Goal: Task Accomplishment & Management: Use online tool/utility

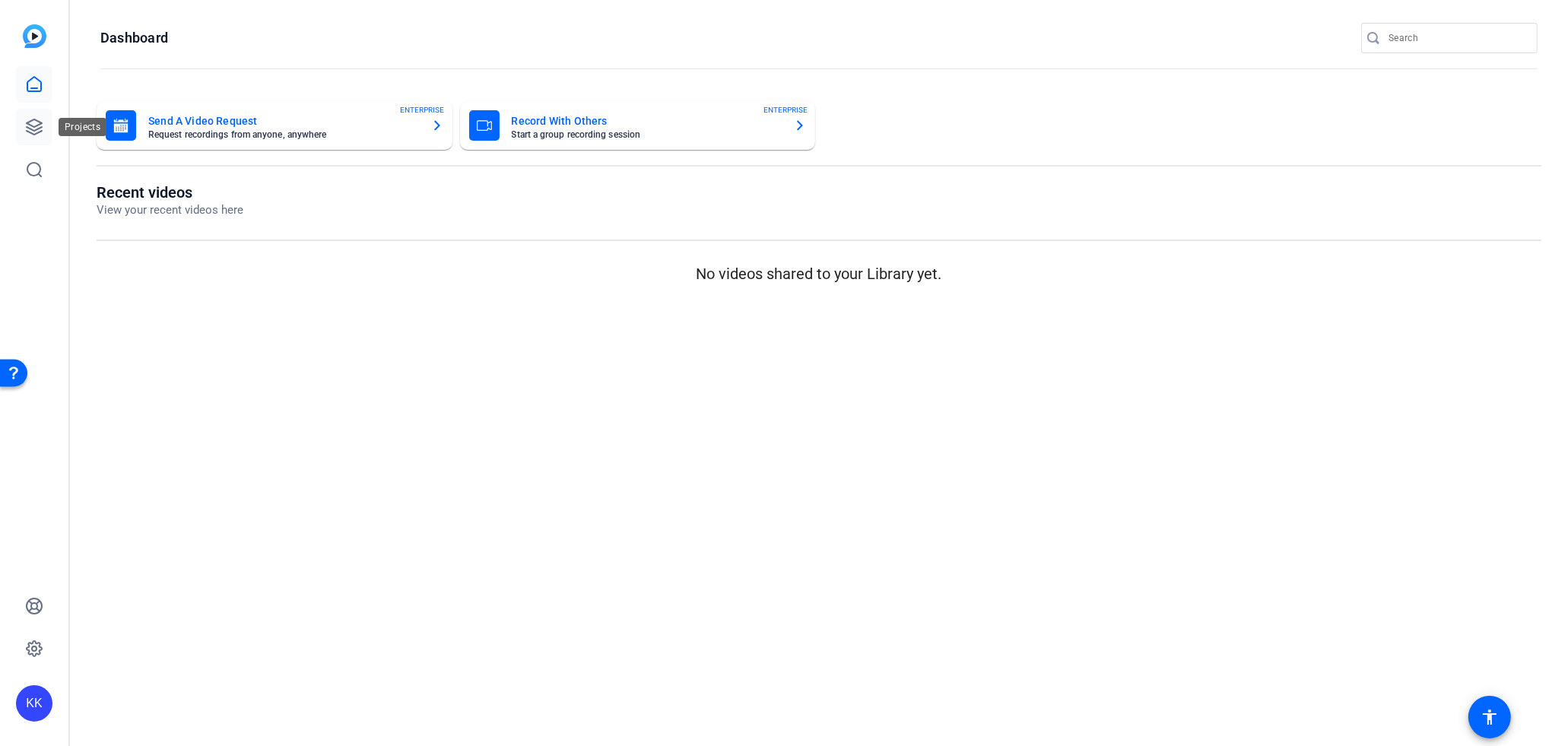
click at [35, 126] on icon at bounding box center [34, 127] width 15 height 15
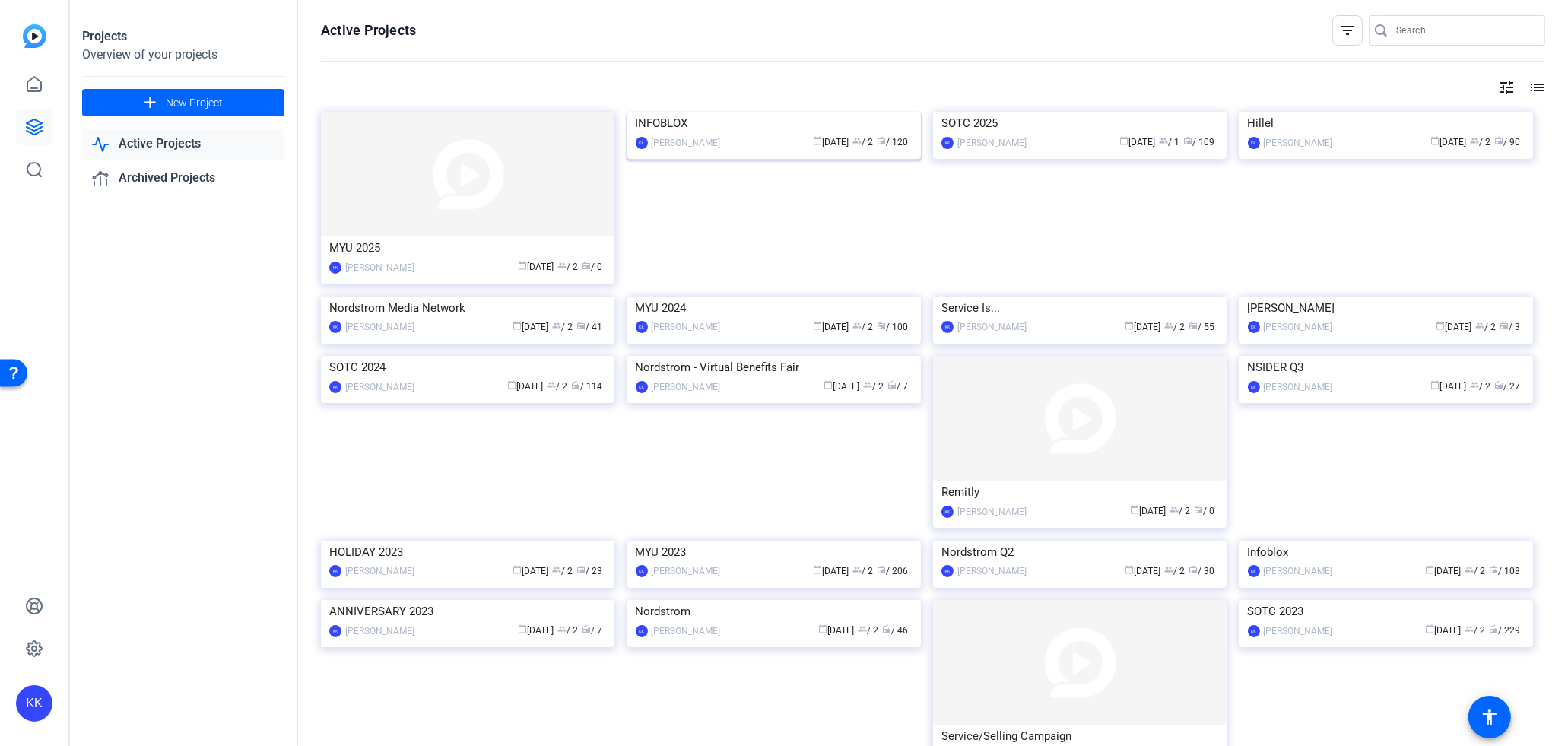
click at [705, 112] on img at bounding box center [774, 112] width 294 height 0
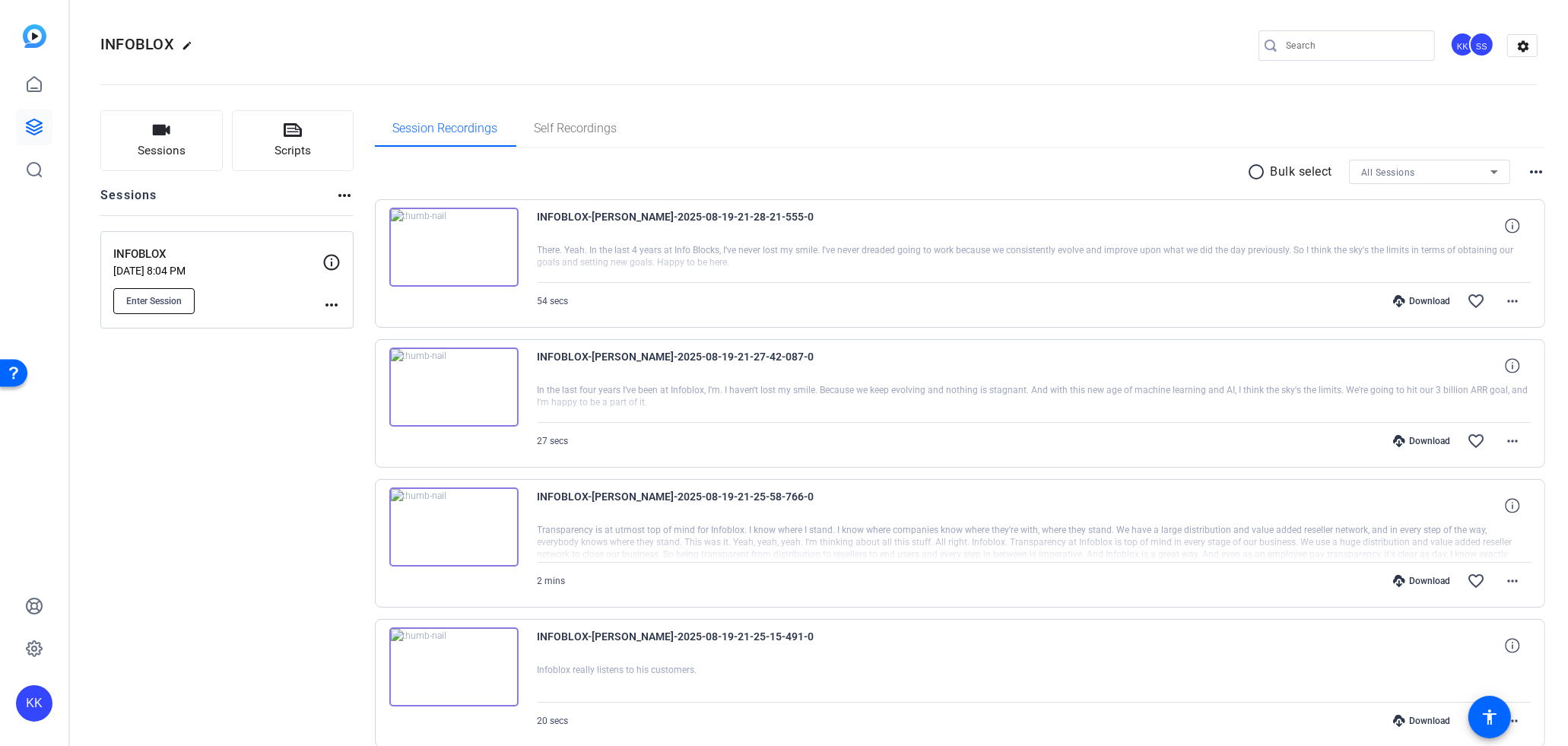
click at [172, 300] on span "Enter Session" at bounding box center [154, 301] width 56 height 12
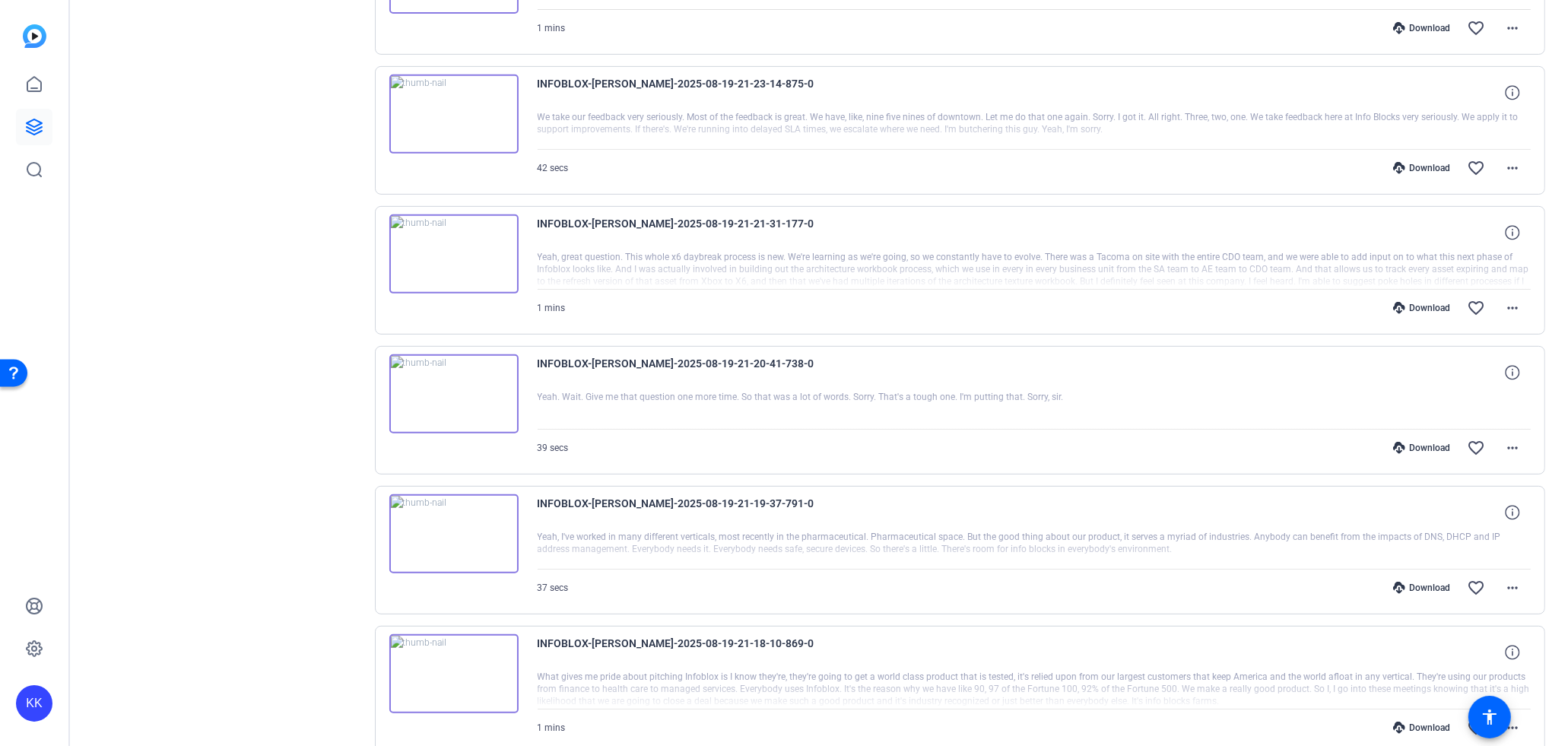
scroll to position [926, 0]
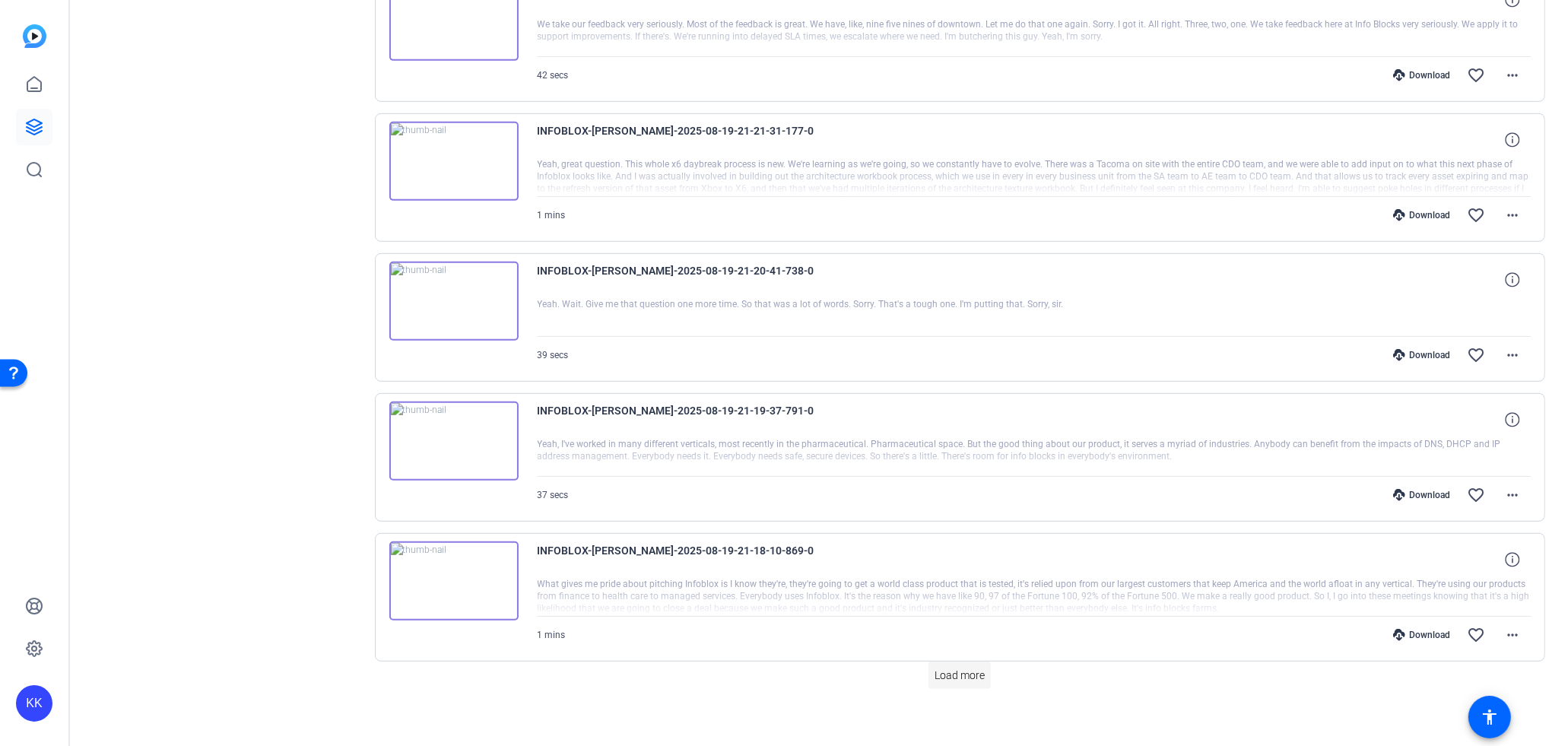
click at [951, 667] on span "Load more" at bounding box center [959, 675] width 50 height 16
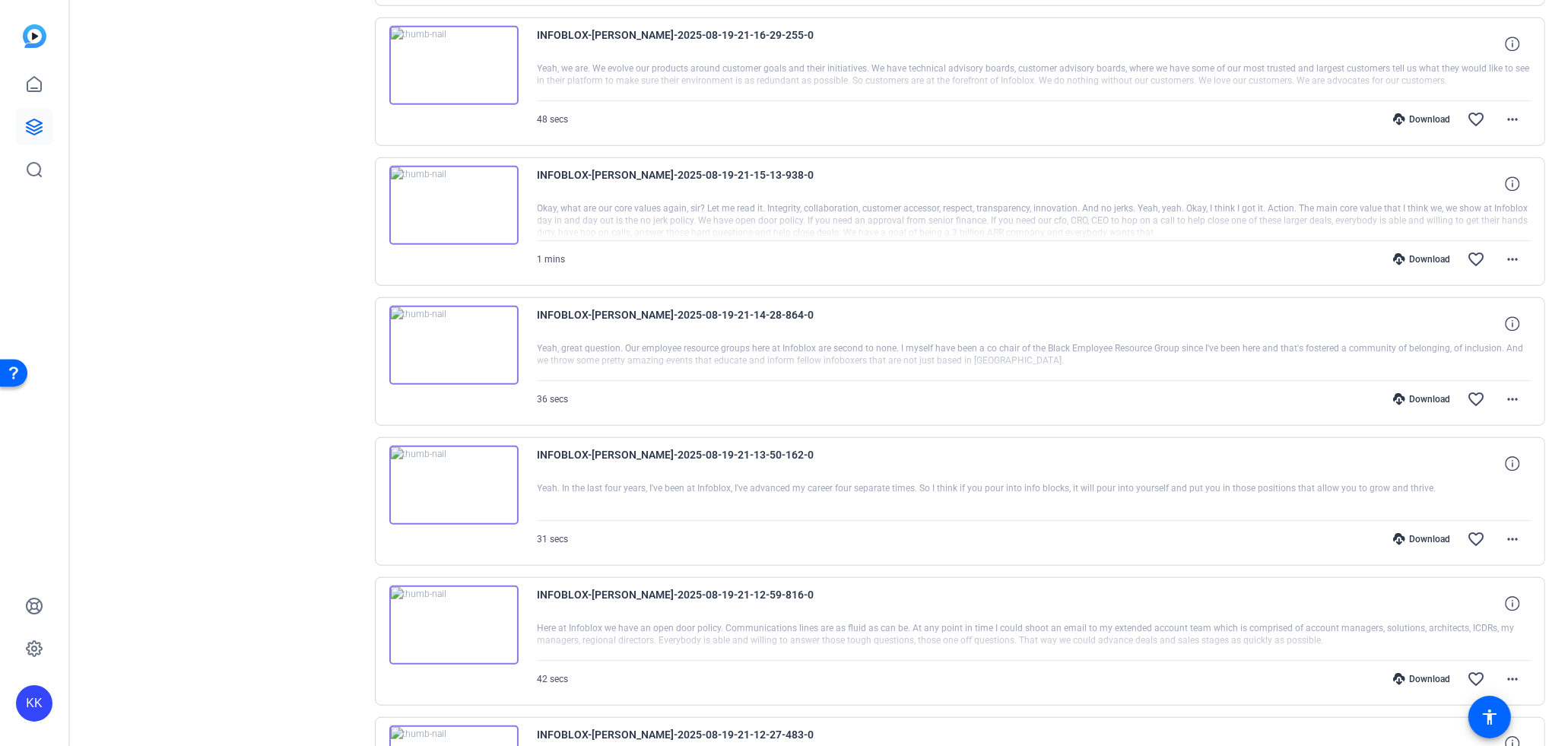
scroll to position [2313, 0]
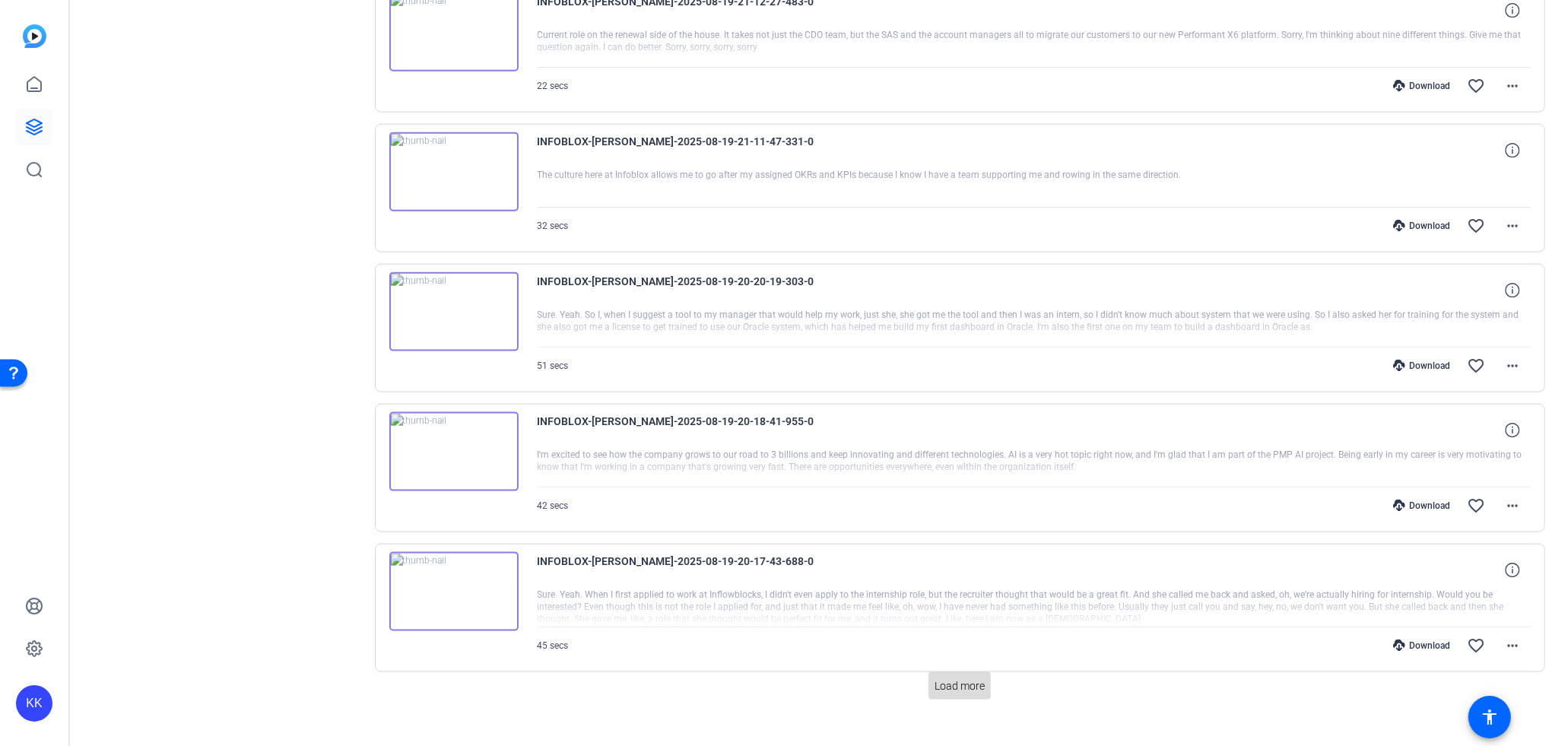
click at [976, 678] on span "Load more" at bounding box center [959, 686] width 50 height 16
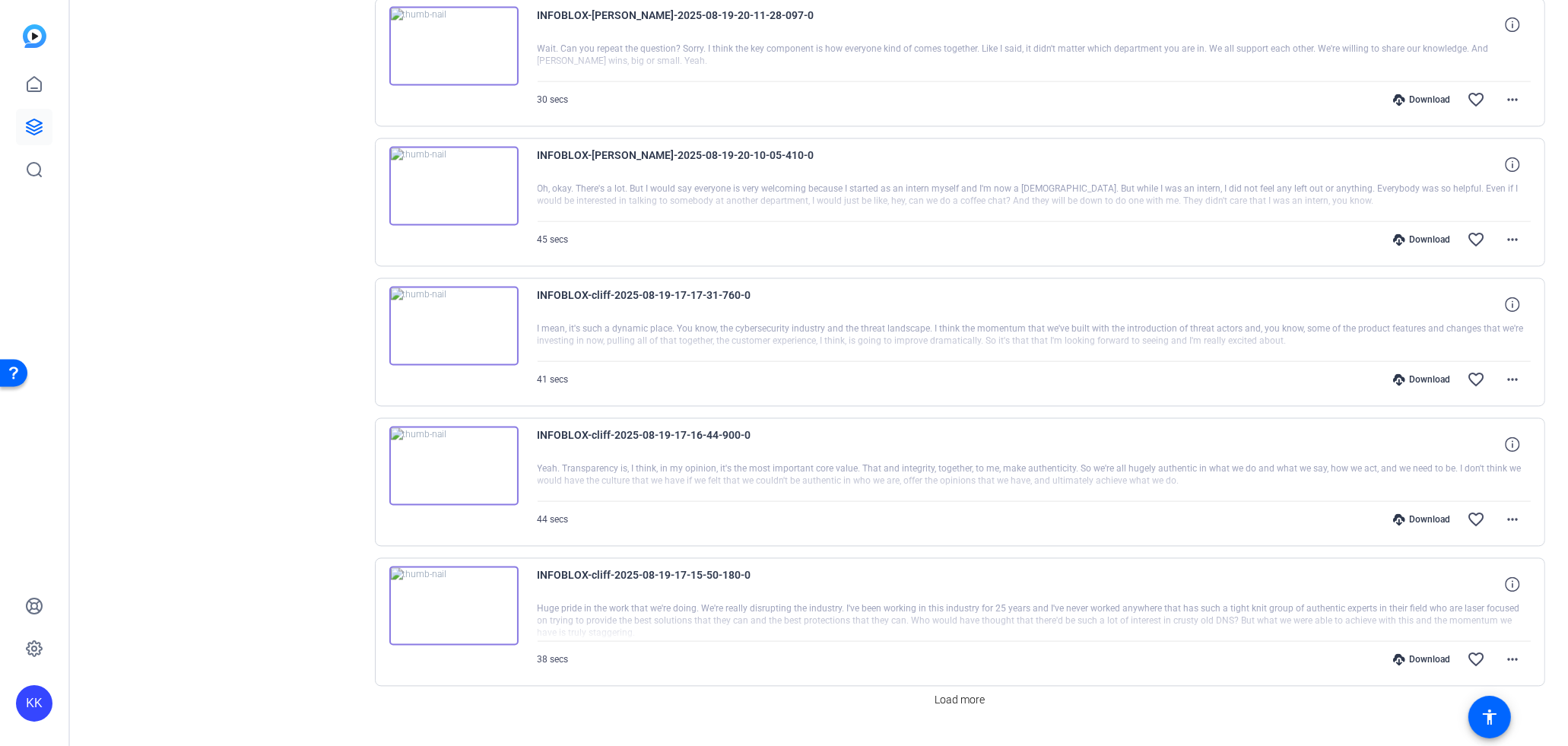
scroll to position [3695, 0]
click at [966, 695] on span "Load more" at bounding box center [959, 703] width 50 height 16
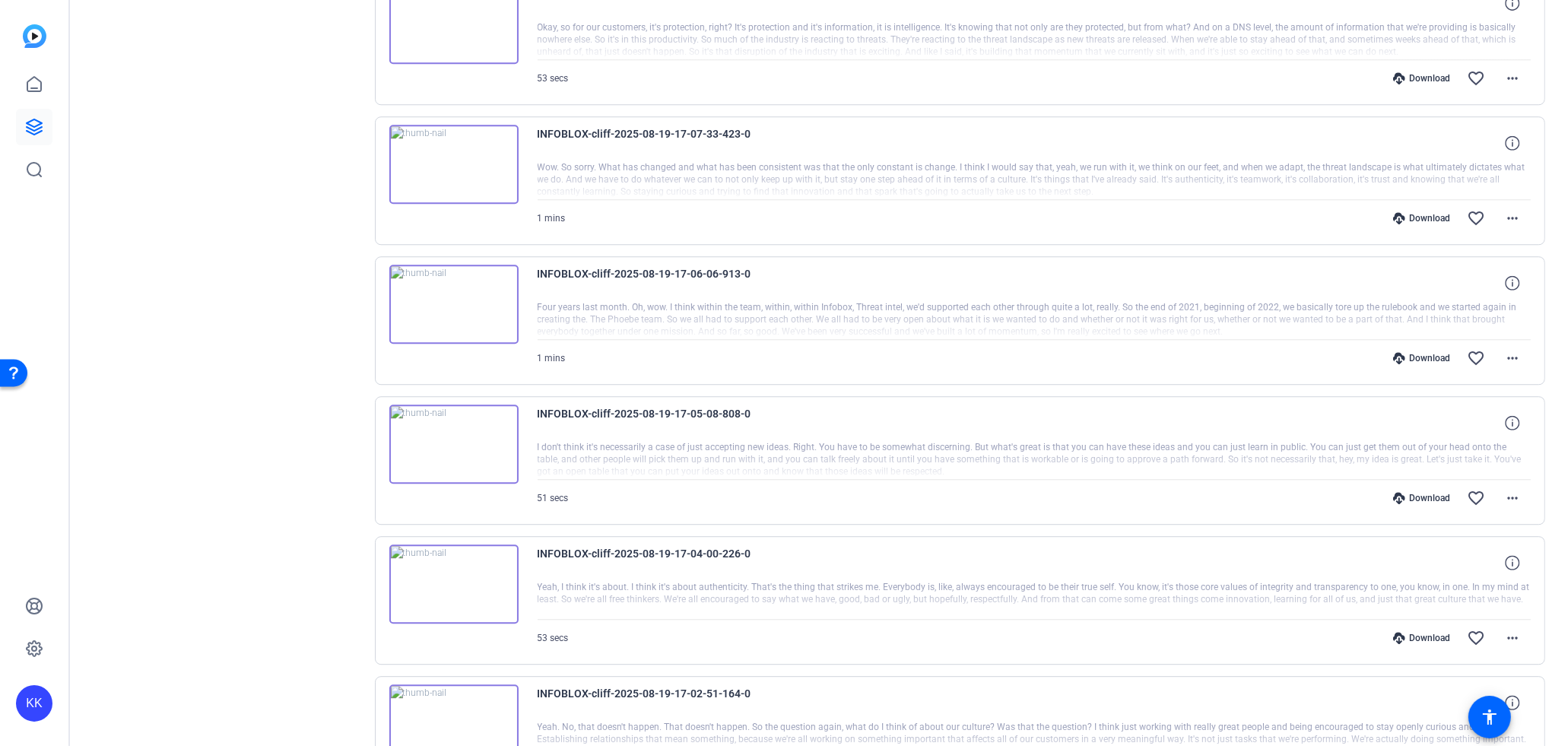
scroll to position [5091, 0]
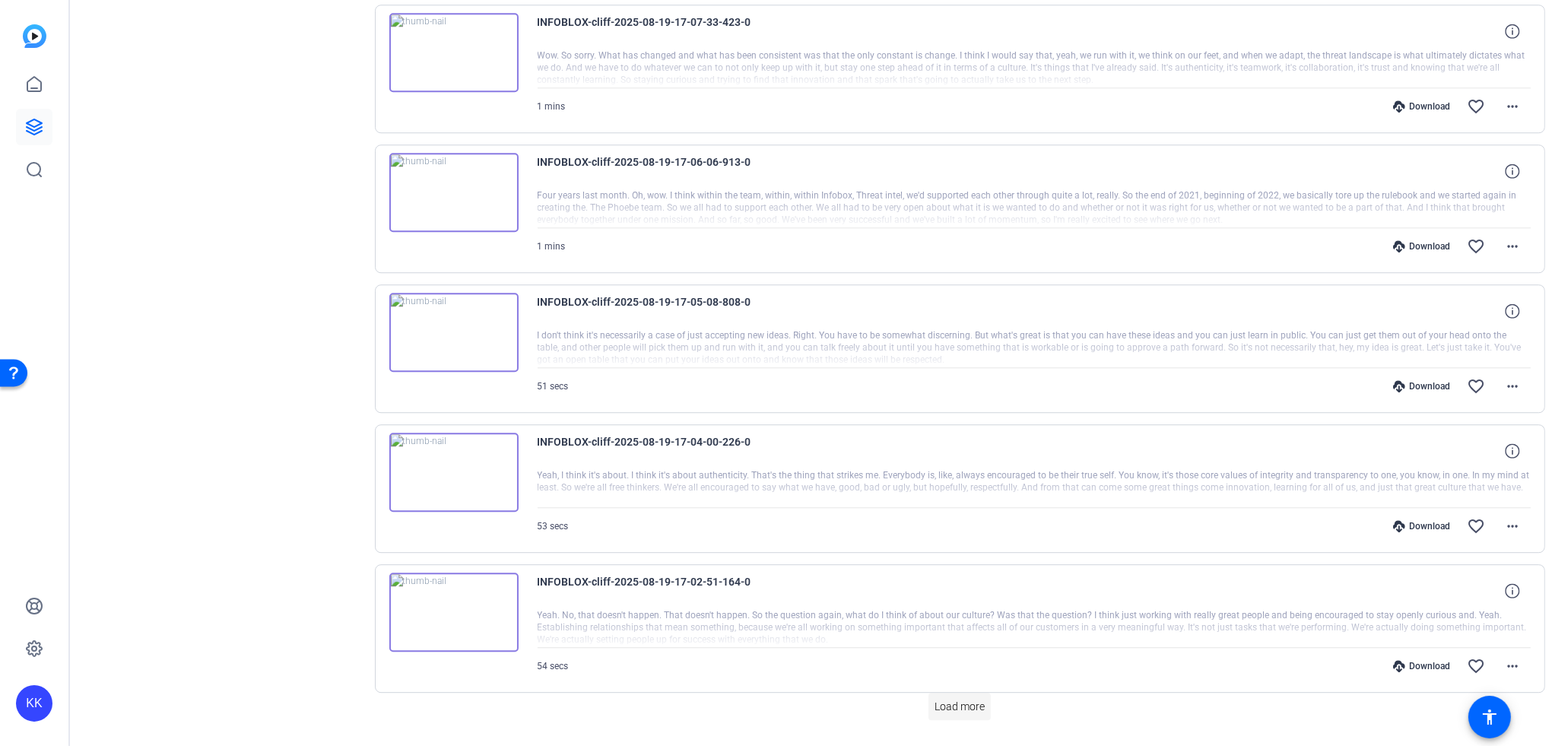
click at [957, 699] on span "Load more" at bounding box center [959, 707] width 50 height 16
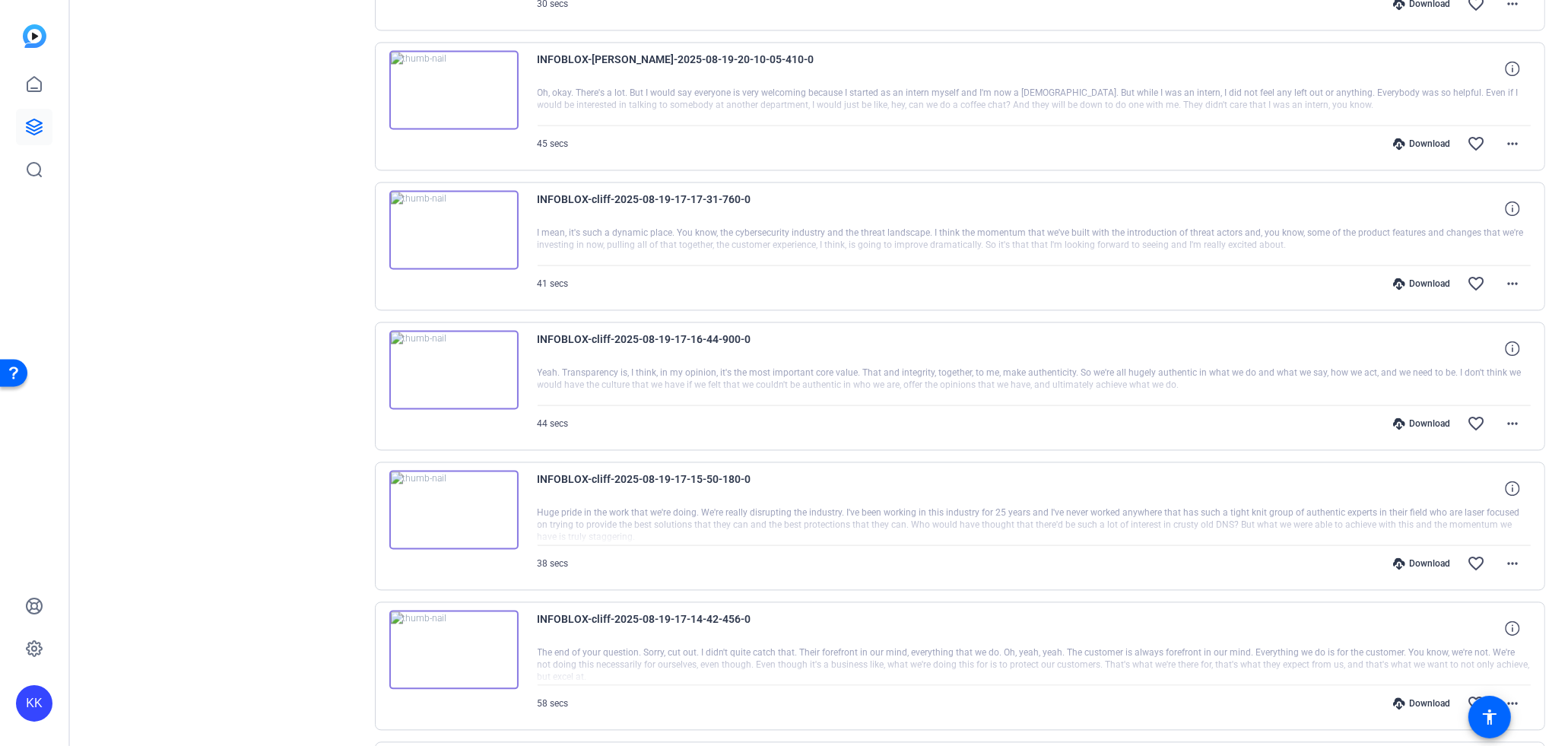
scroll to position [3790, 0]
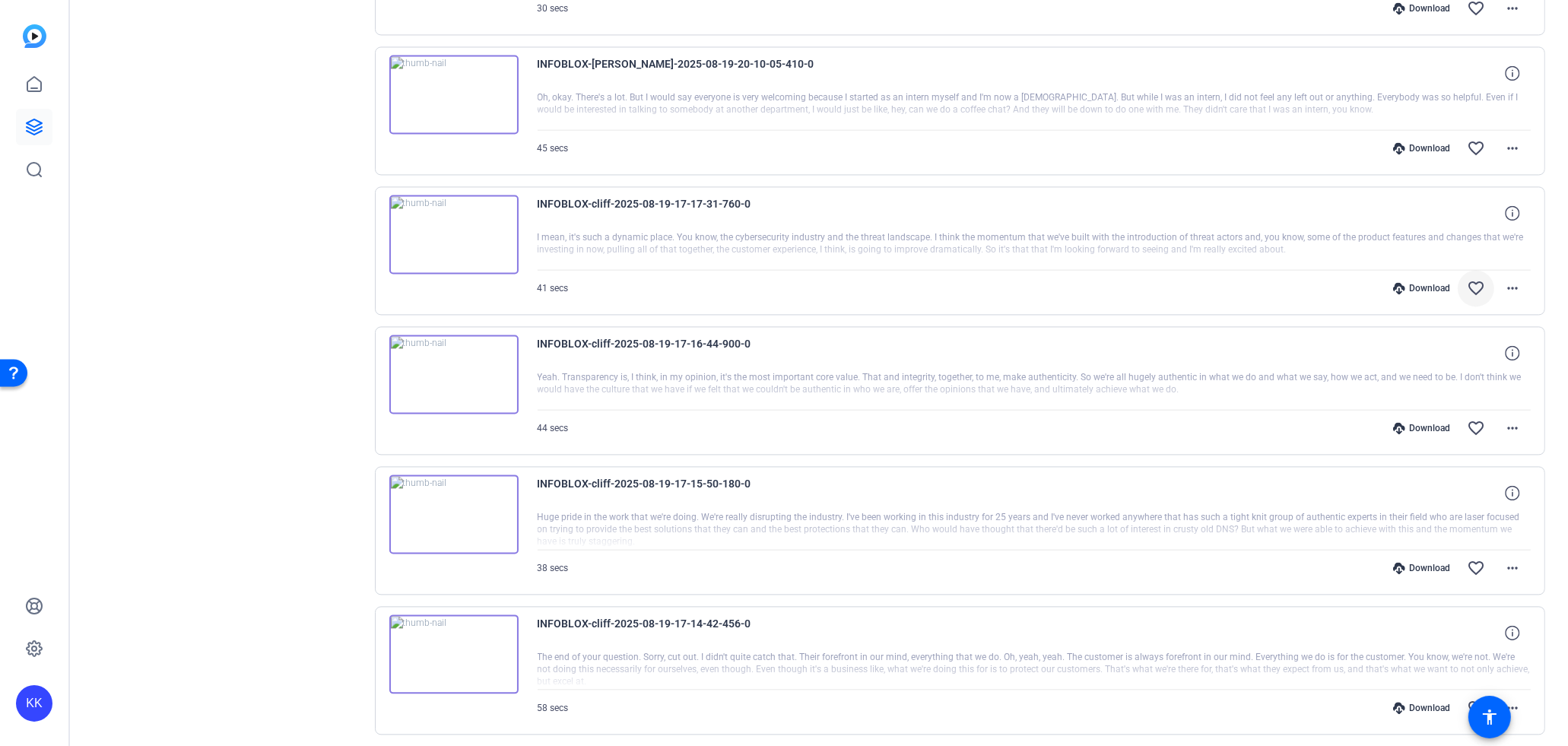
click at [1483, 279] on mat-icon "favorite_border" at bounding box center [1475, 288] width 19 height 19
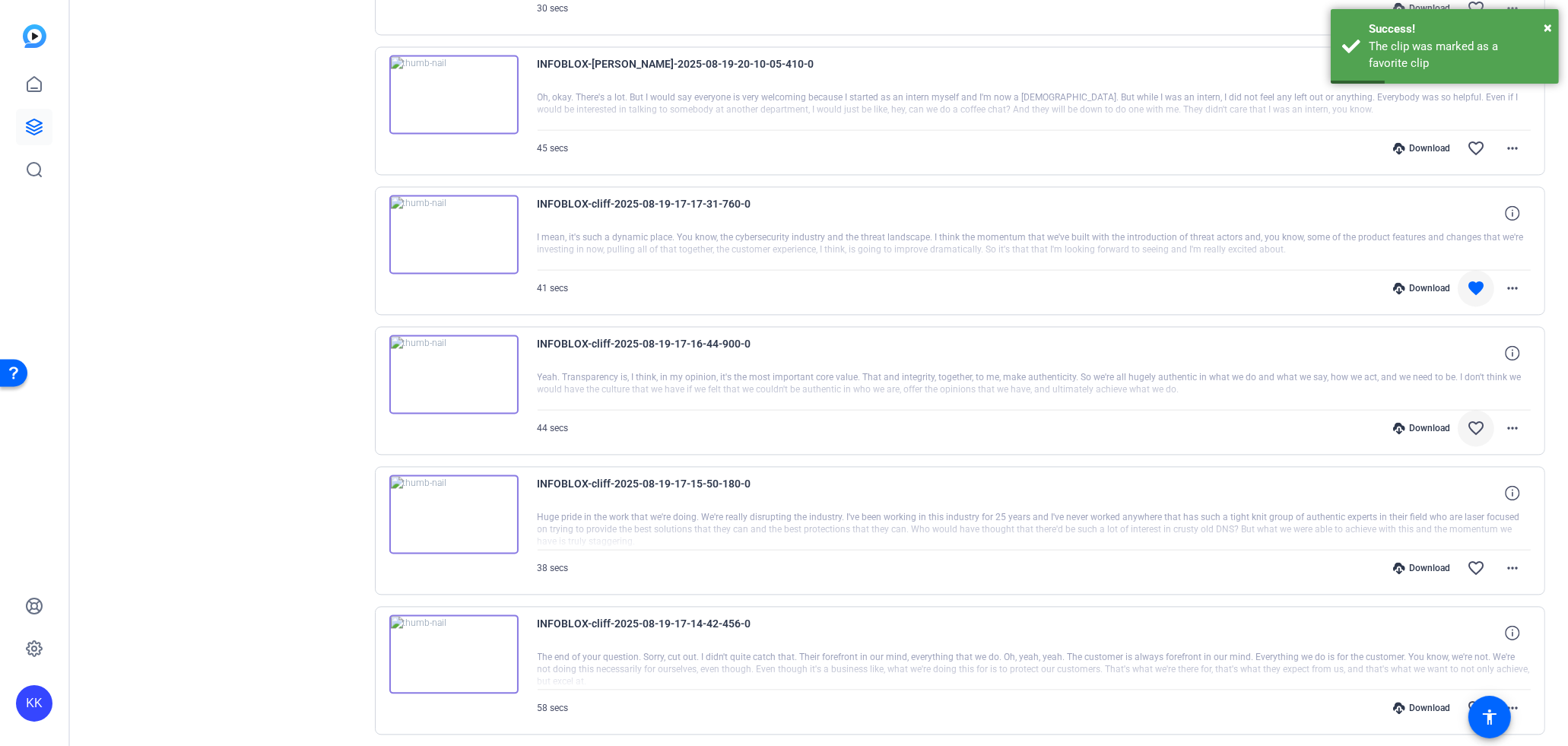
click at [1472, 419] on mat-icon "favorite_border" at bounding box center [1475, 427] width 19 height 19
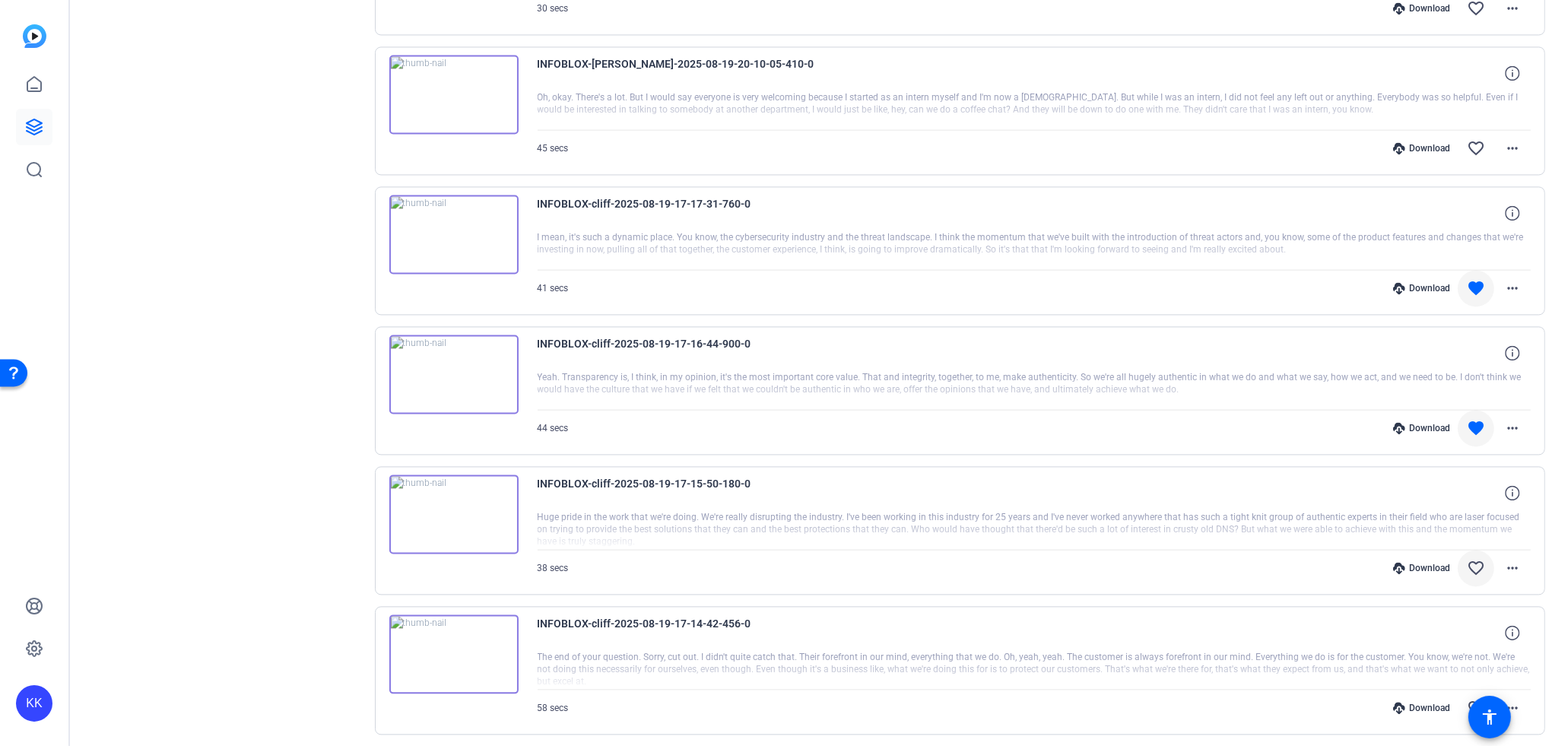
click at [1481, 558] on mat-icon "favorite_border" at bounding box center [1475, 567] width 19 height 19
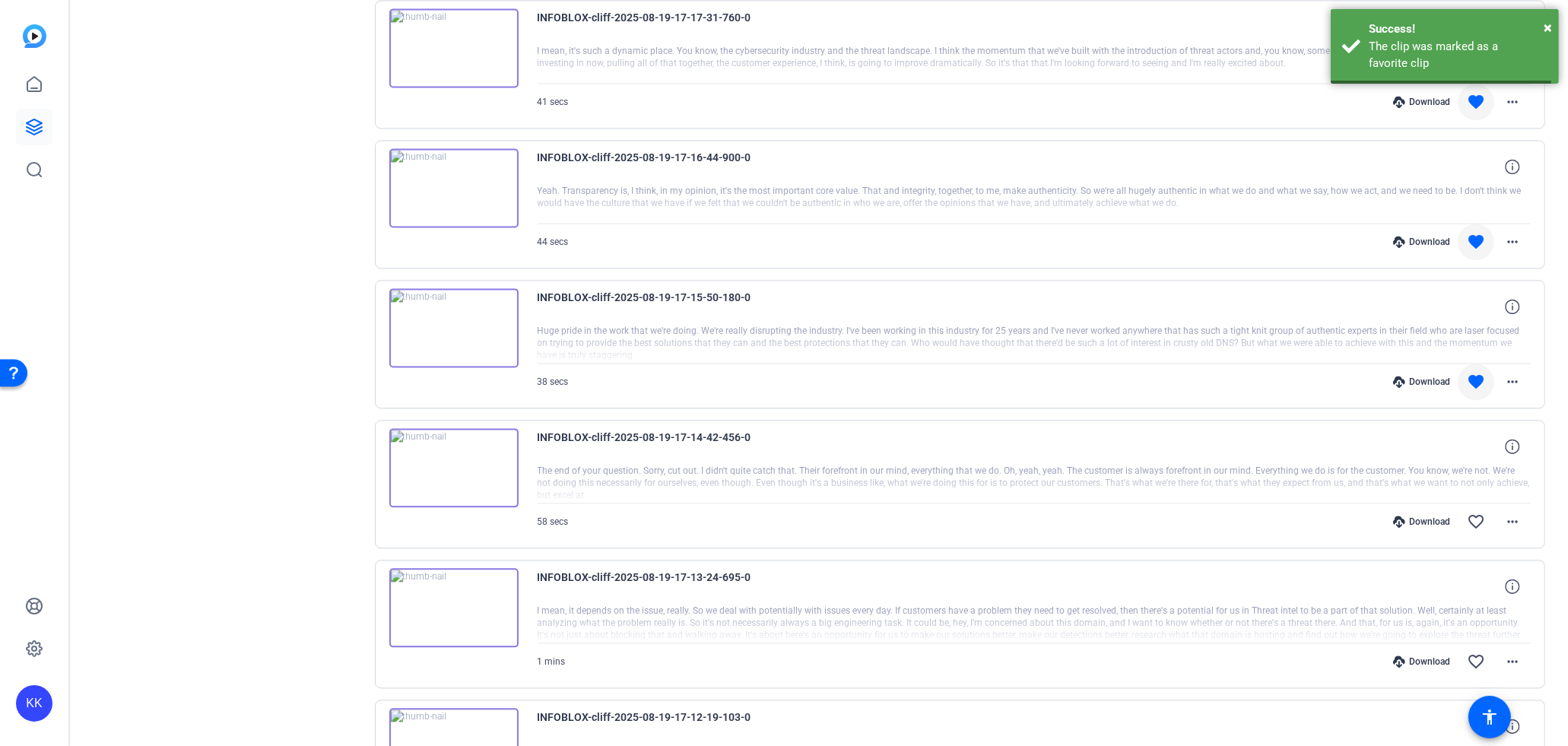
scroll to position [3977, 0]
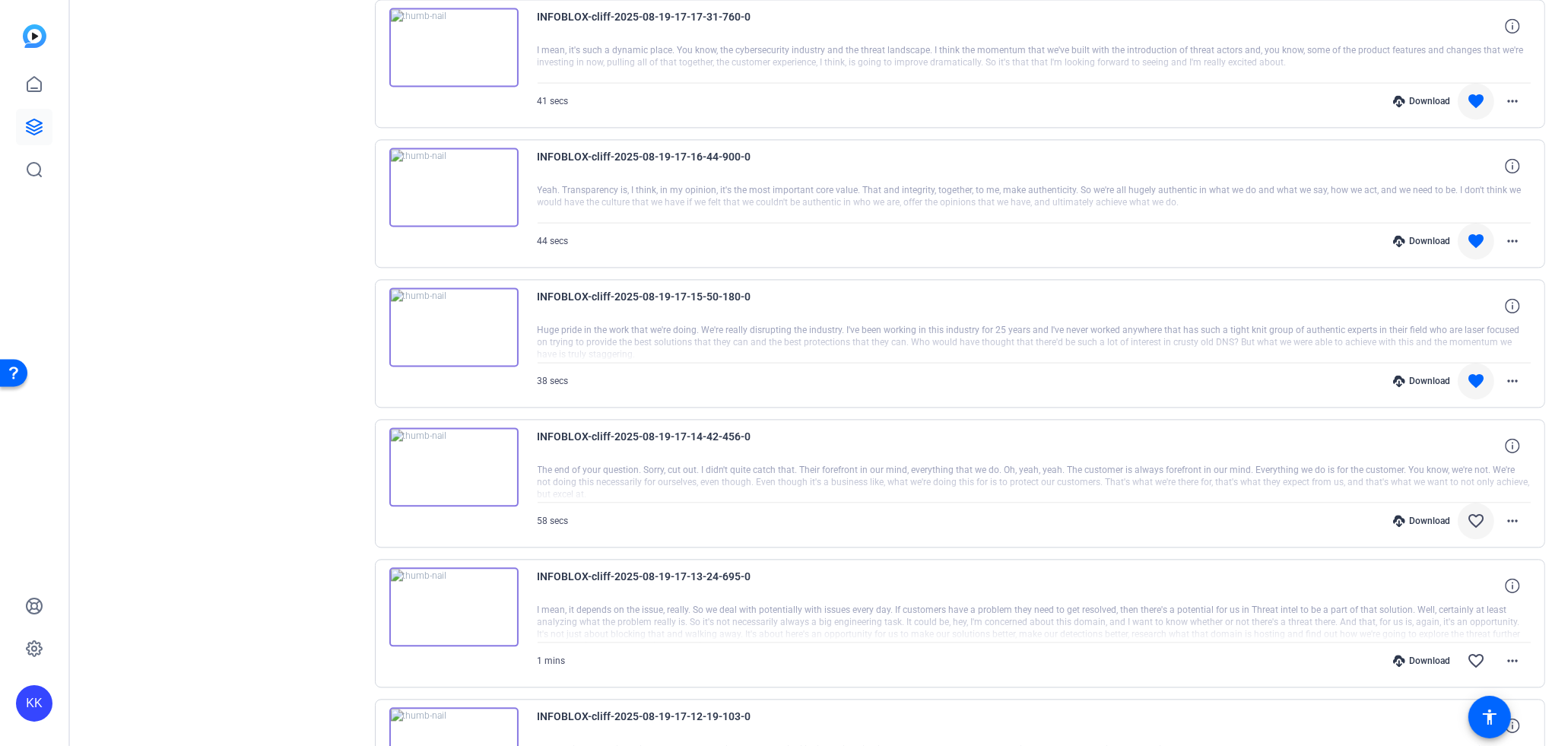
click at [1476, 511] on mat-icon "favorite_border" at bounding box center [1475, 520] width 19 height 19
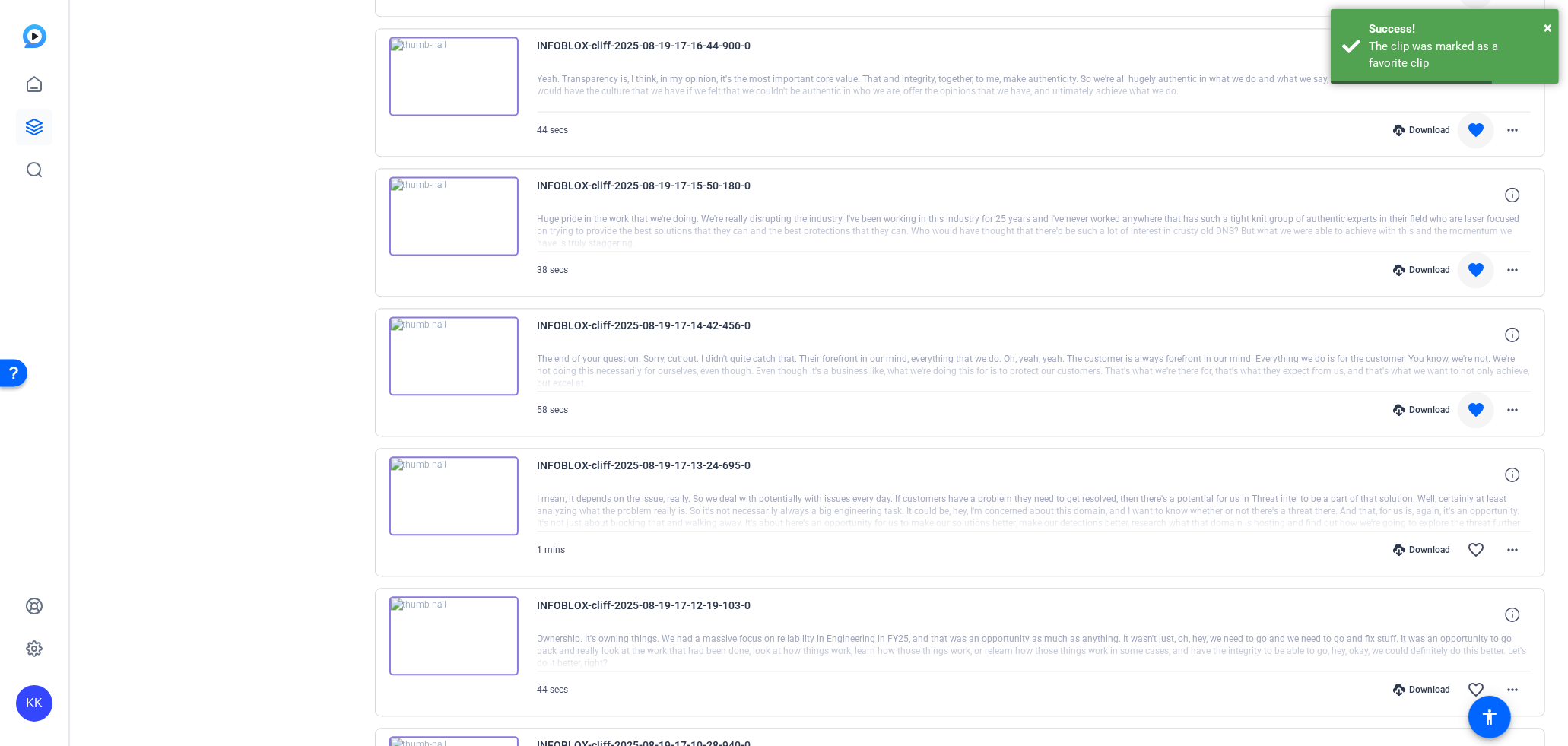
scroll to position [4102, 0]
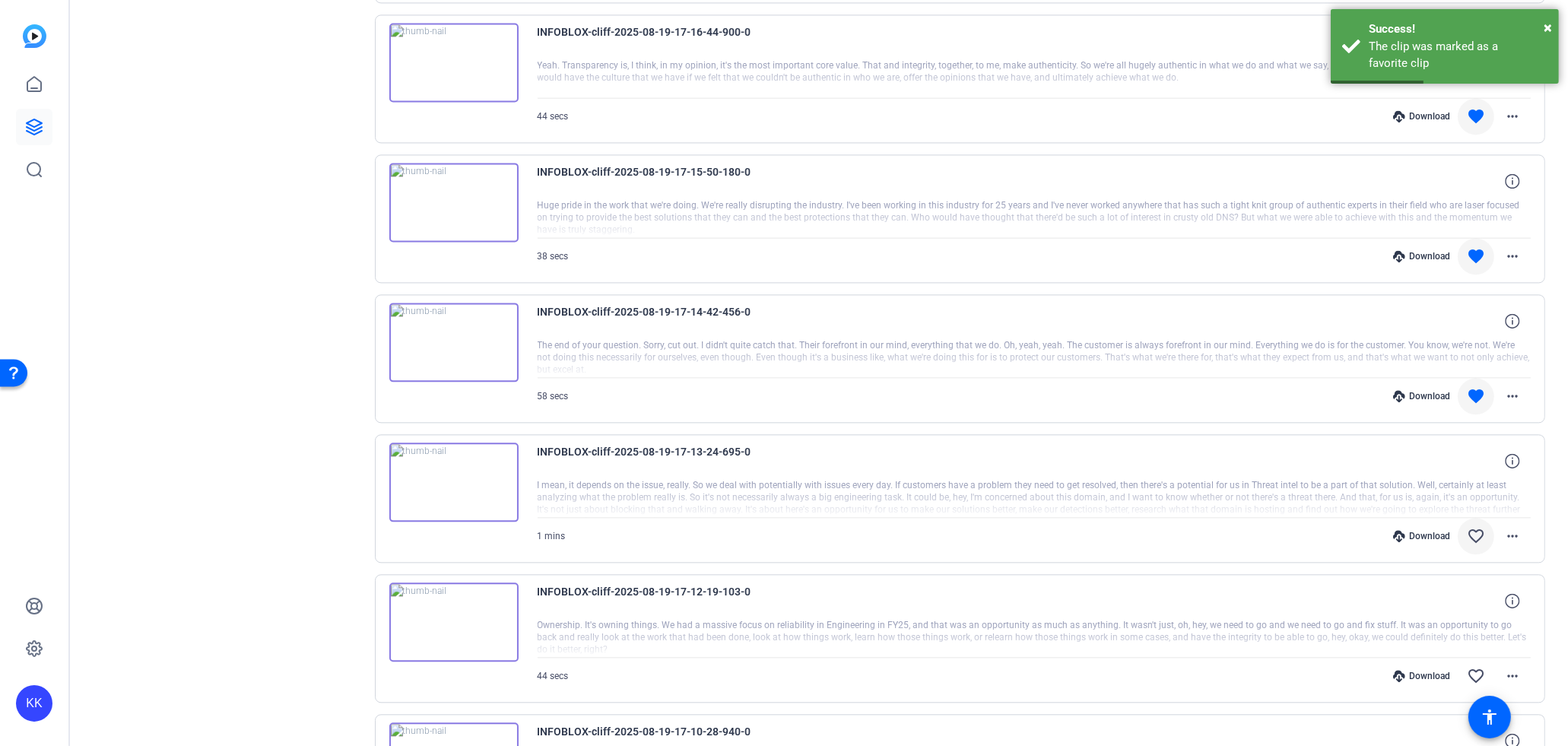
click at [1480, 527] on mat-icon "favorite_border" at bounding box center [1475, 535] width 19 height 19
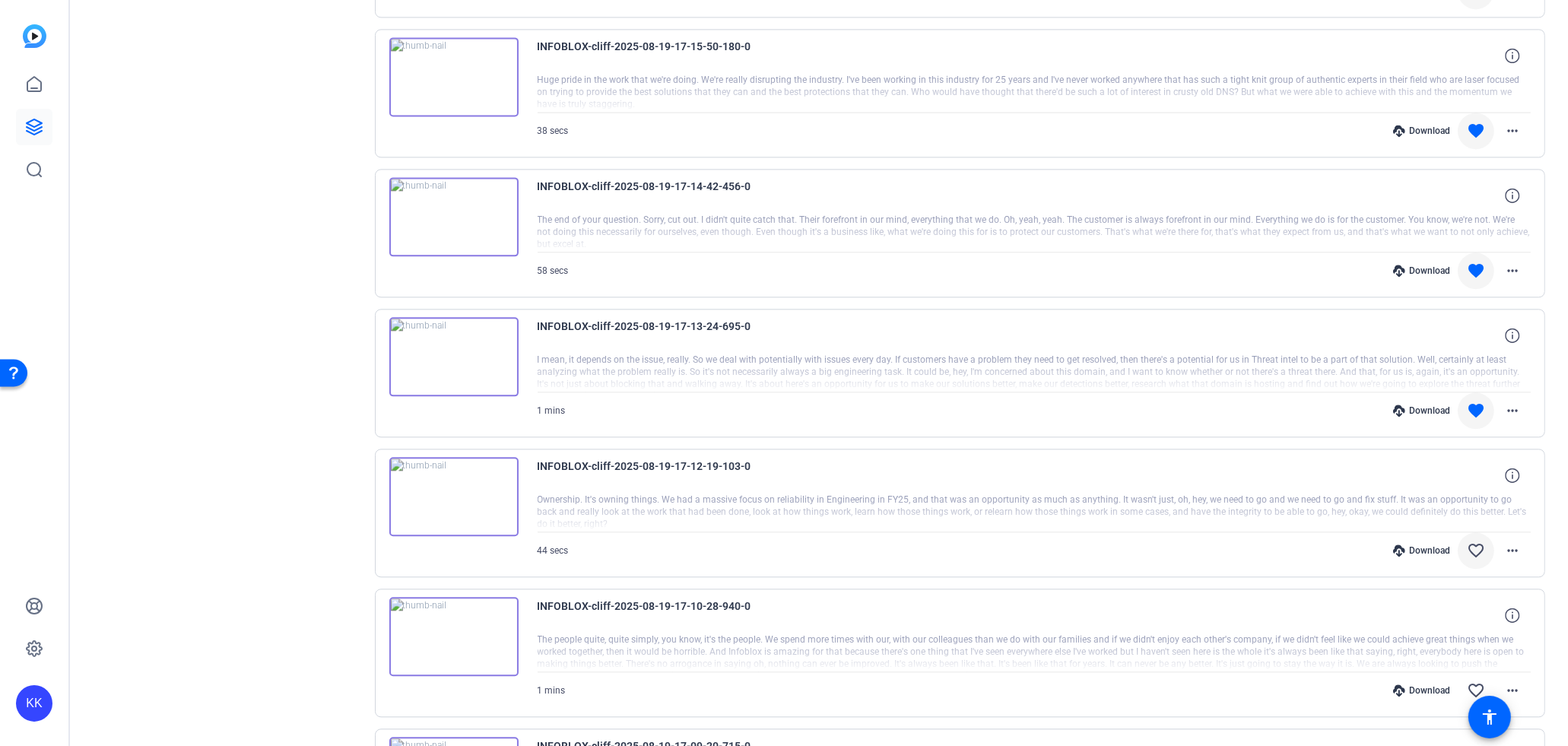
scroll to position [4229, 0]
click at [1480, 531] on span at bounding box center [1475, 549] width 36 height 36
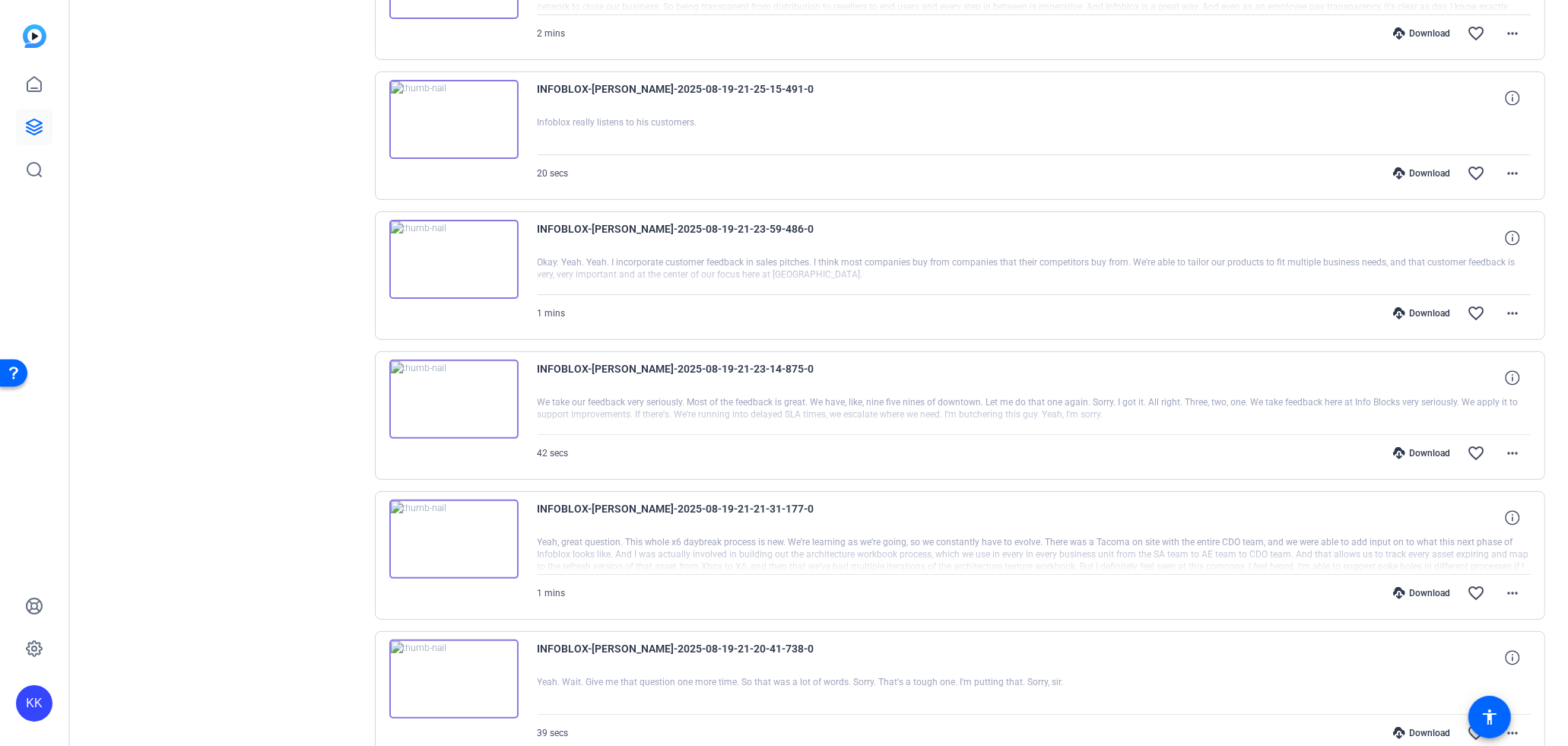
scroll to position [0, 0]
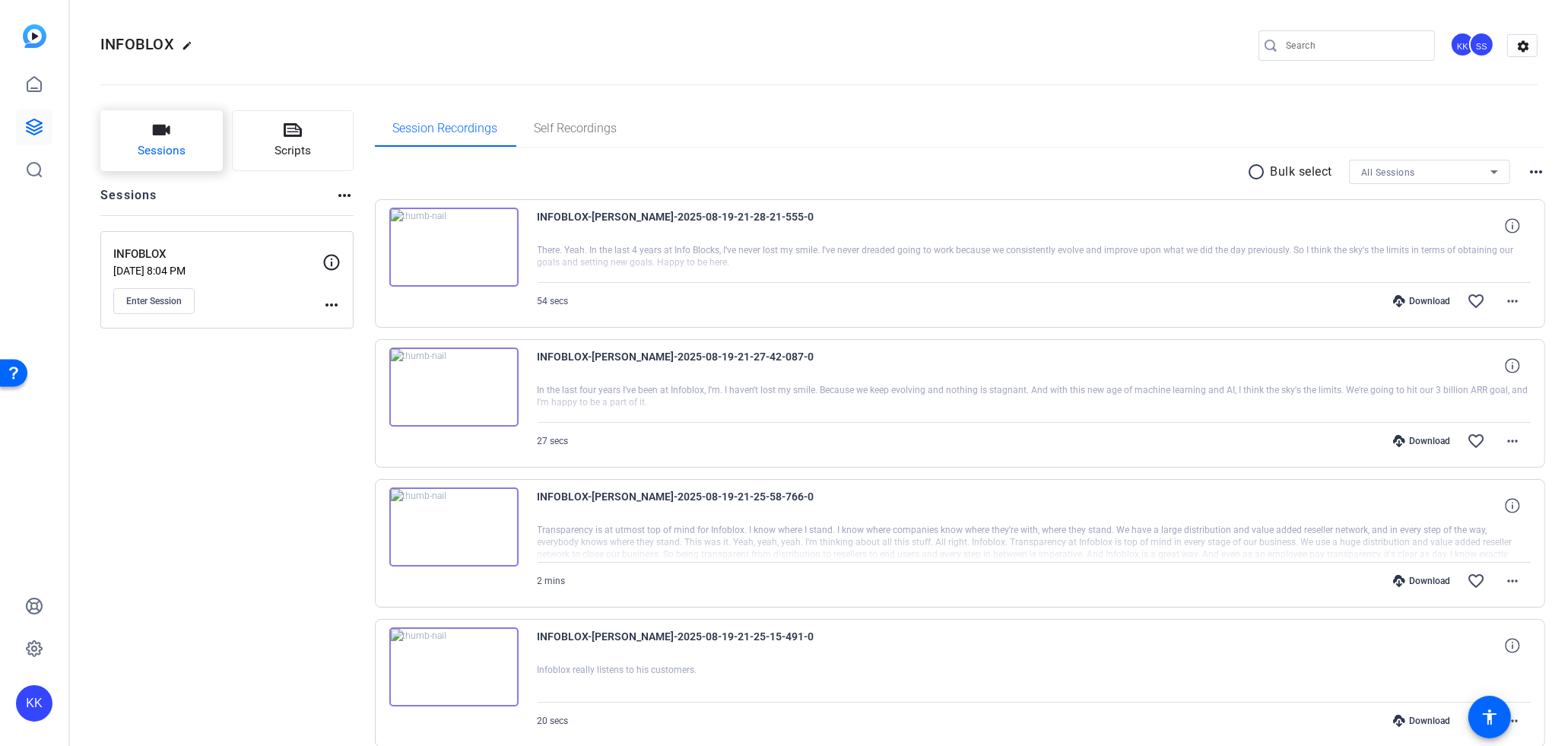
click at [185, 158] on button "Sessions" at bounding box center [161, 141] width 122 height 61
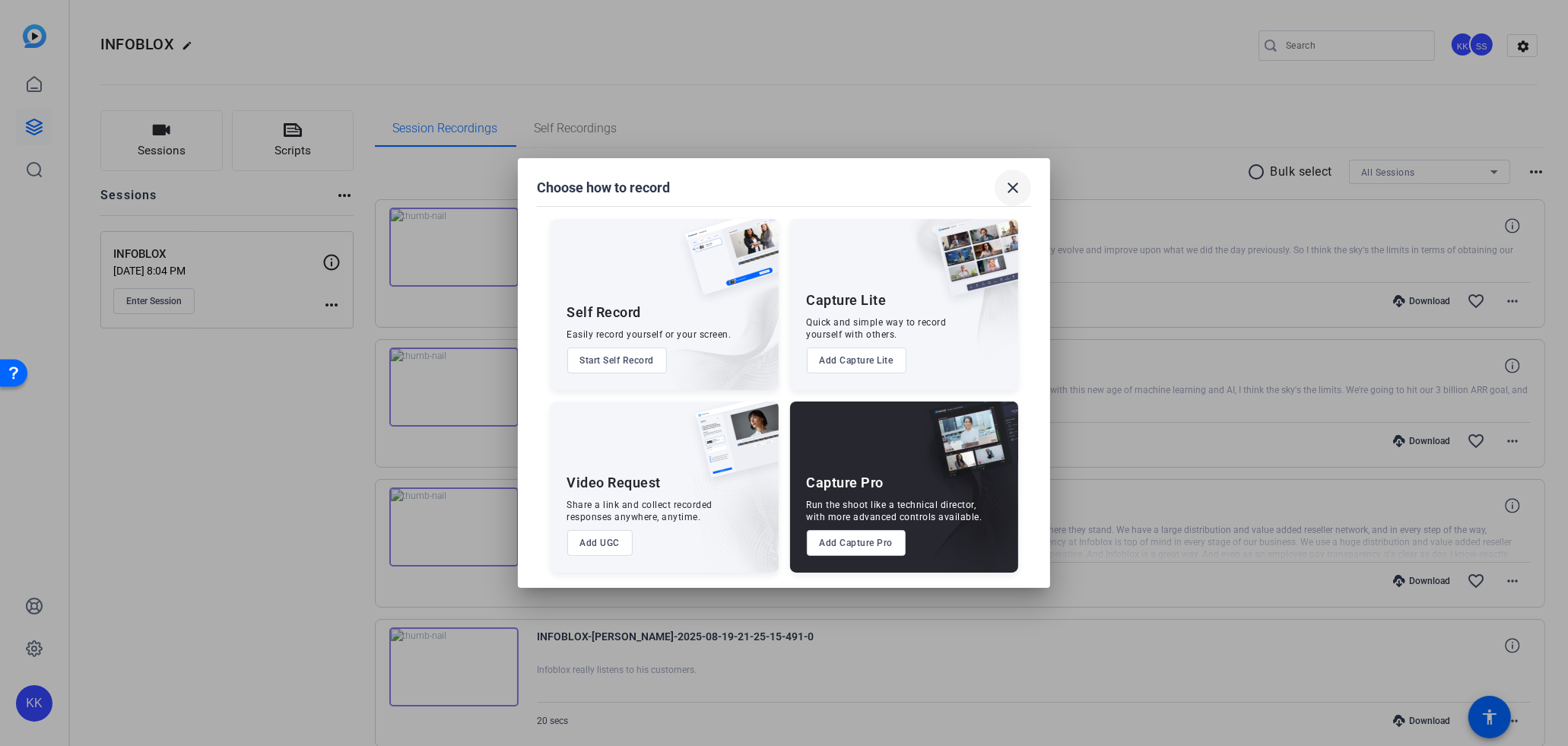
click at [995, 189] on span at bounding box center [1012, 188] width 36 height 36
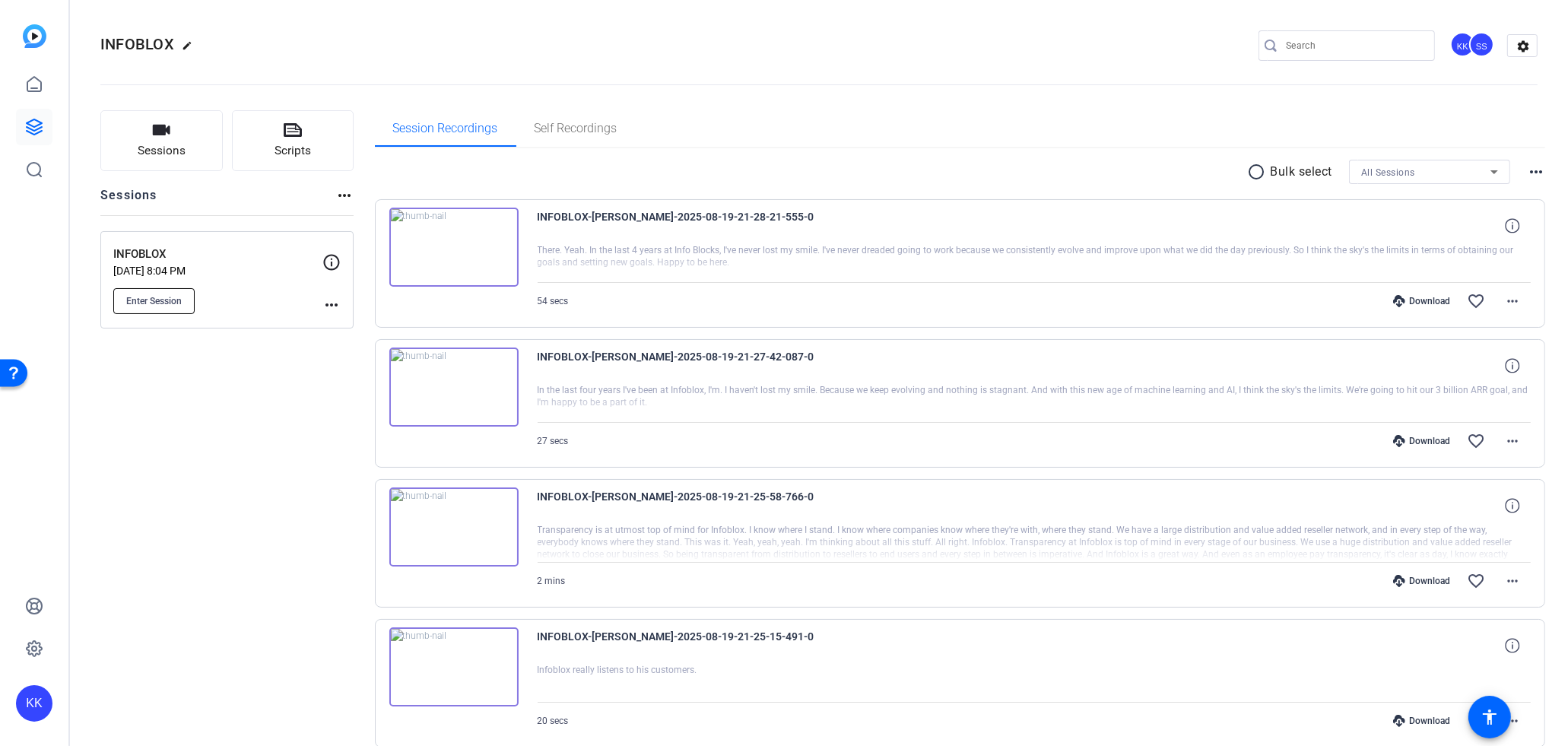
click at [149, 305] on span "Enter Session" at bounding box center [154, 301] width 56 height 12
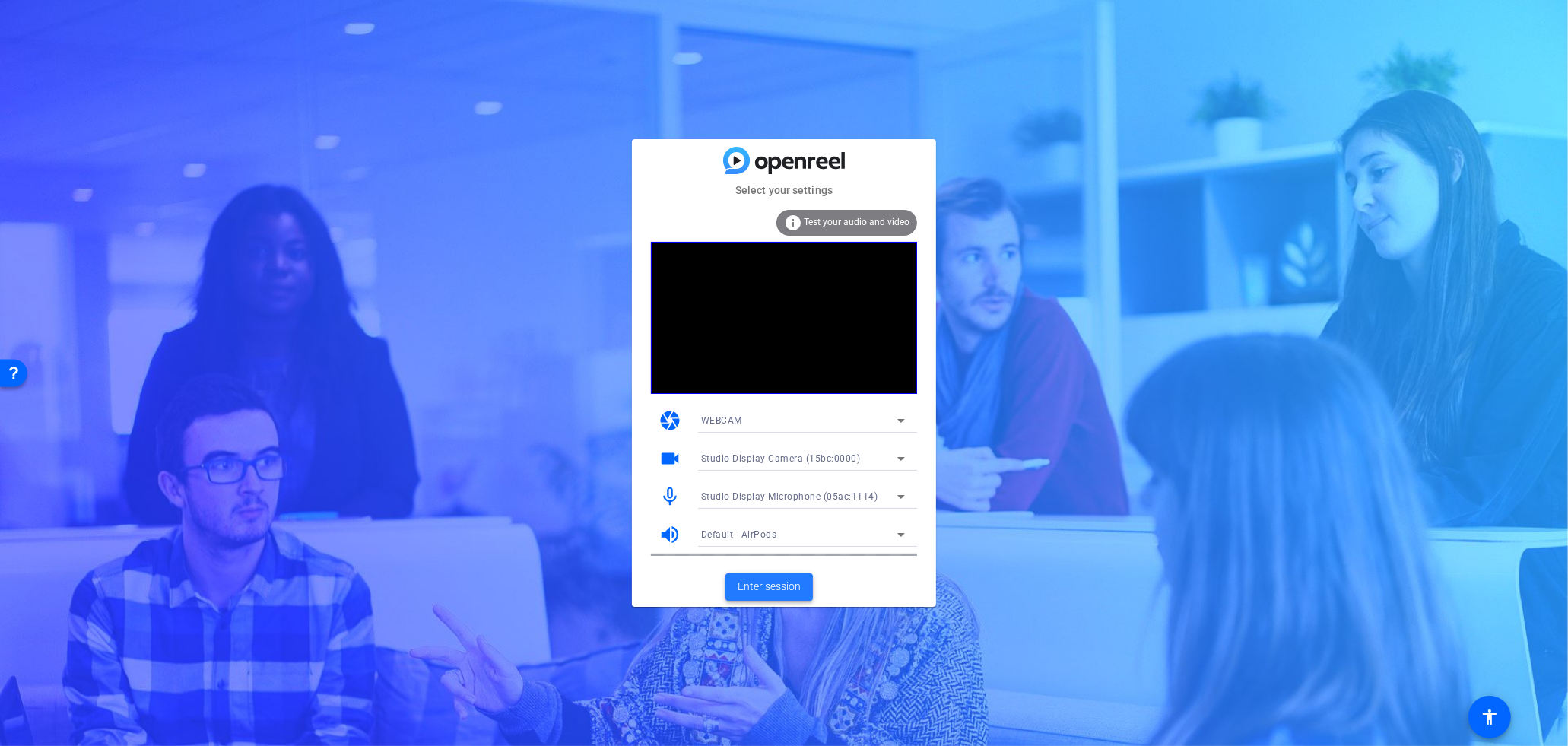
click at [783, 582] on span "Enter session" at bounding box center [768, 587] width 63 height 16
click at [803, 596] on span at bounding box center [769, 587] width 88 height 36
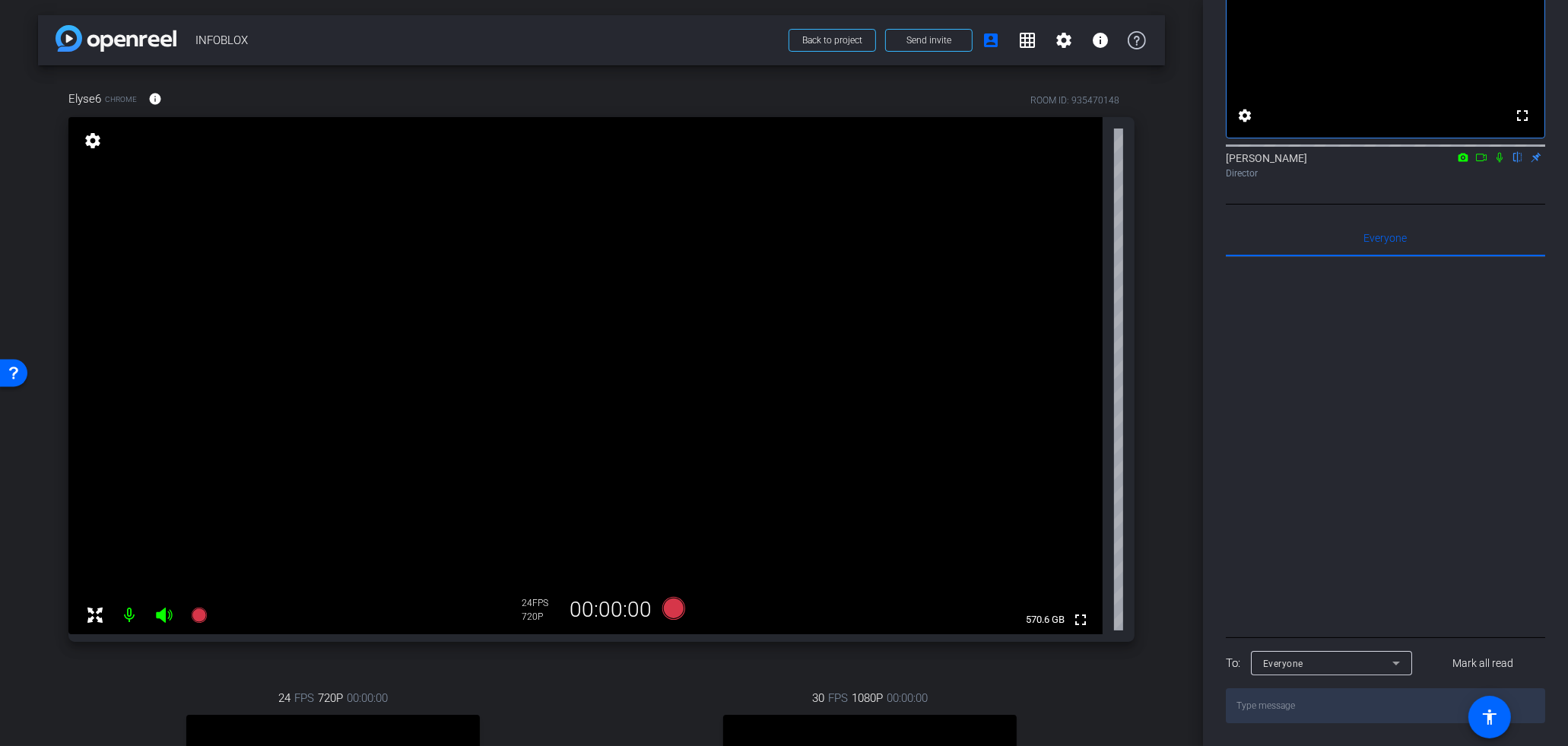
scroll to position [235, 0]
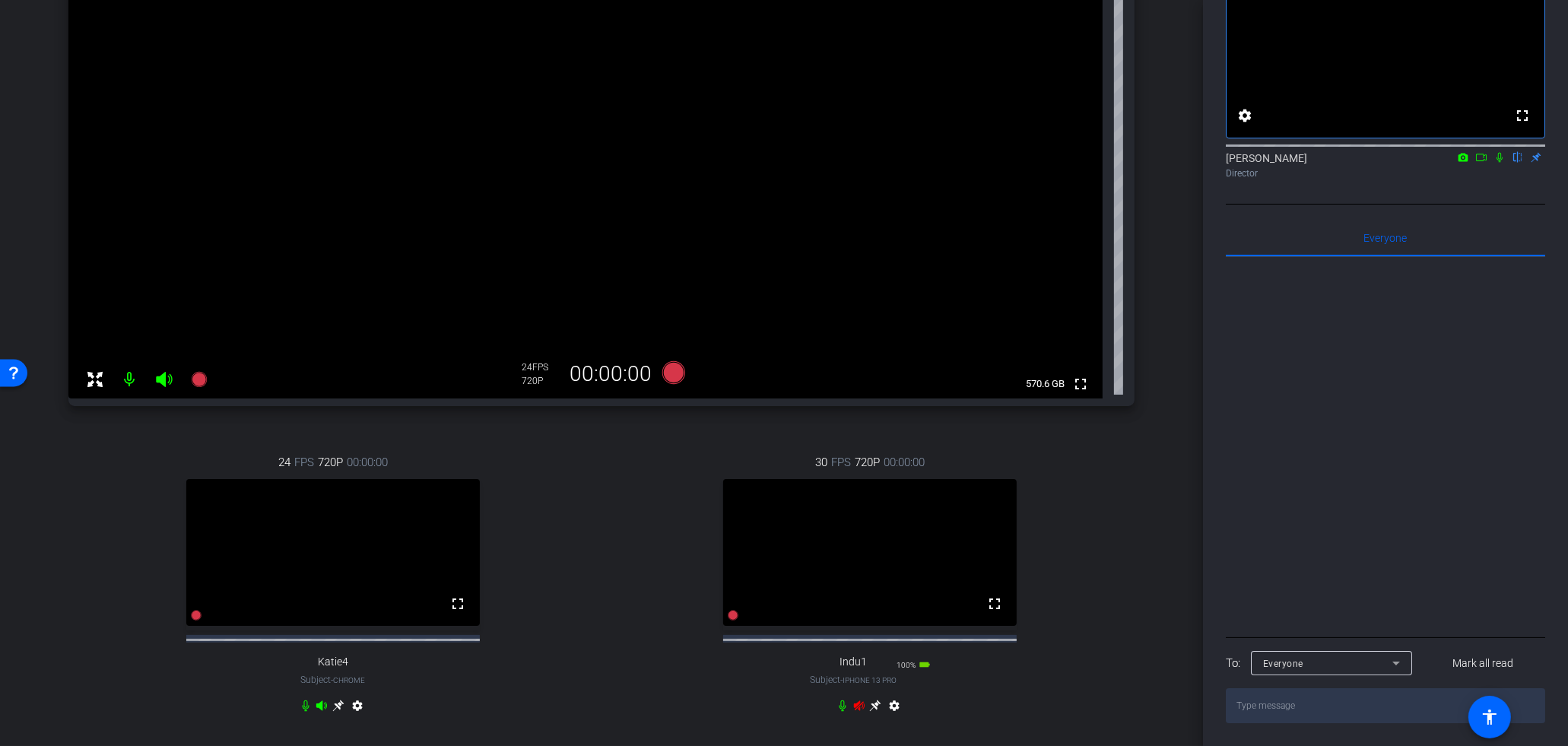
click at [860, 710] on icon at bounding box center [858, 704] width 11 height 10
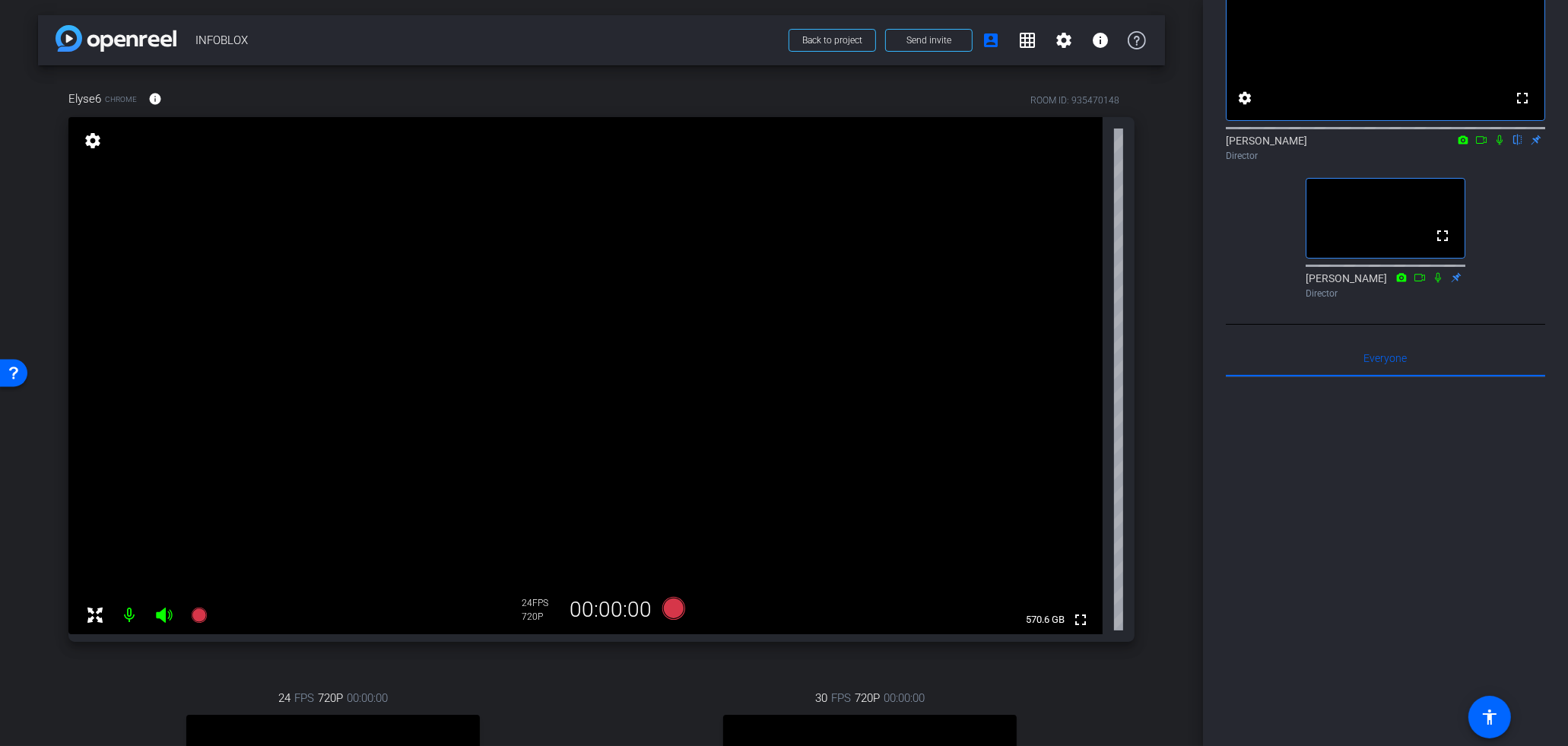
scroll to position [0, 0]
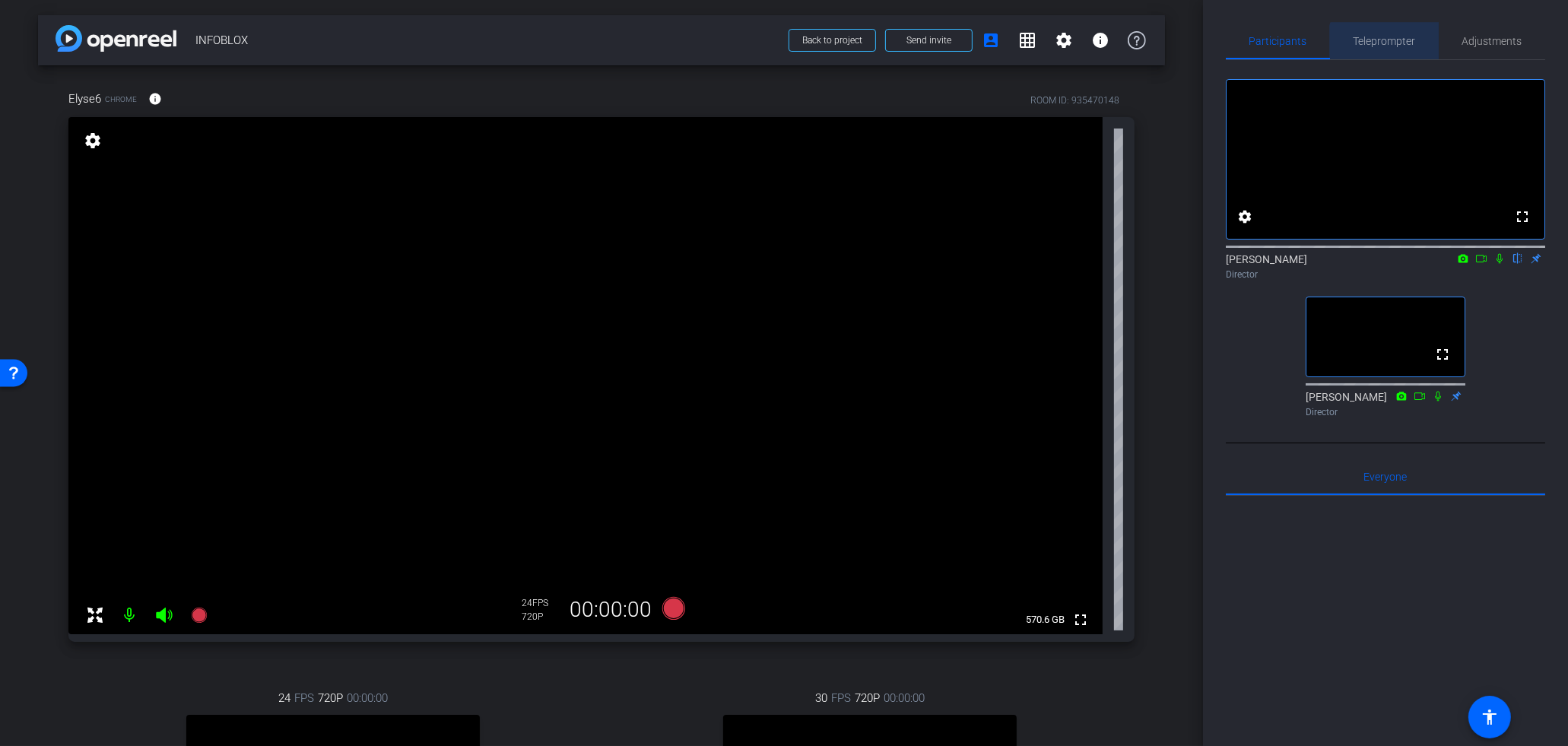
click at [1385, 42] on span "Teleprompter" at bounding box center [1384, 41] width 62 height 11
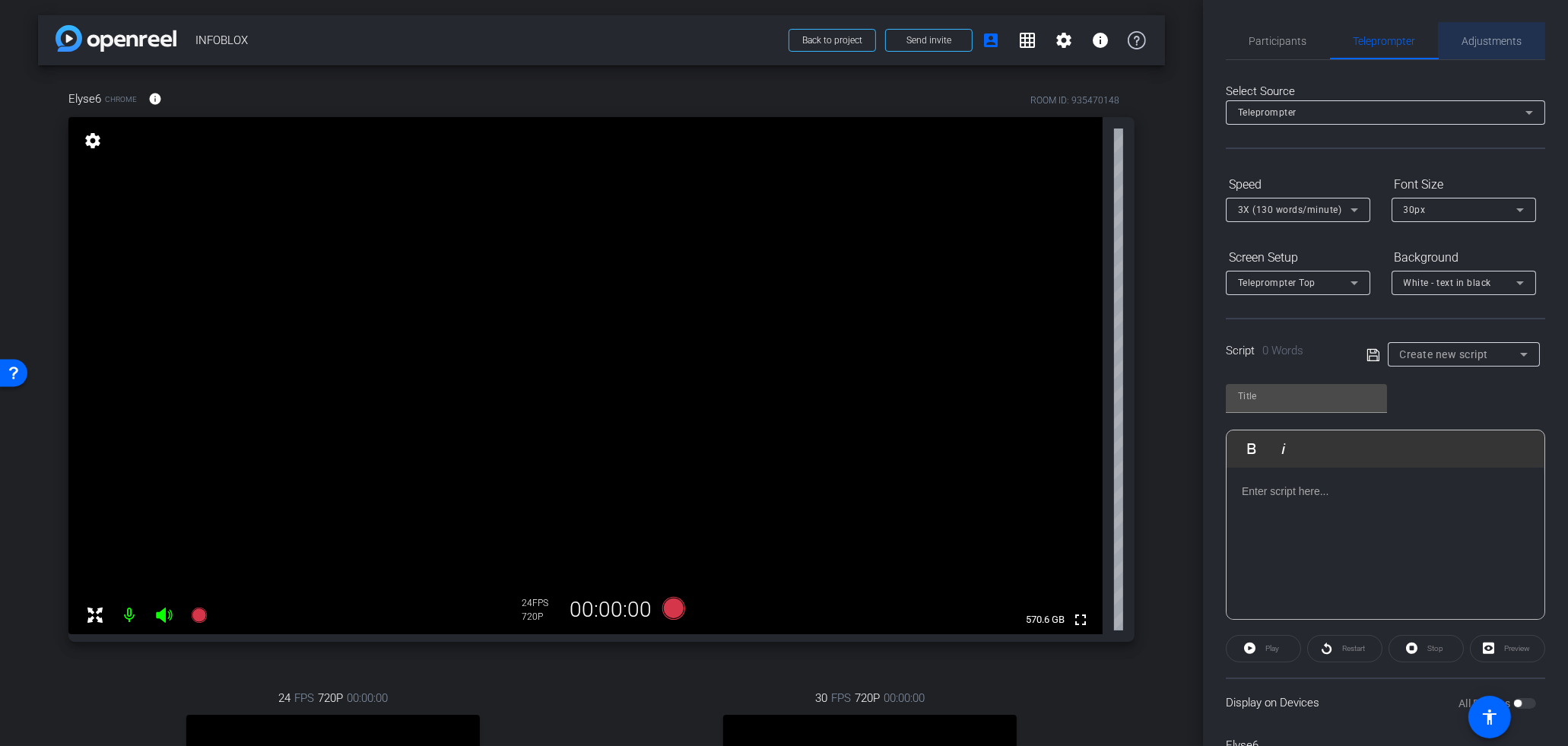
click at [1483, 39] on span "Adjustments" at bounding box center [1492, 41] width 60 height 11
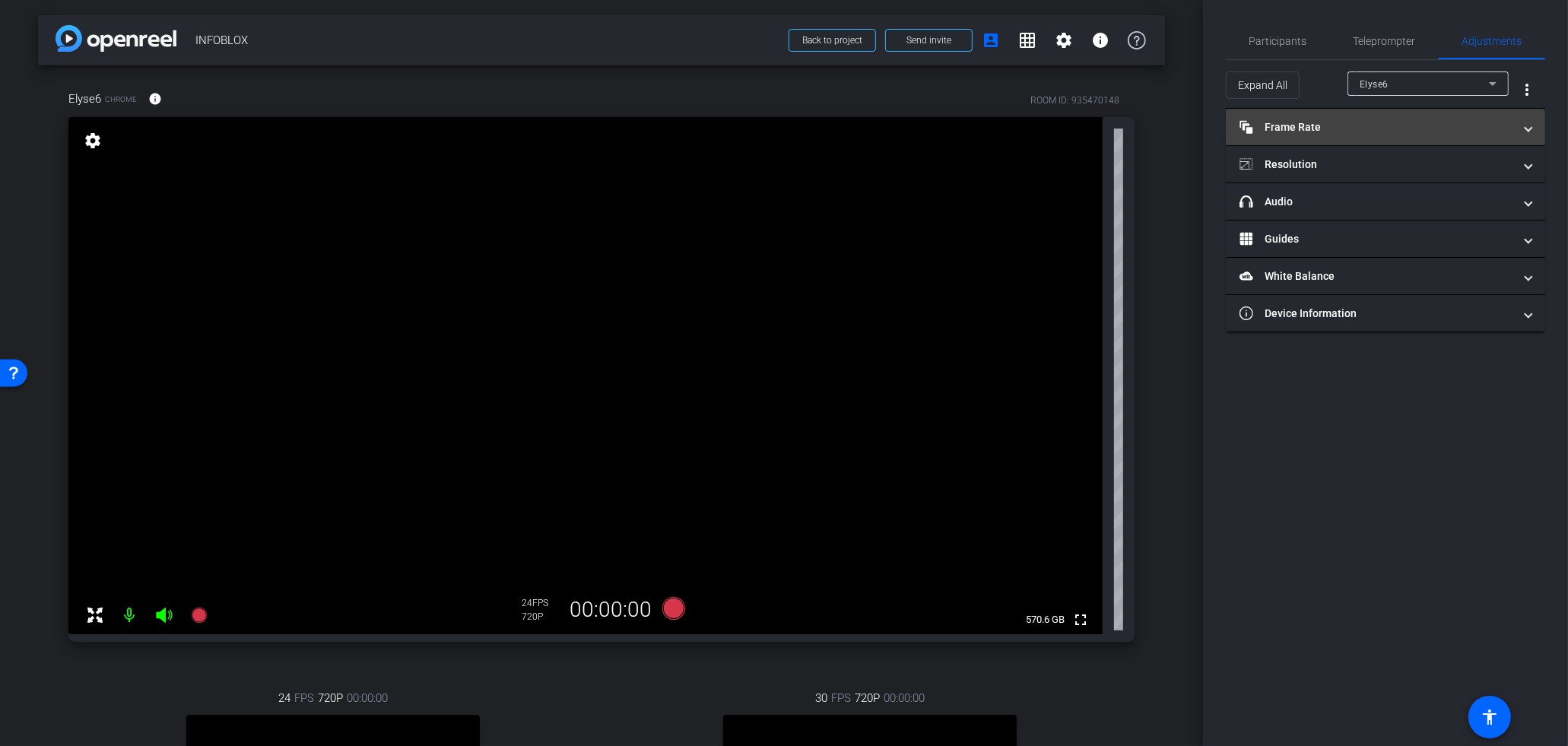
click at [1311, 125] on mat-panel-title "Frame Rate Frame Rate" at bounding box center [1375, 127] width 273 height 16
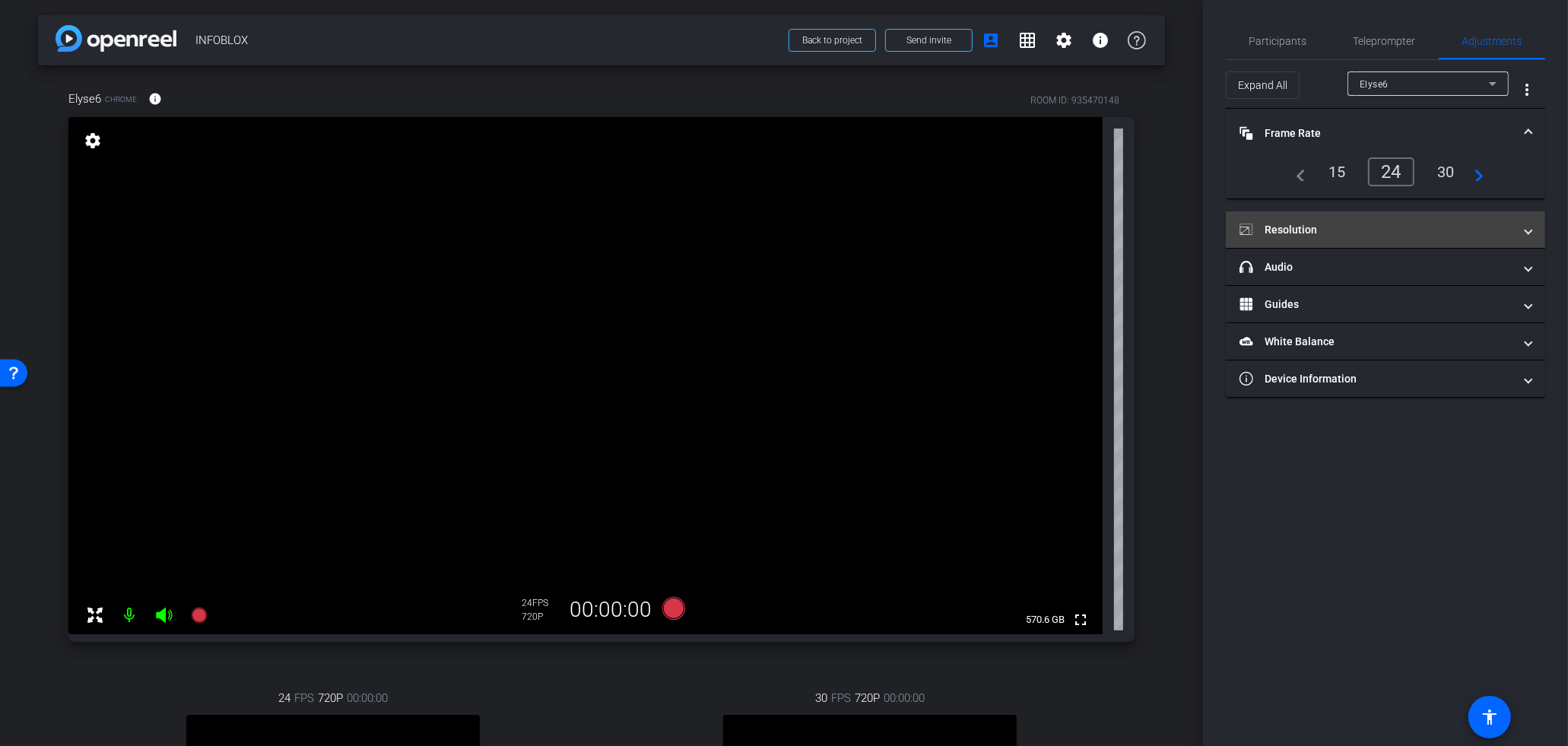
click at [1334, 231] on mat-panel-title "Resolution" at bounding box center [1375, 230] width 273 height 16
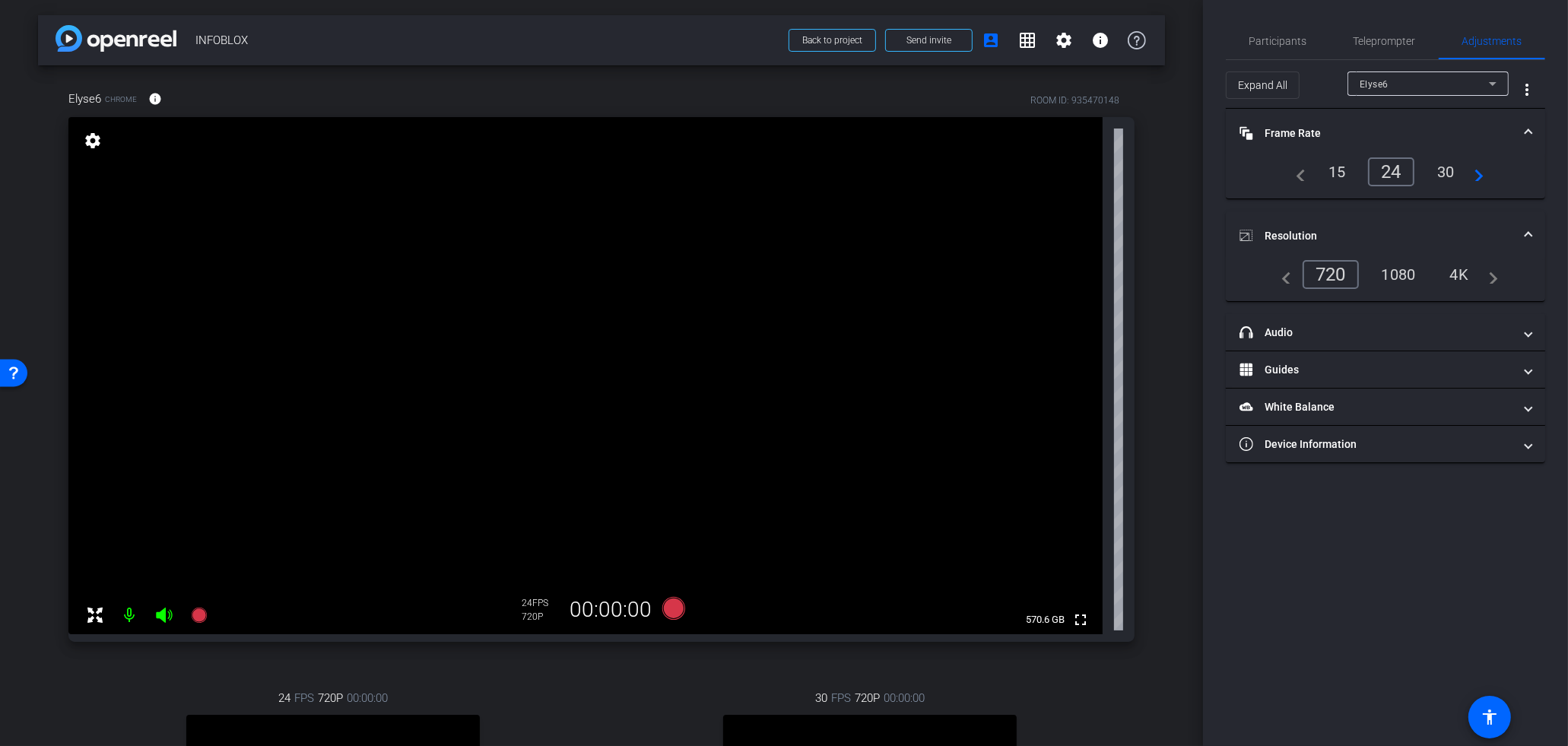
click at [1459, 272] on div "4K" at bounding box center [1459, 274] width 42 height 26
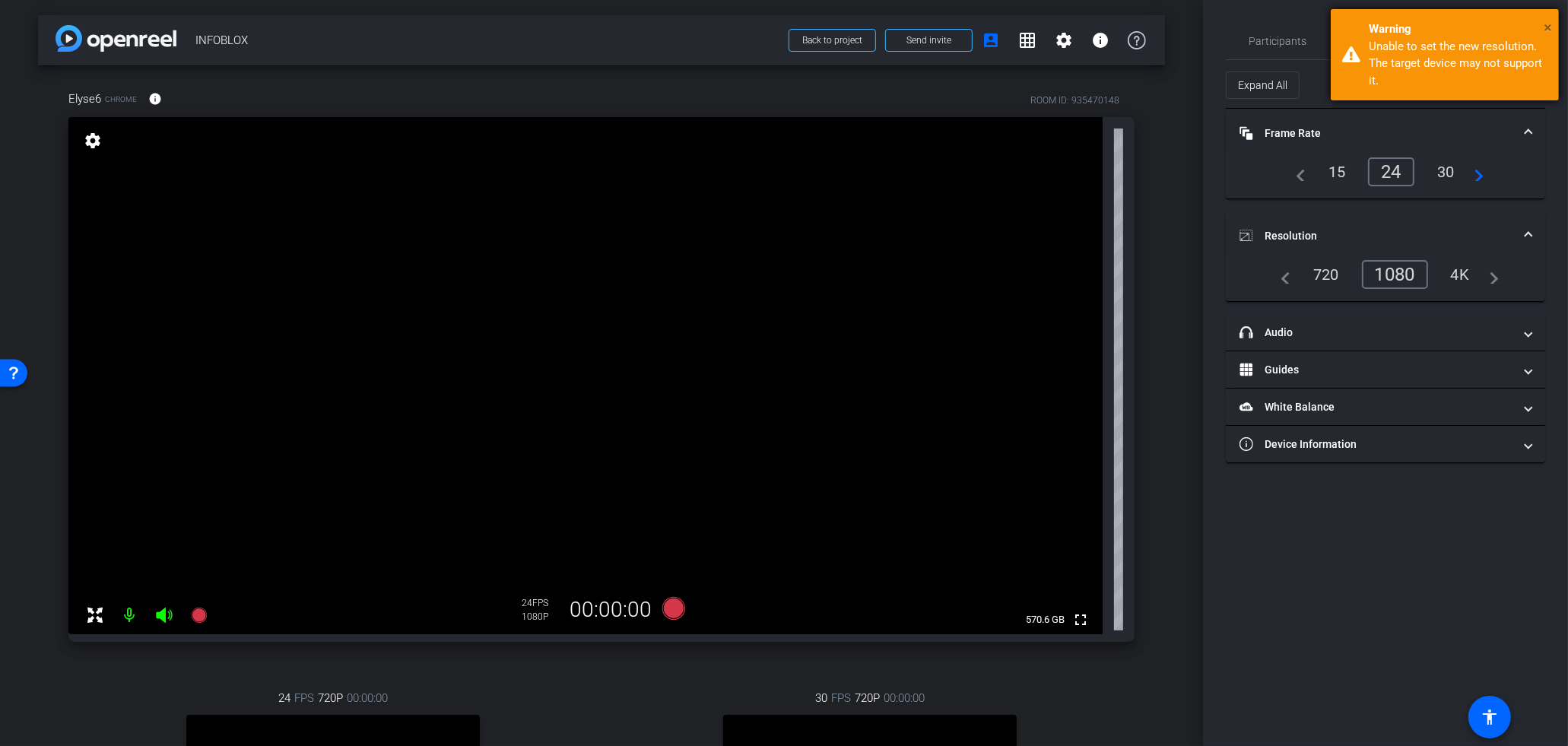
click at [1545, 25] on span "×" at bounding box center [1547, 27] width 8 height 19
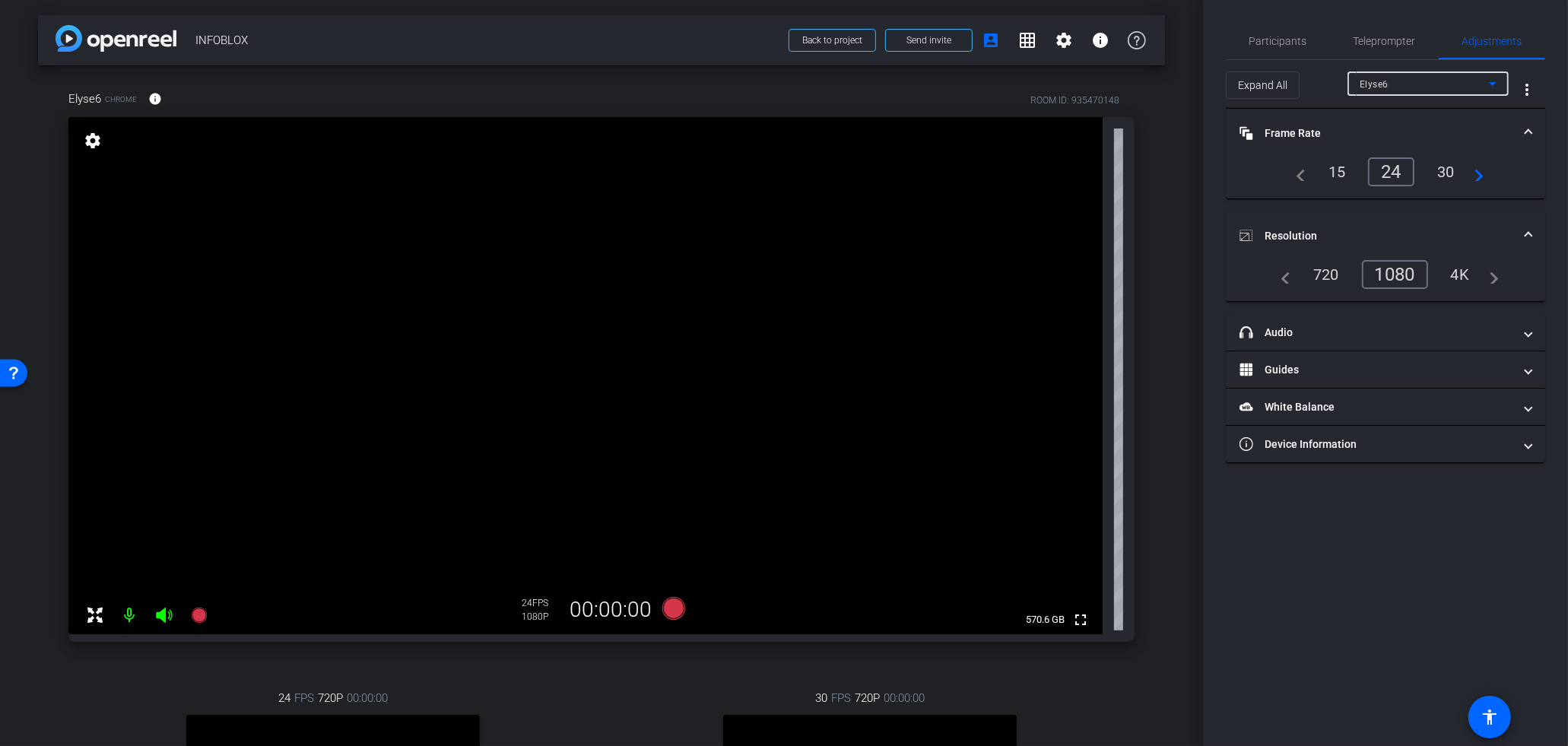
click at [1421, 84] on div "Elyse6" at bounding box center [1424, 83] width 129 height 19
click at [1401, 160] on mat-option "Indu1" at bounding box center [1427, 162] width 161 height 24
type input "1000"
click at [1338, 173] on div "24" at bounding box center [1337, 172] width 41 height 26
click at [1393, 268] on div "1080" at bounding box center [1399, 274] width 57 height 26
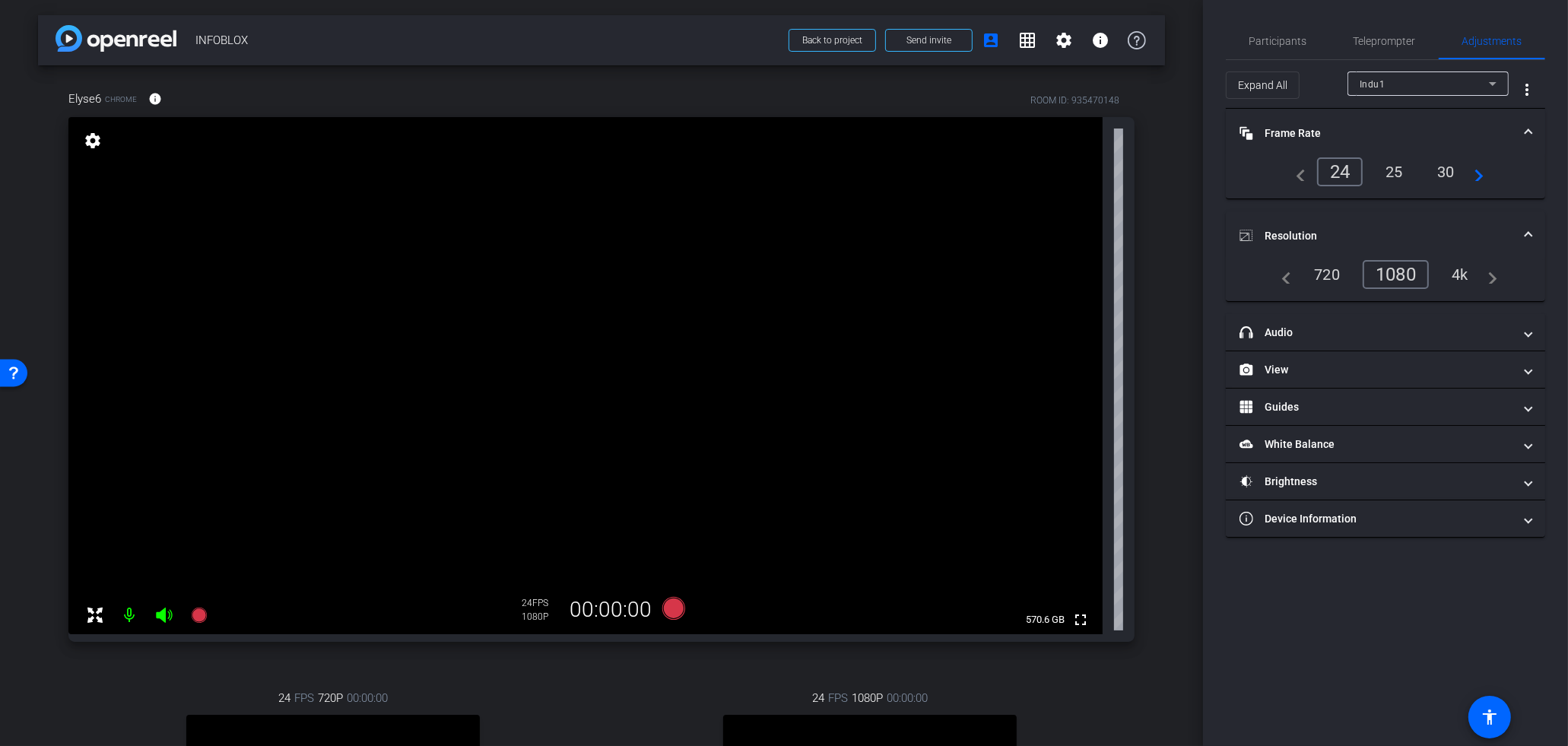
click at [1465, 269] on div "4k" at bounding box center [1459, 274] width 40 height 26
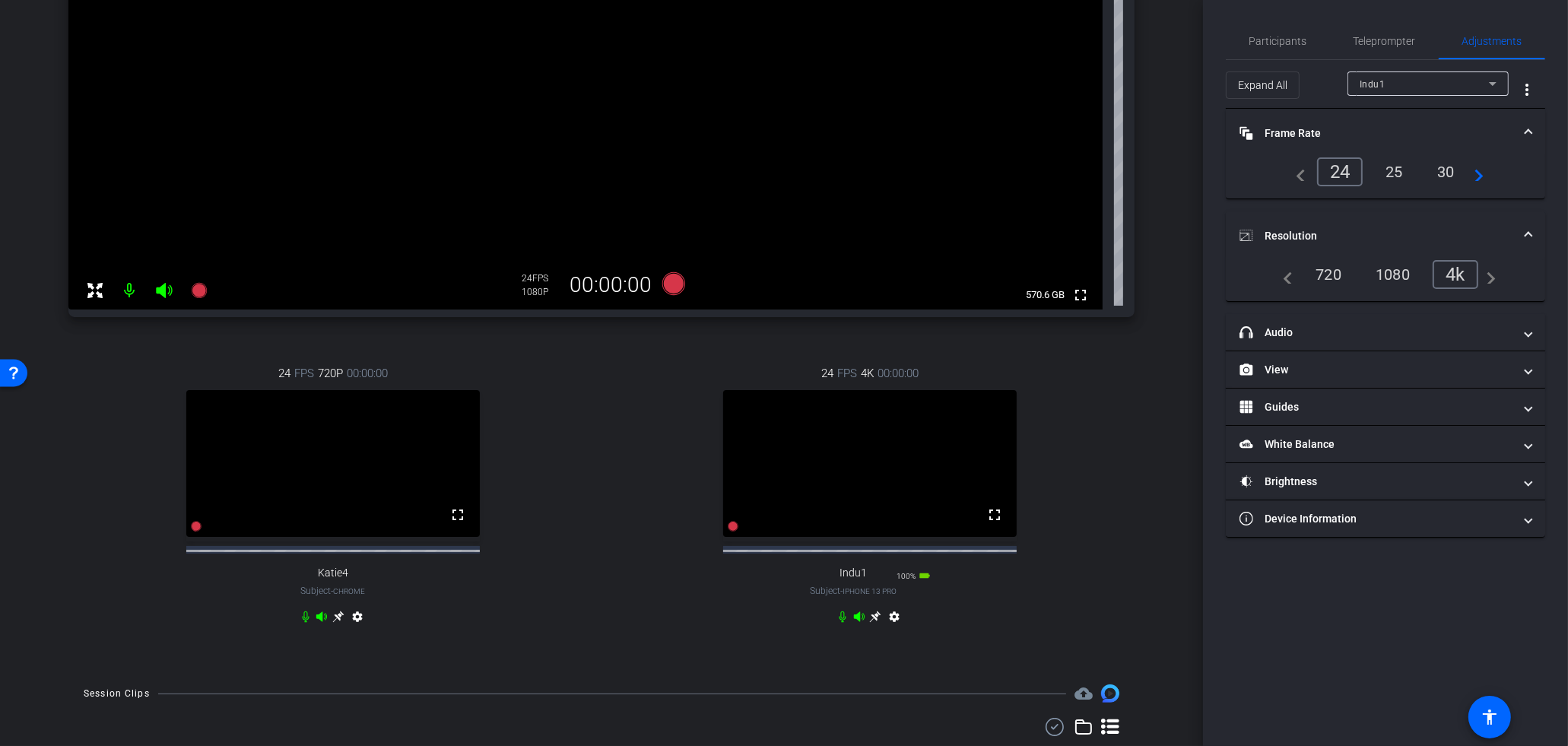
scroll to position [329, 0]
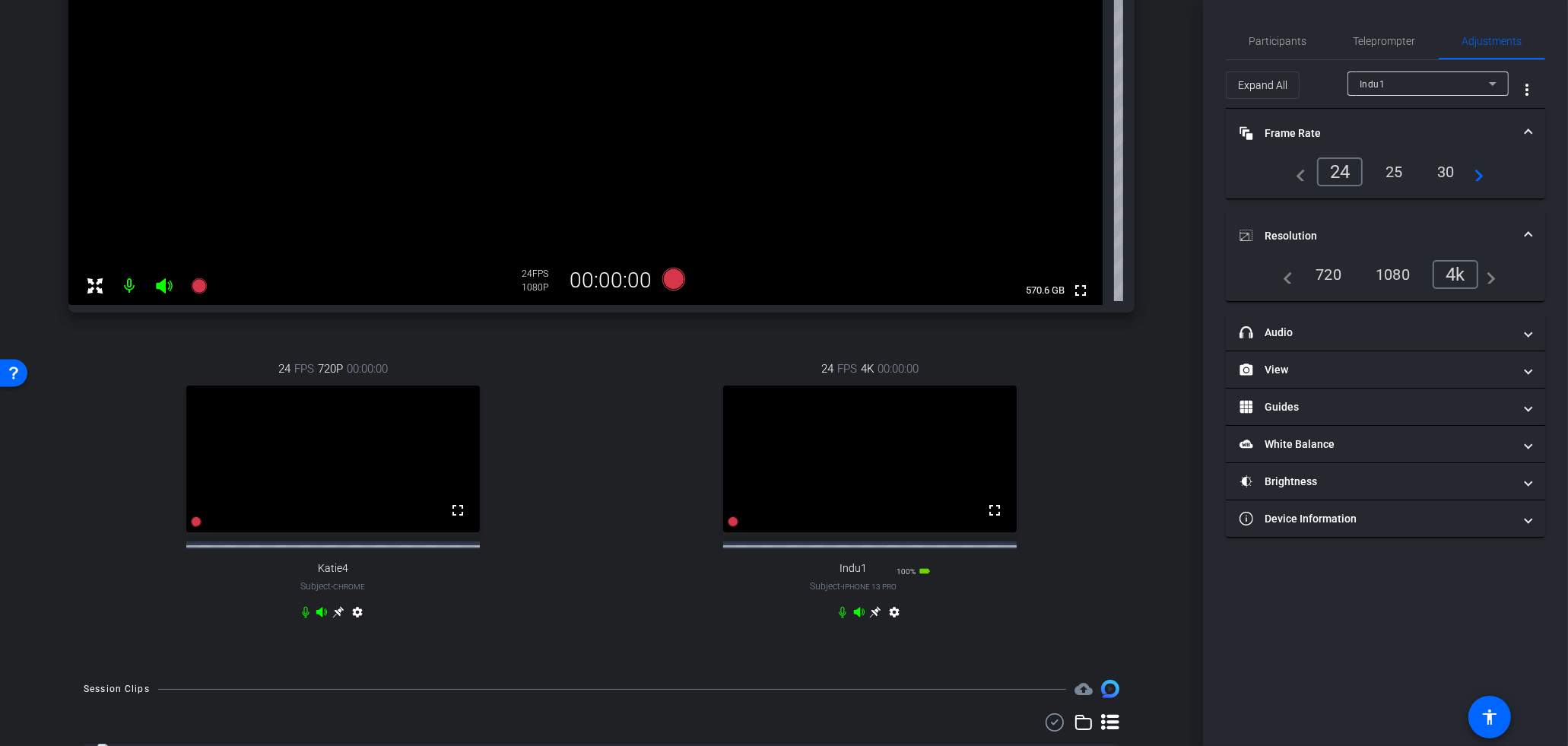
click at [879, 619] on icon at bounding box center [875, 612] width 12 height 12
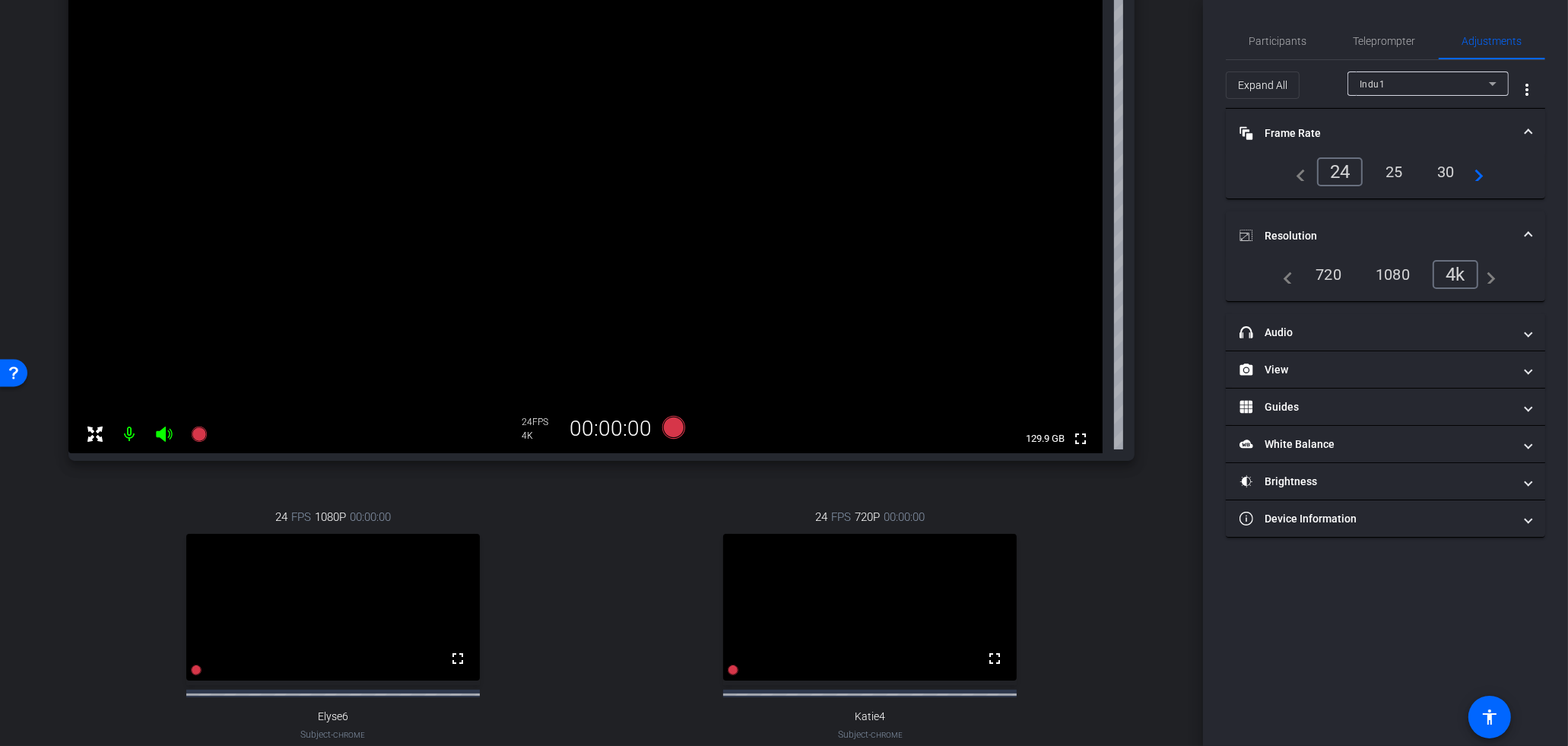
scroll to position [24, 0]
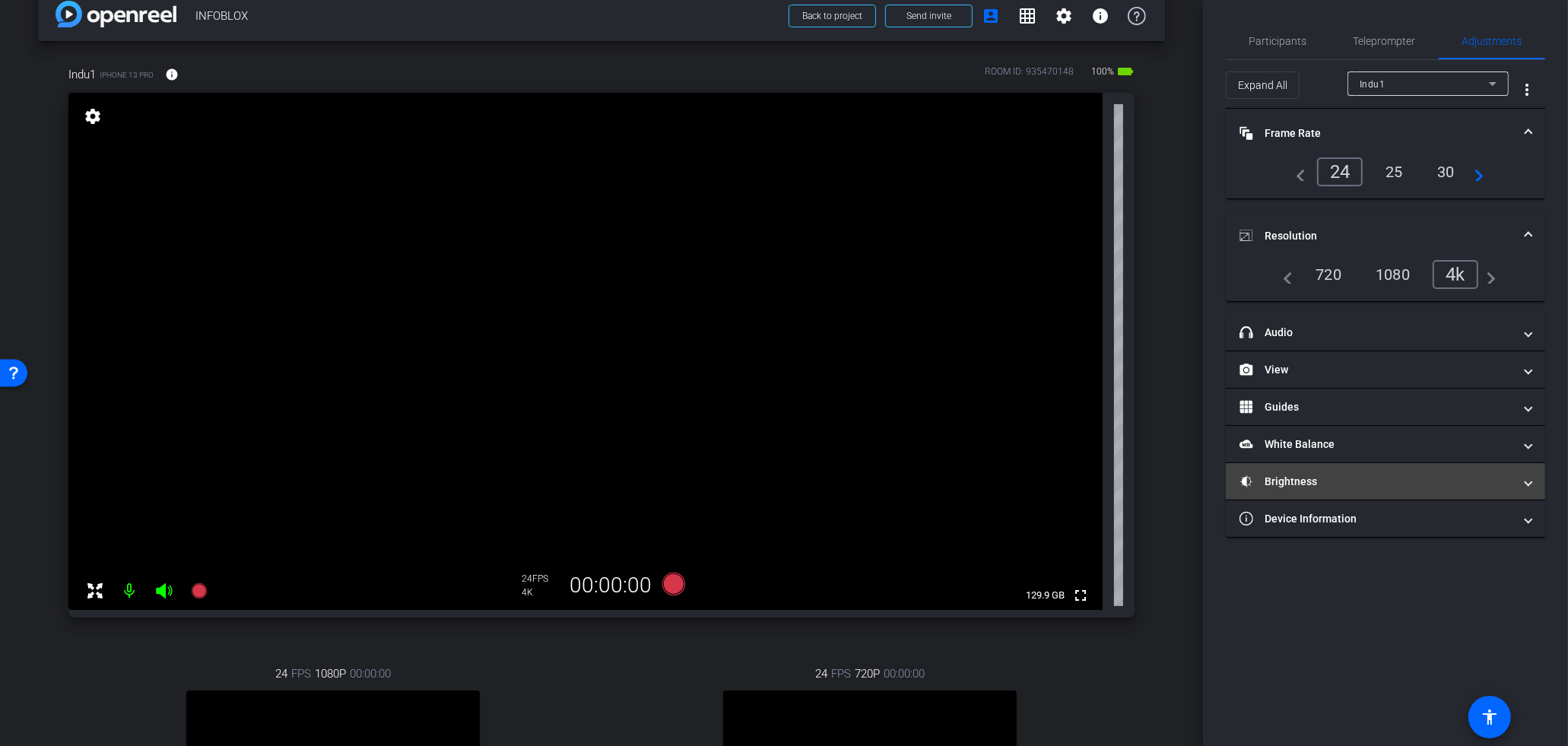
click at [1326, 476] on mat-panel-title "Brightness" at bounding box center [1375, 481] width 273 height 16
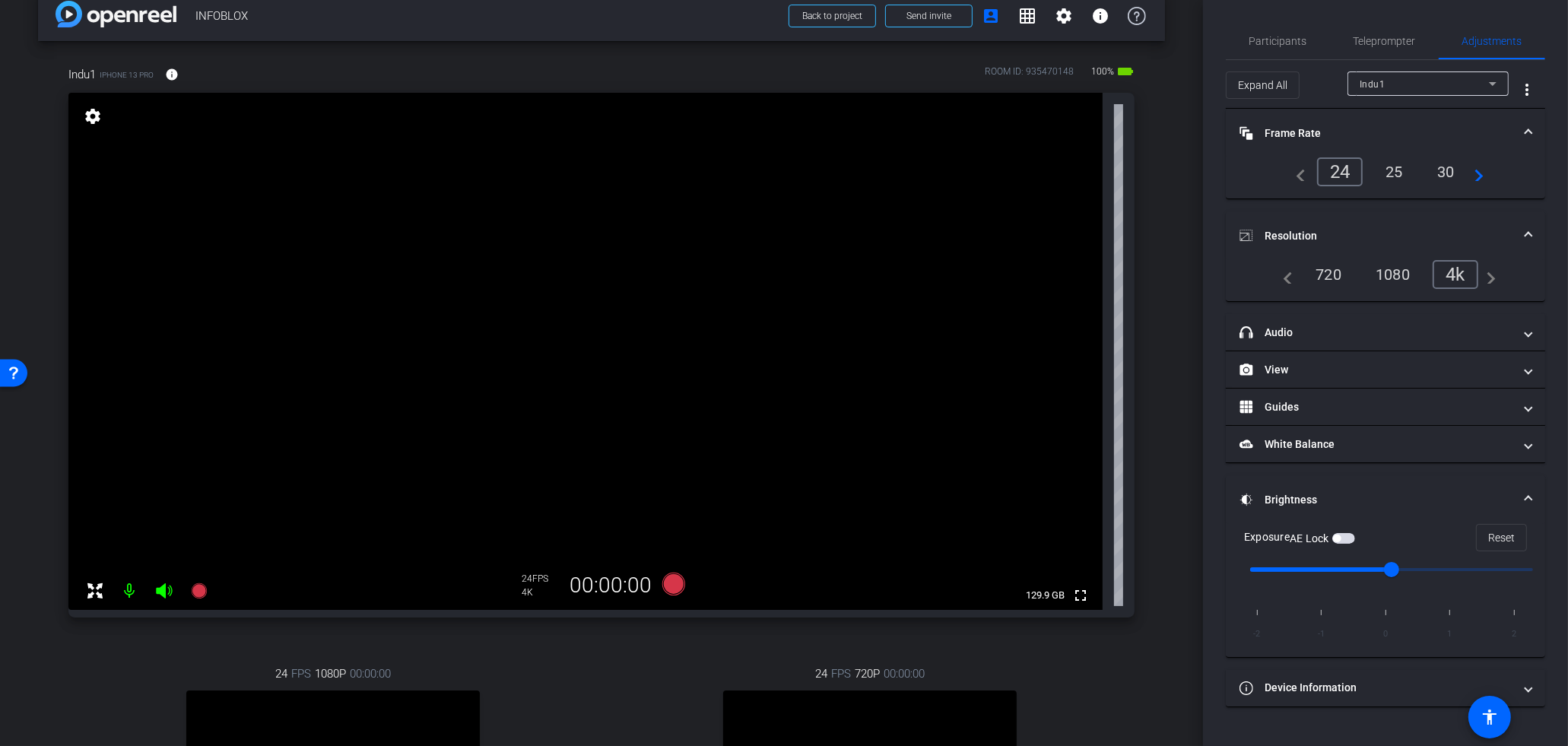
click at [1352, 535] on span "button" at bounding box center [1343, 538] width 23 height 11
click at [201, 593] on icon at bounding box center [198, 590] width 15 height 15
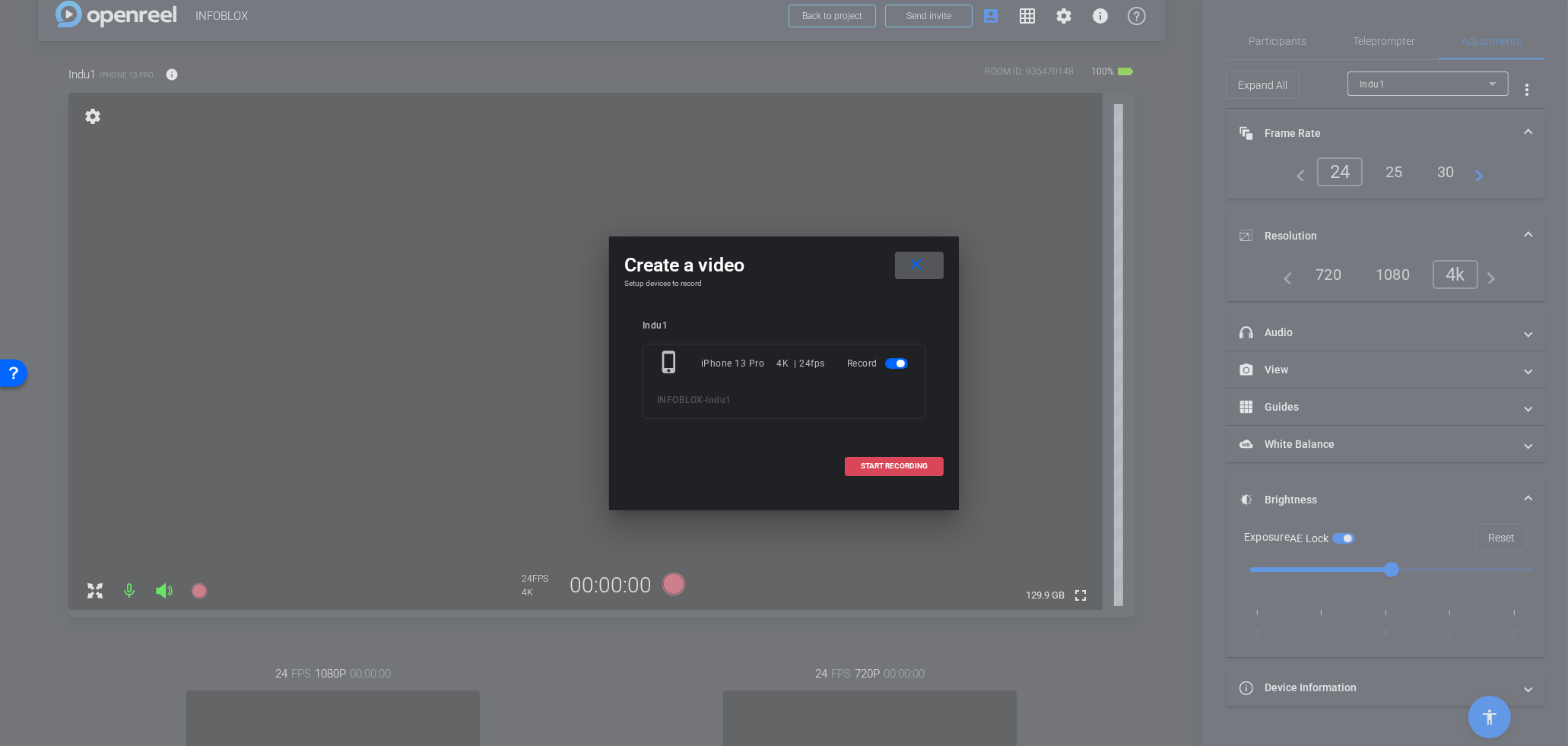
click at [924, 461] on span at bounding box center [894, 465] width 97 height 36
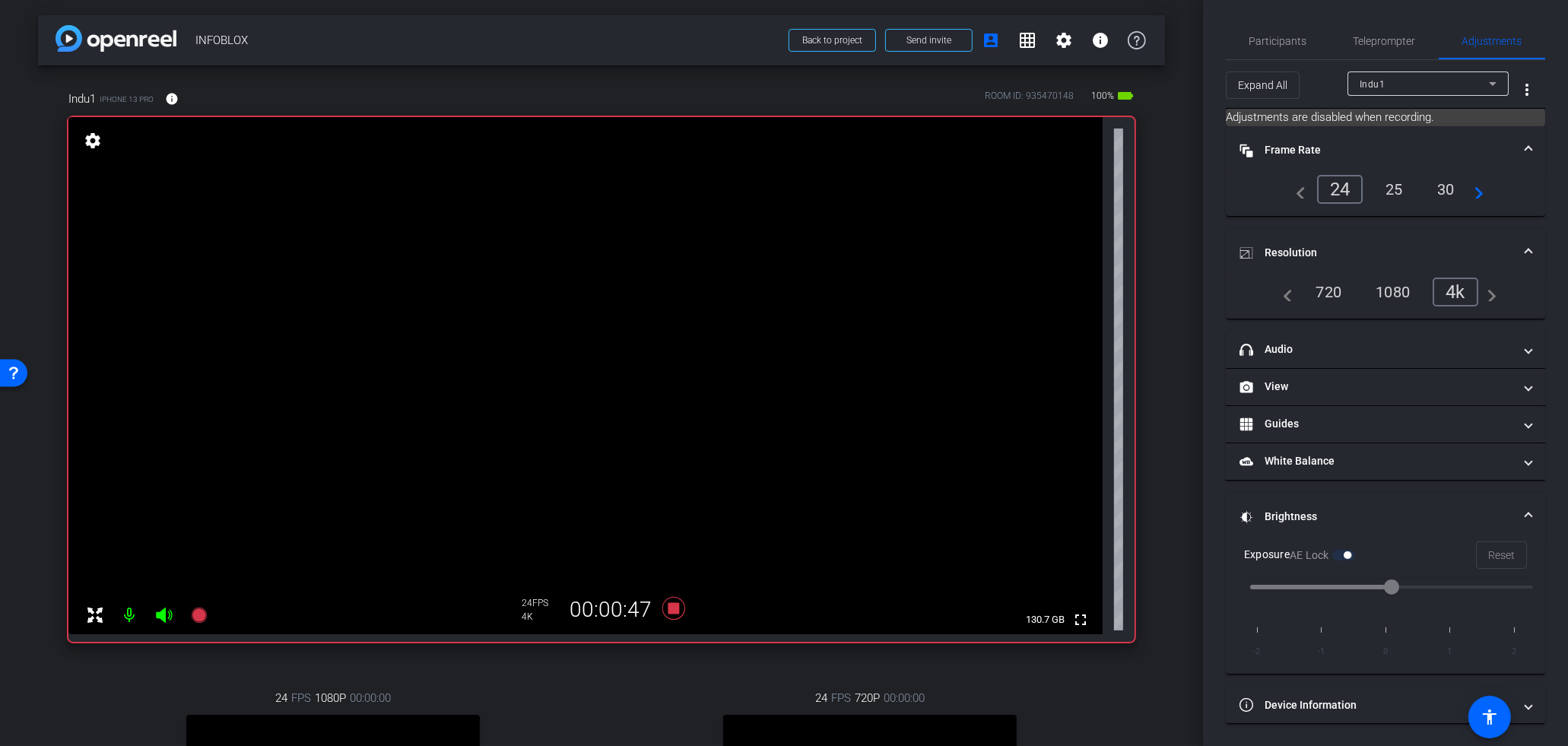
scroll to position [3, 0]
click at [682, 610] on icon at bounding box center [673, 605] width 36 height 27
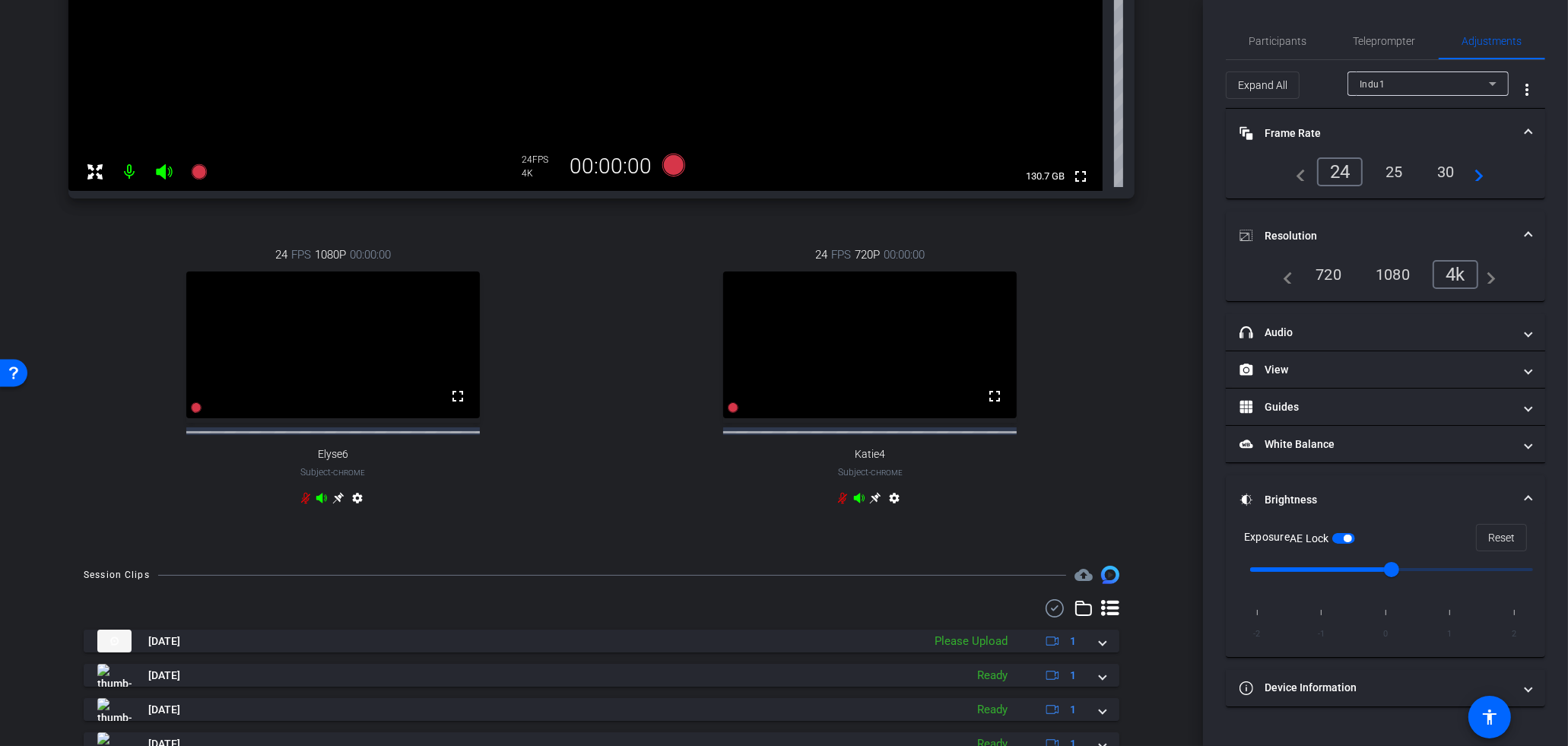
scroll to position [522, 0]
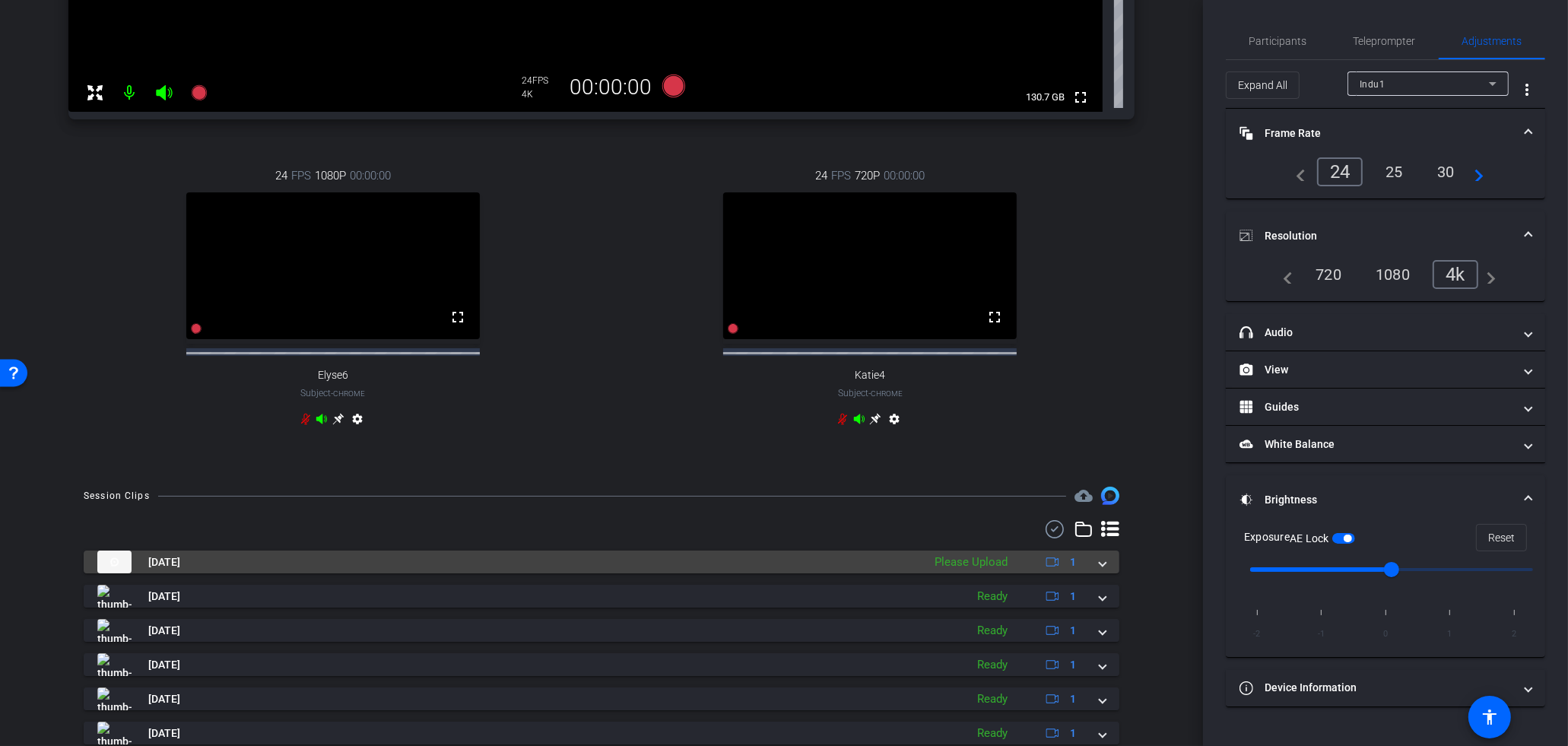
click at [1102, 570] on span at bounding box center [1102, 562] width 6 height 16
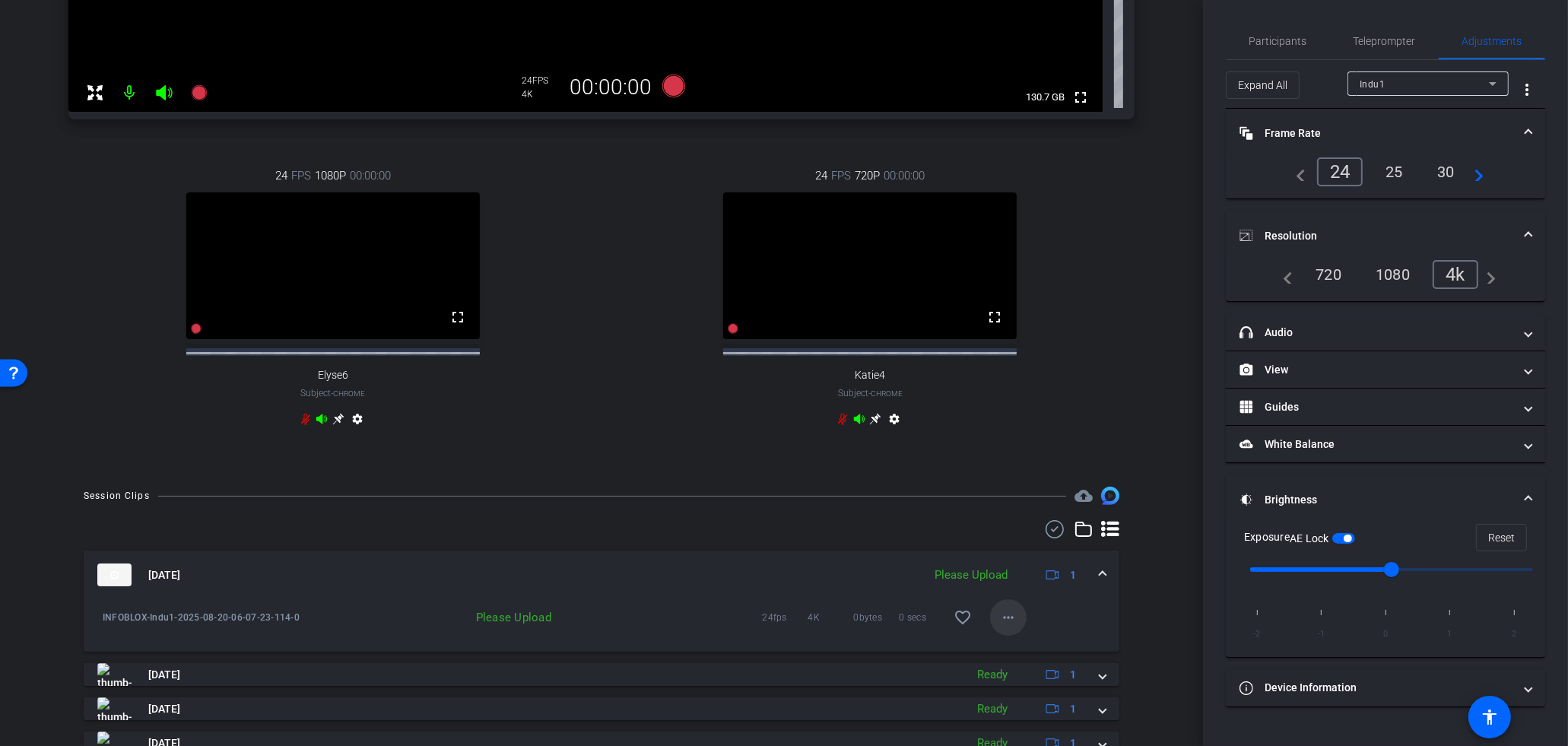
click at [995, 624] on span at bounding box center [1008, 617] width 36 height 36
click at [1008, 656] on span "Upload" at bounding box center [1033, 662] width 61 height 19
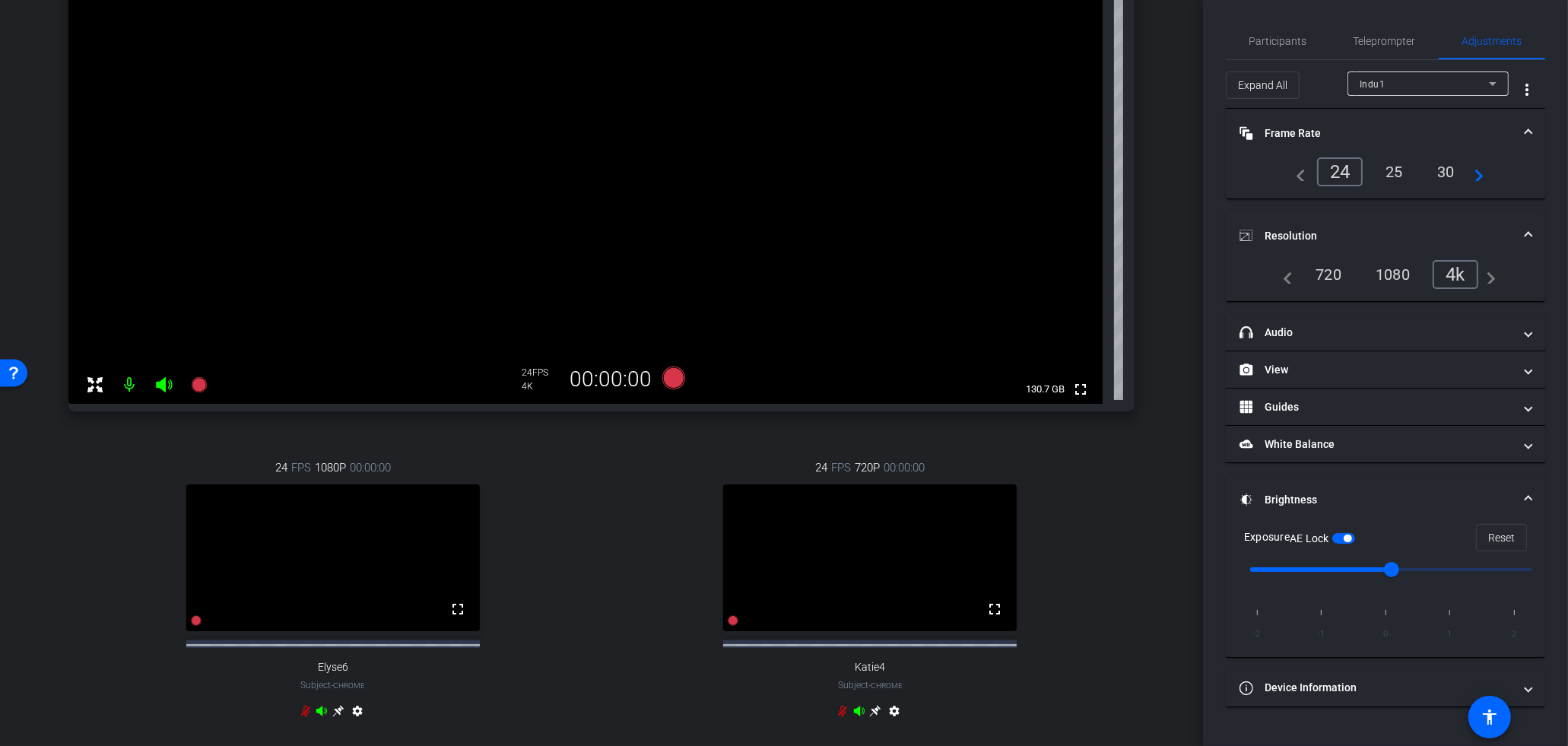
scroll to position [0, 0]
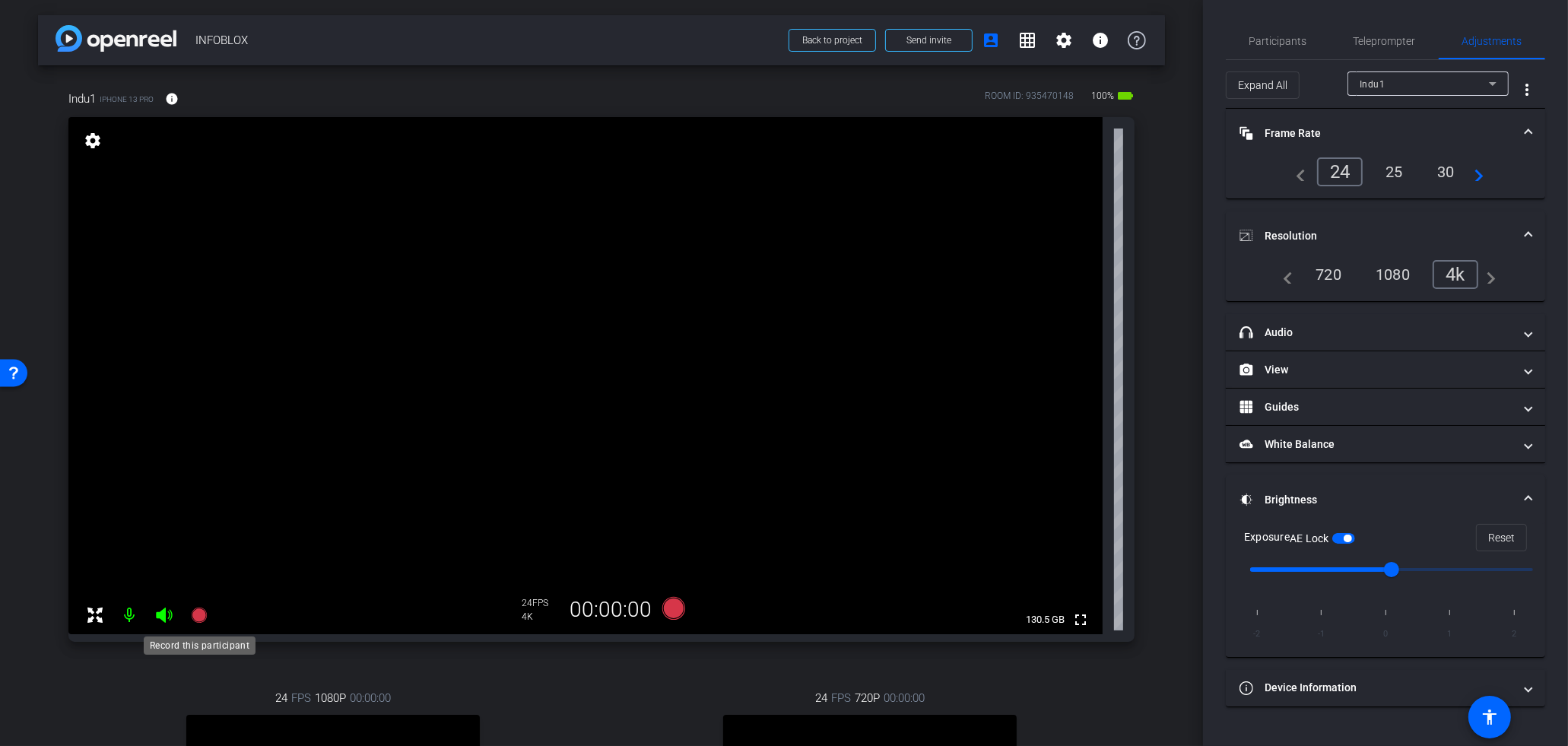
click at [208, 617] on mat-icon at bounding box center [199, 615] width 30 height 30
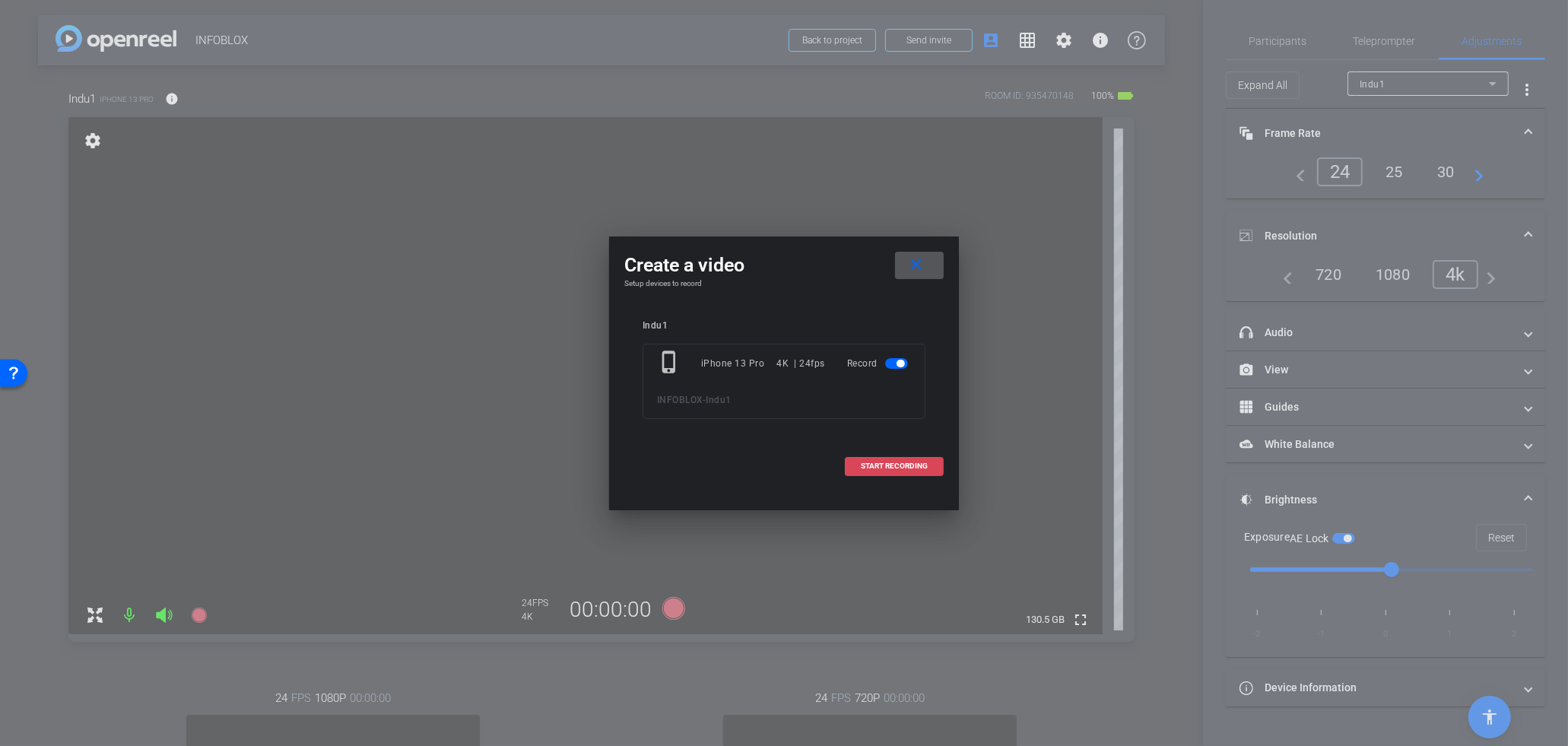
click at [902, 469] on span "START RECORDING" at bounding box center [895, 465] width 67 height 8
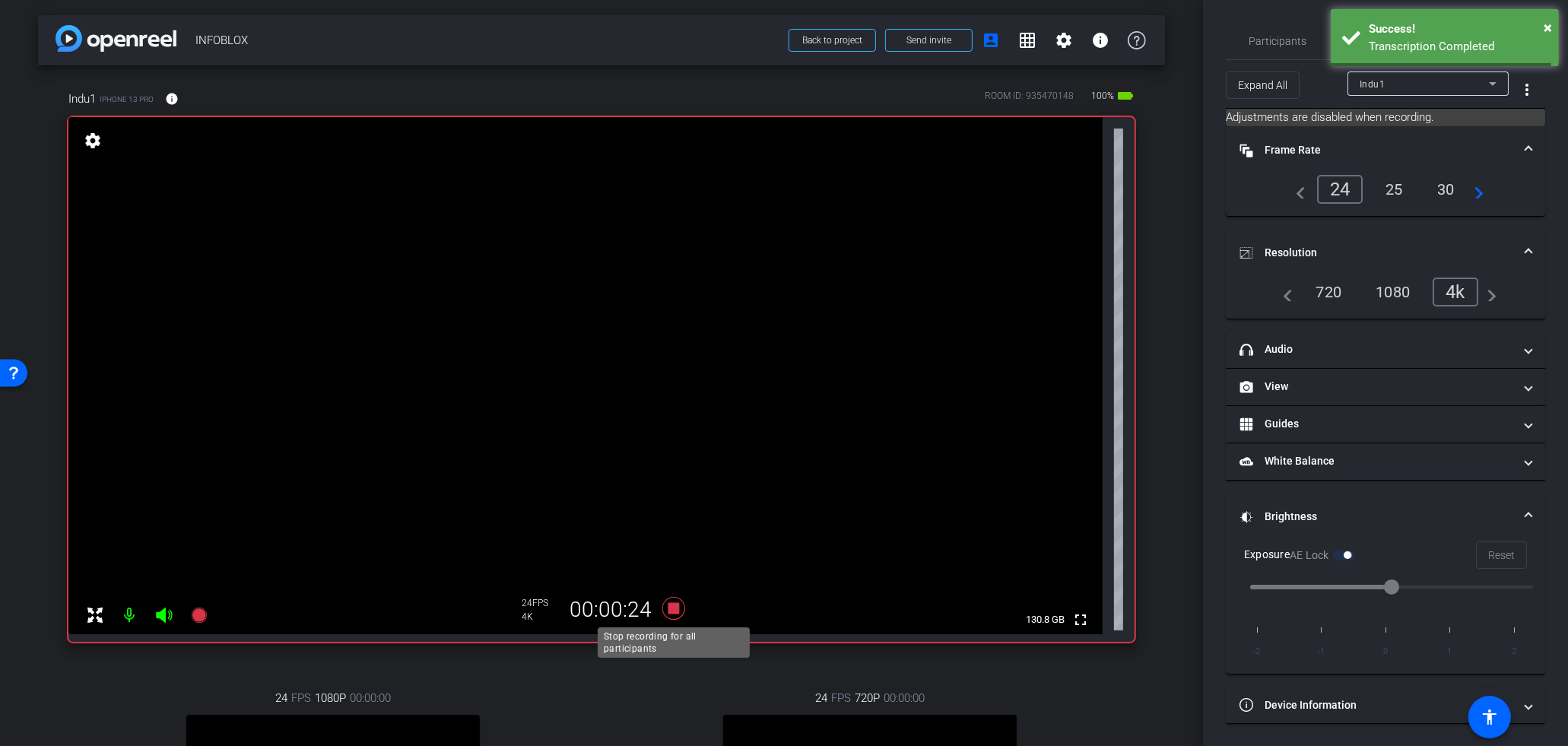
click at [672, 602] on icon at bounding box center [673, 608] width 23 height 23
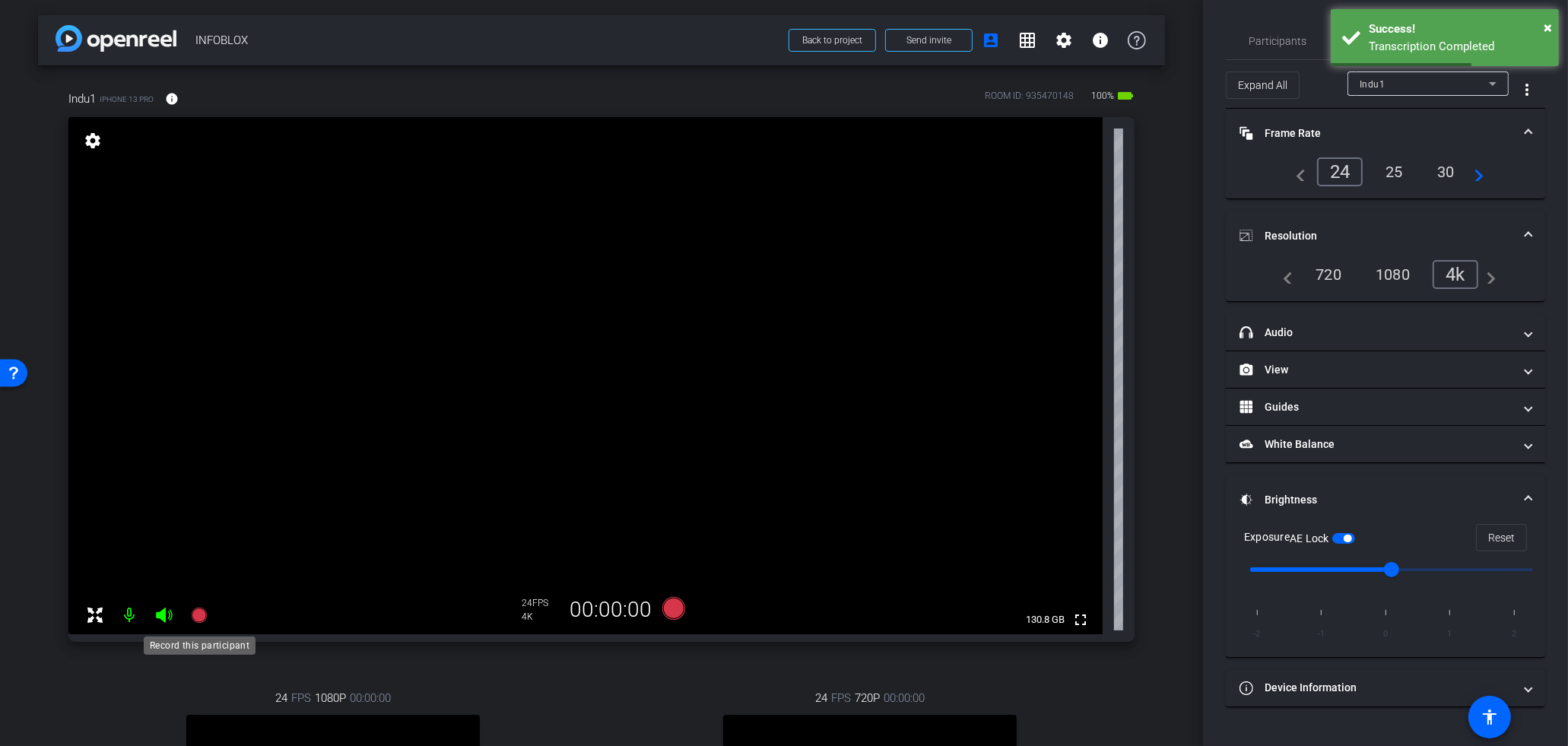
click at [194, 619] on icon at bounding box center [199, 615] width 19 height 19
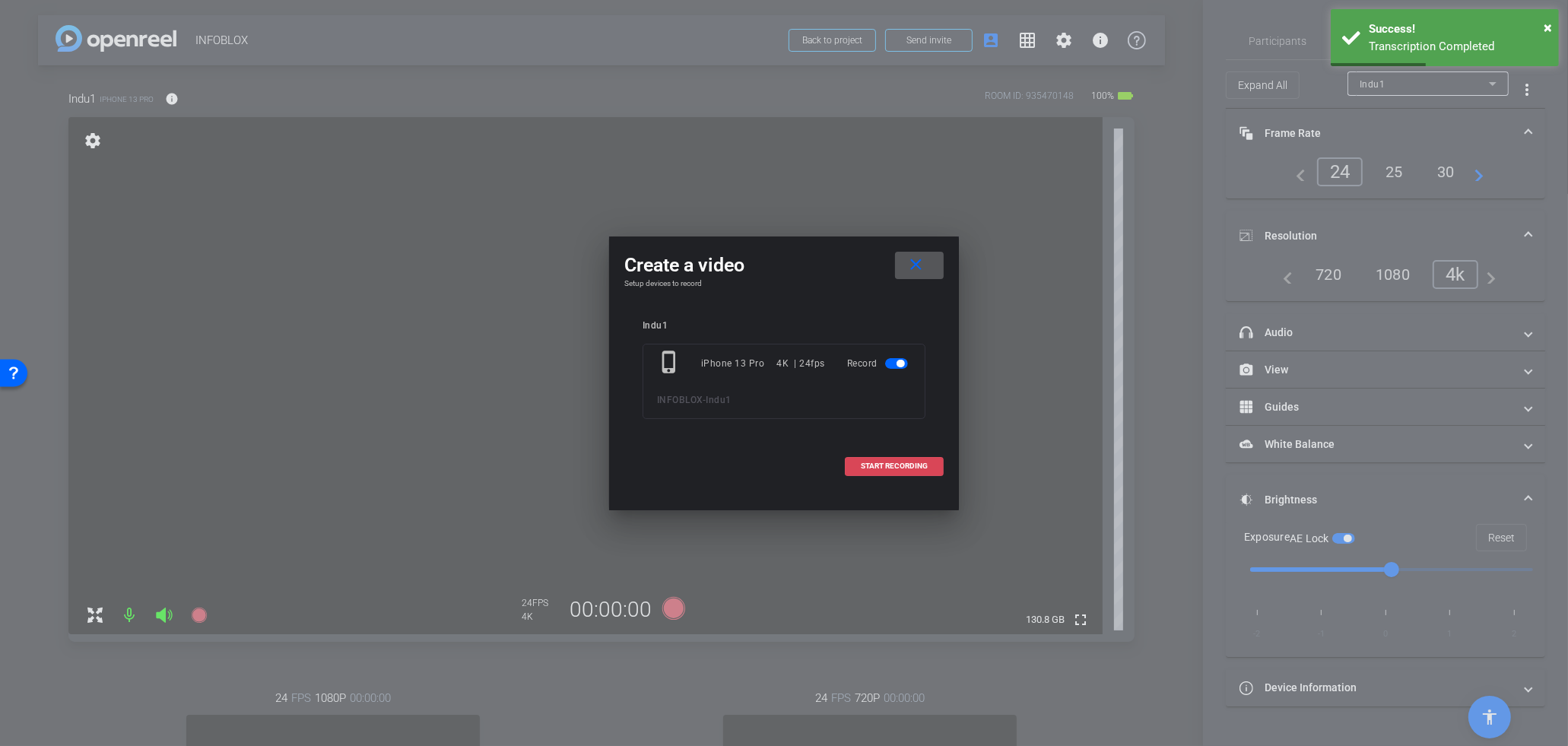
click at [916, 454] on span at bounding box center [894, 465] width 97 height 36
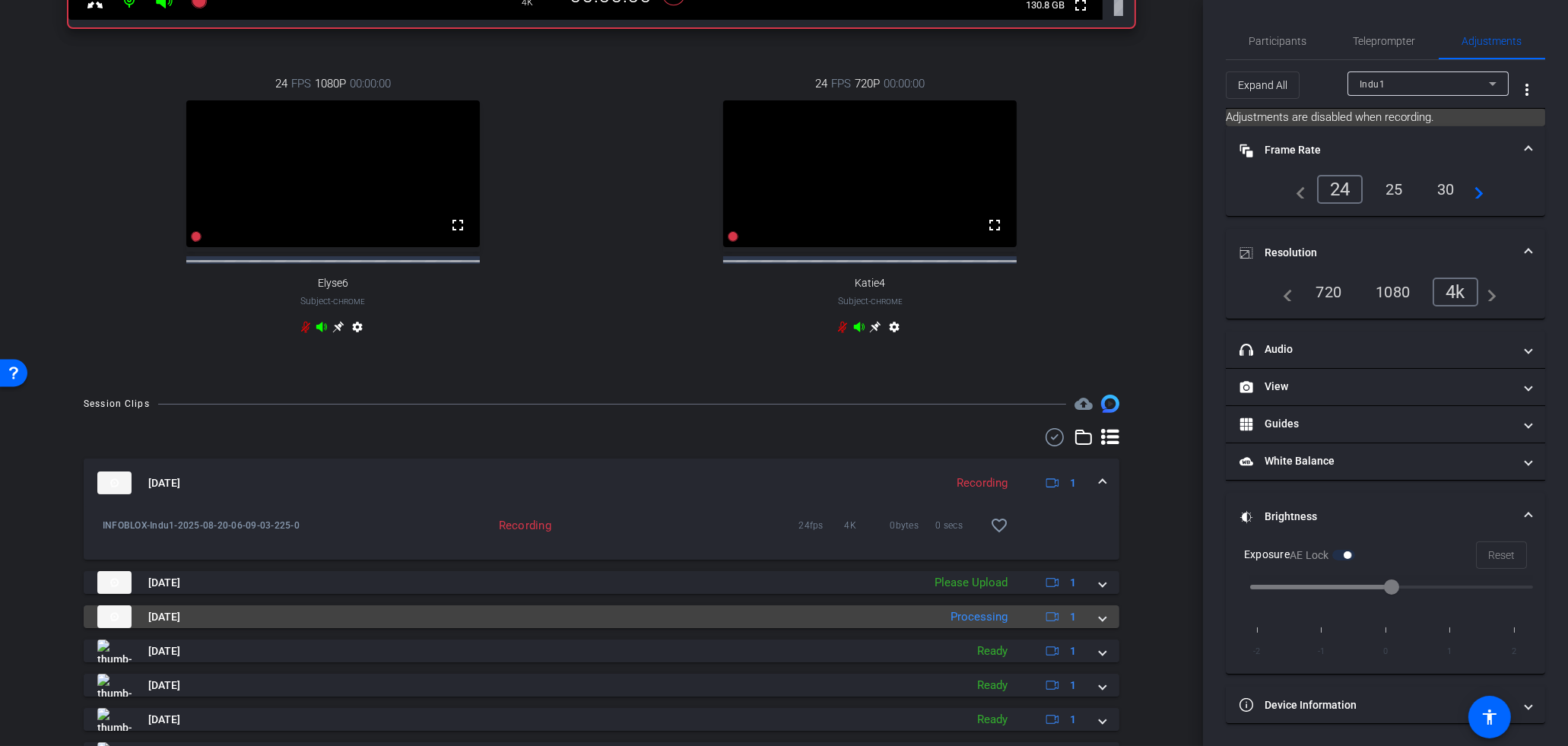
scroll to position [803, 0]
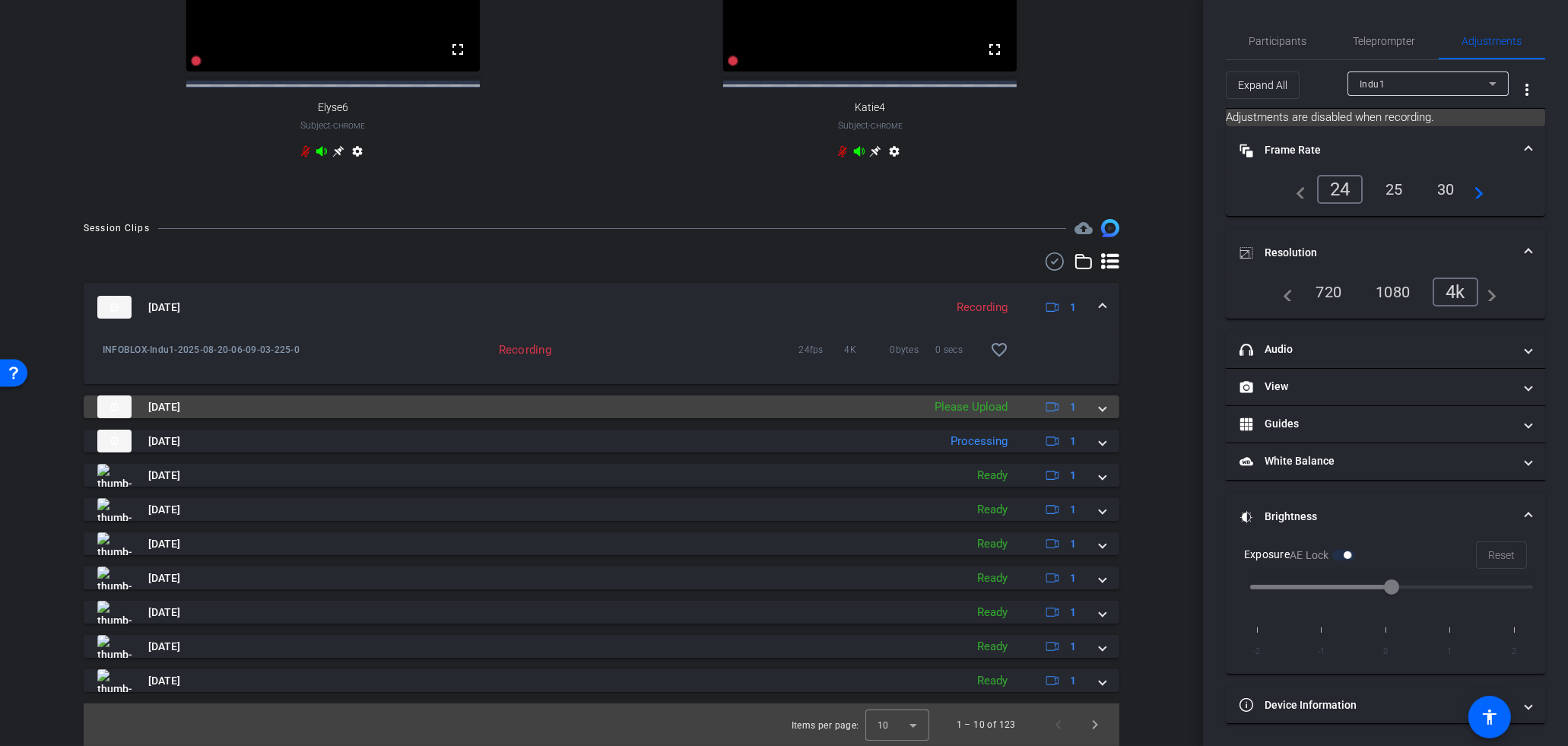
click at [1102, 405] on span at bounding box center [1102, 407] width 6 height 16
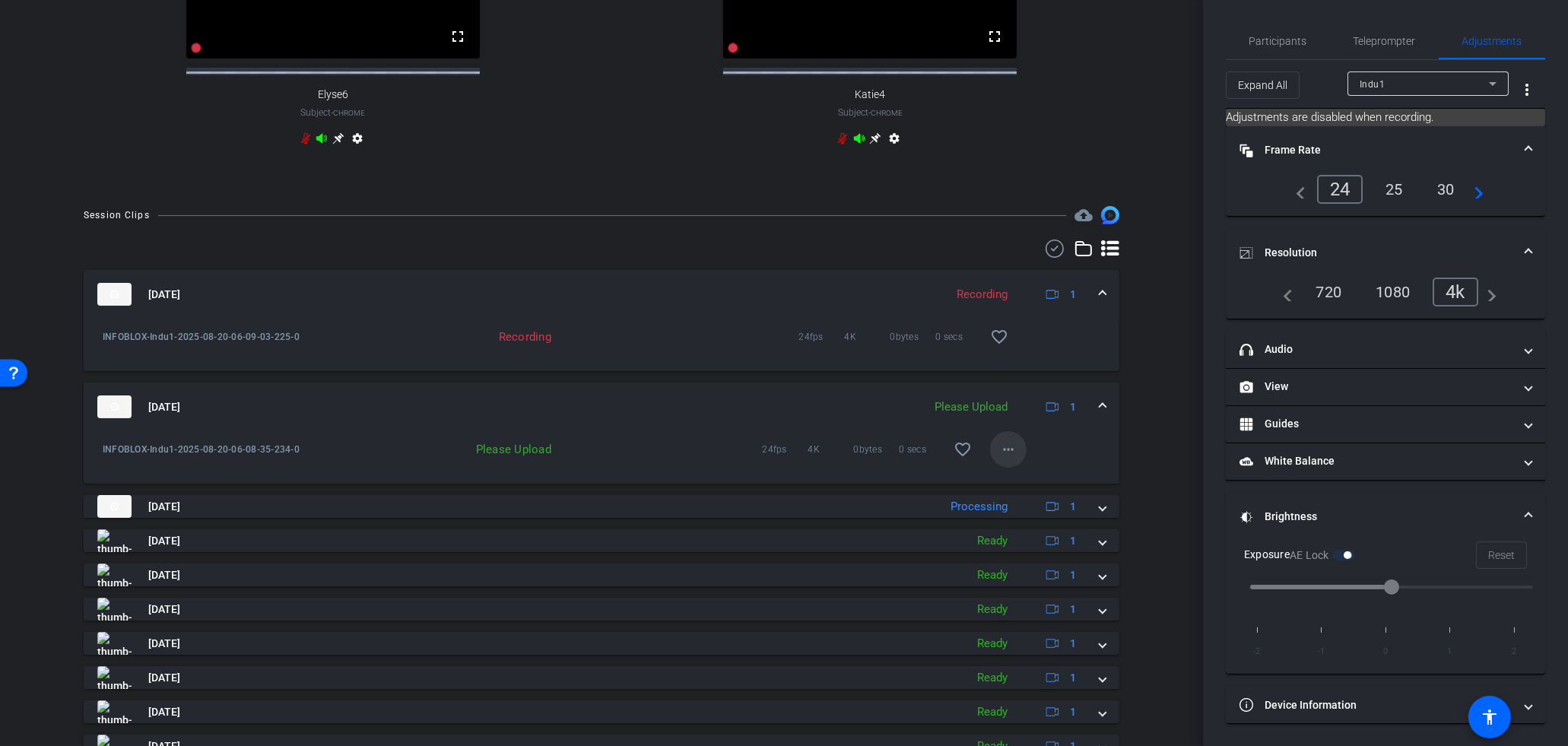
click at [1011, 458] on mat-icon "more_horiz" at bounding box center [1008, 449] width 19 height 19
click at [1018, 494] on span "Upload" at bounding box center [1033, 494] width 61 height 19
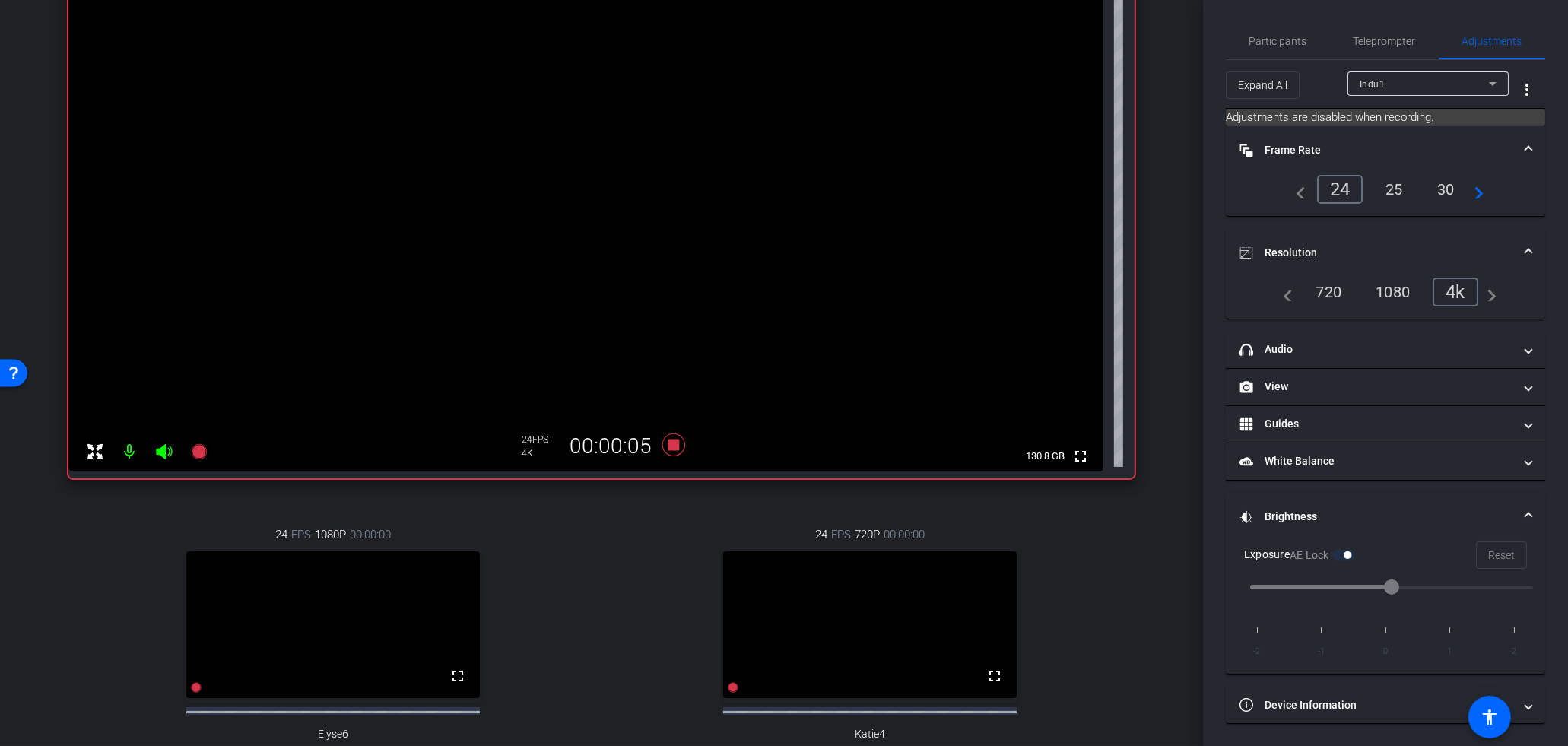
scroll to position [0, 0]
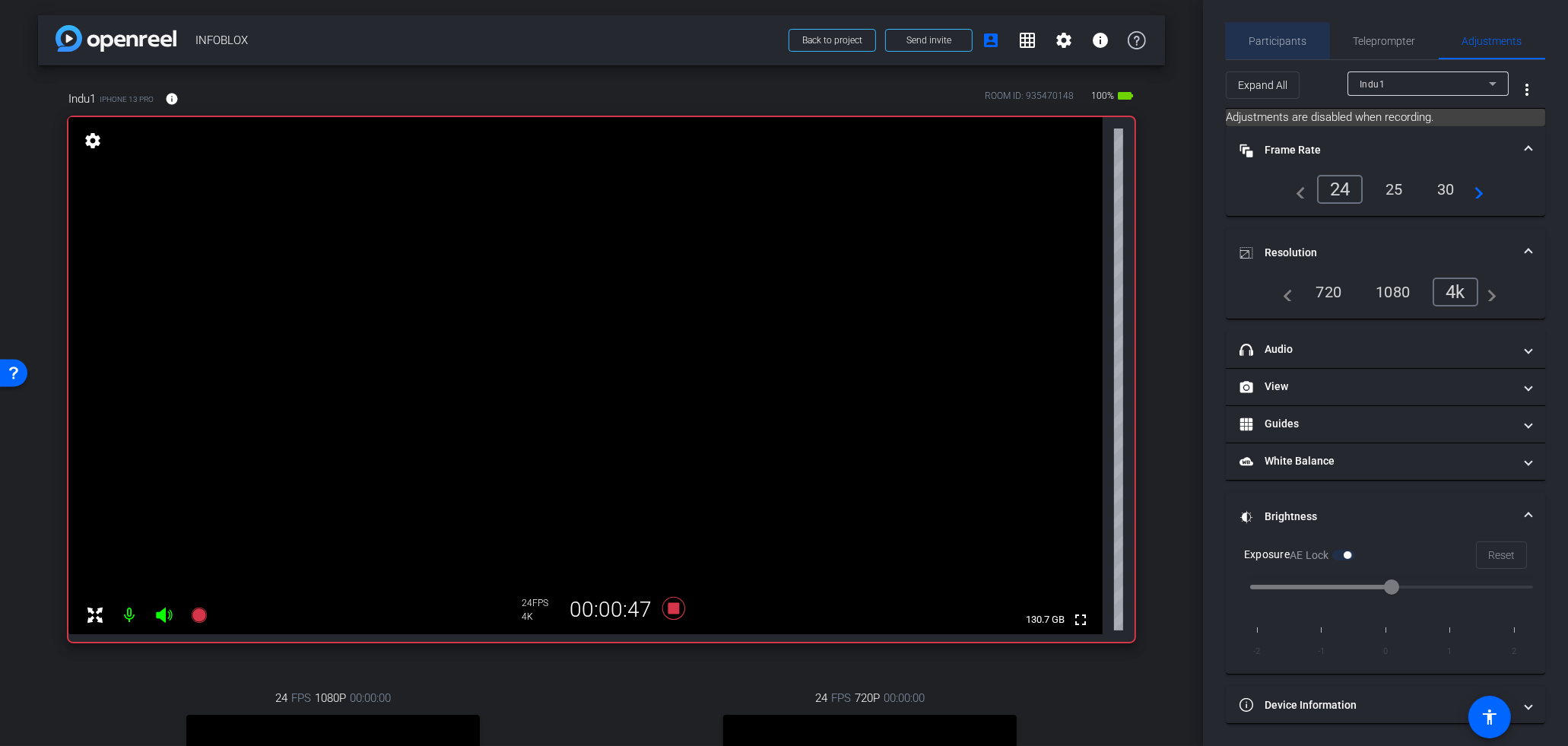
click at [1277, 46] on span "Participants" at bounding box center [1278, 41] width 58 height 11
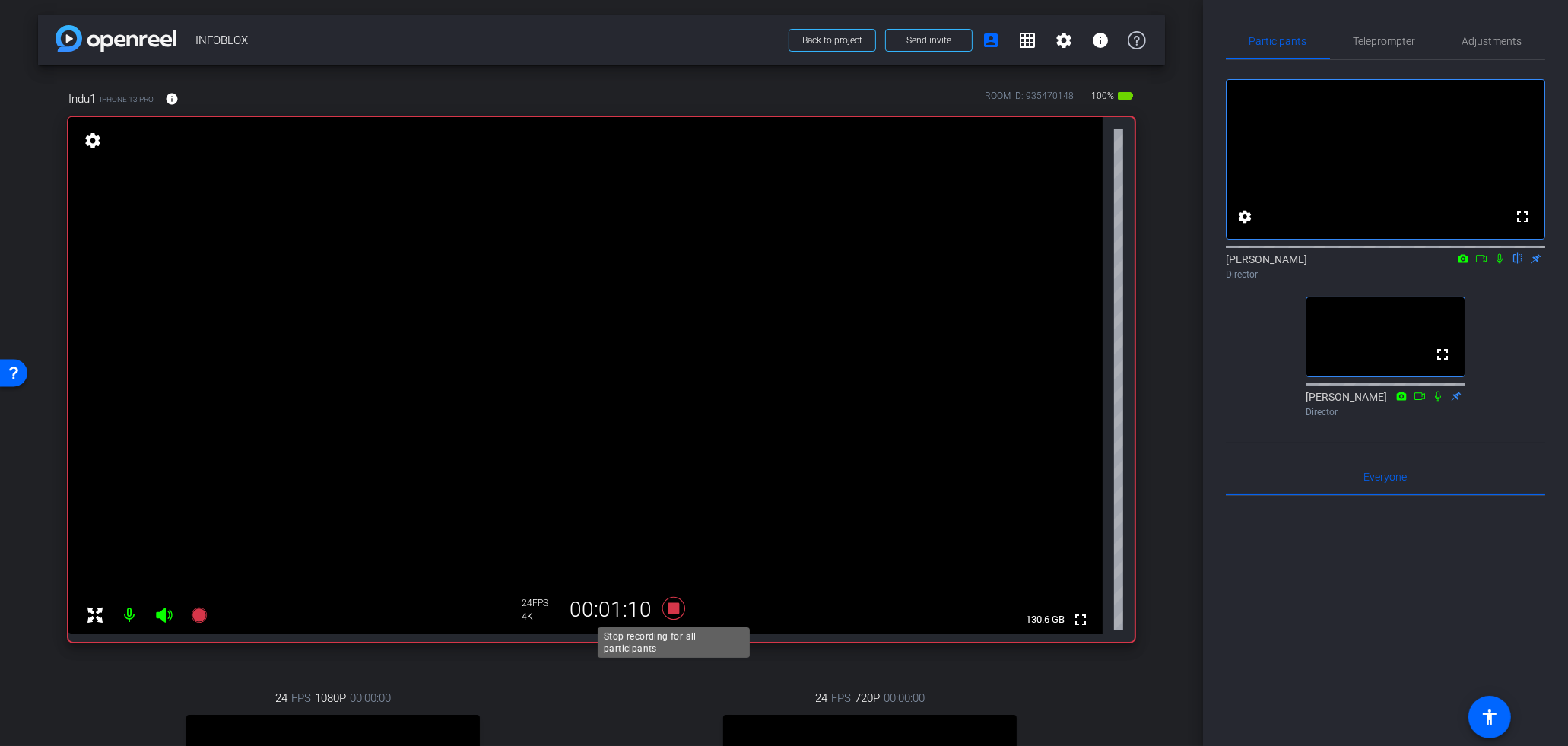
click at [675, 611] on icon at bounding box center [673, 608] width 23 height 23
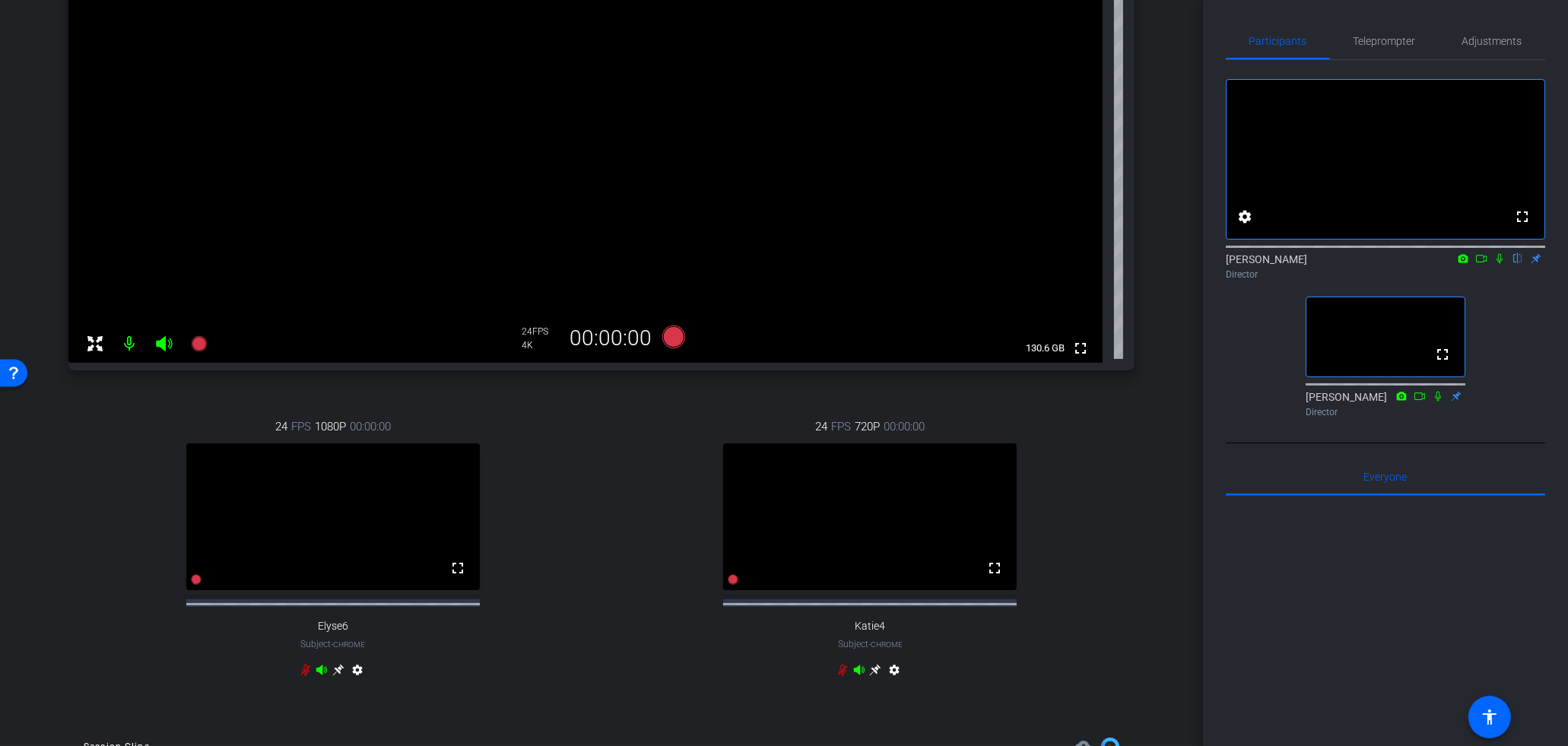
scroll to position [540, 0]
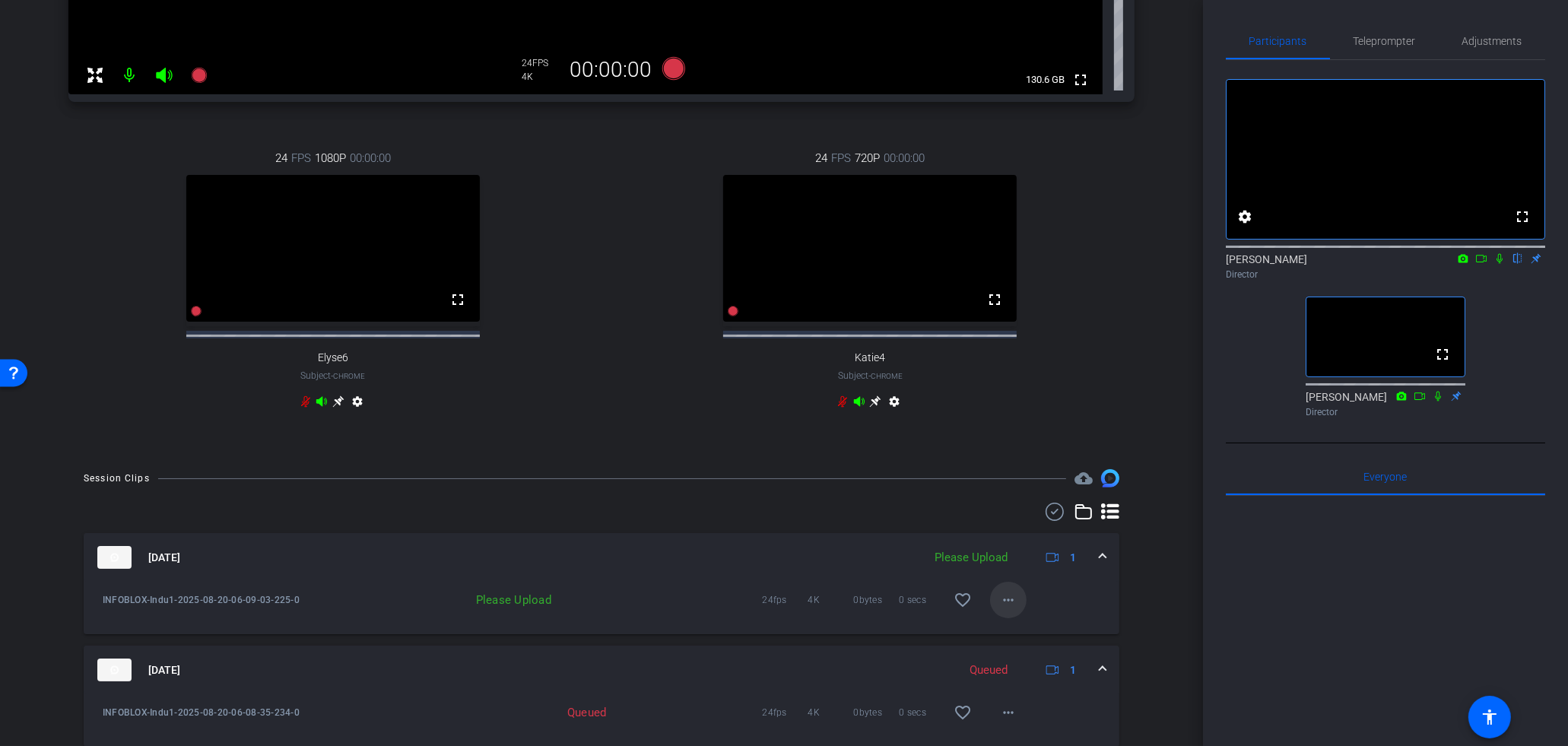
click at [1008, 619] on span at bounding box center [1008, 599] width 36 height 36
click at [1023, 648] on span "Upload" at bounding box center [1033, 644] width 61 height 19
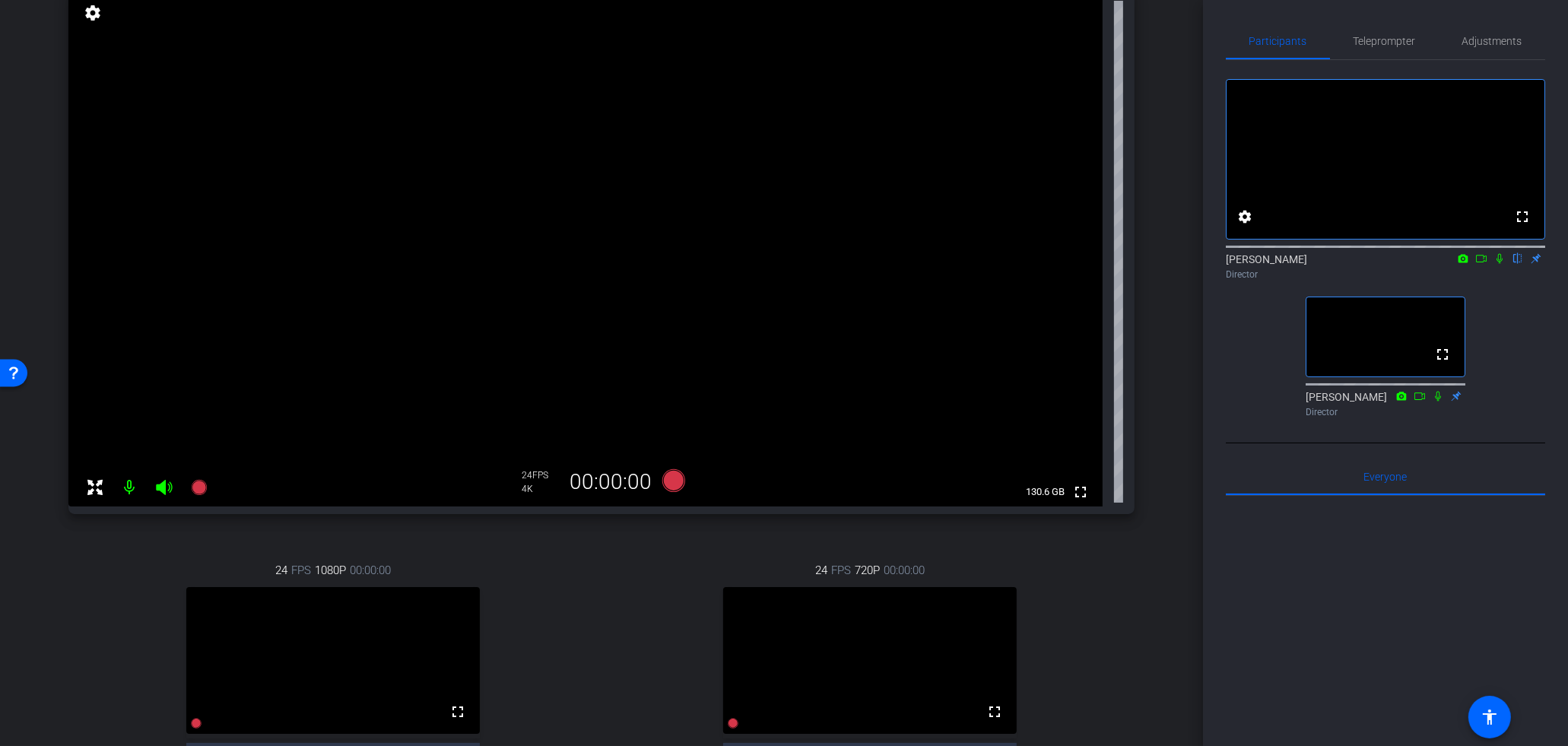
scroll to position [0, 0]
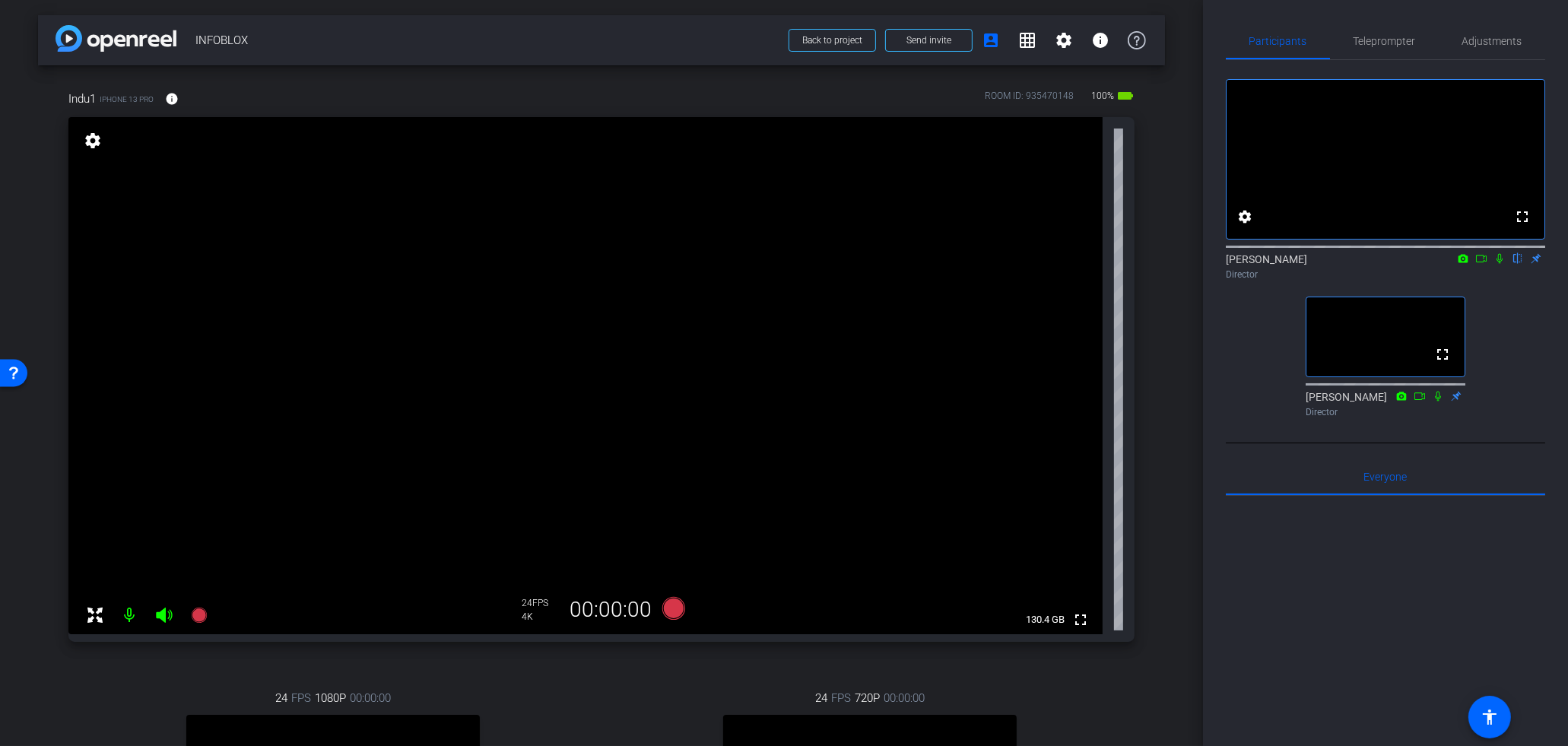
click at [1452, 443] on div "fullscreen settings Kyle Kegley flip Director fullscreen Stephen Sadis Director" at bounding box center [1385, 251] width 319 height 383
click at [196, 614] on icon at bounding box center [198, 614] width 15 height 15
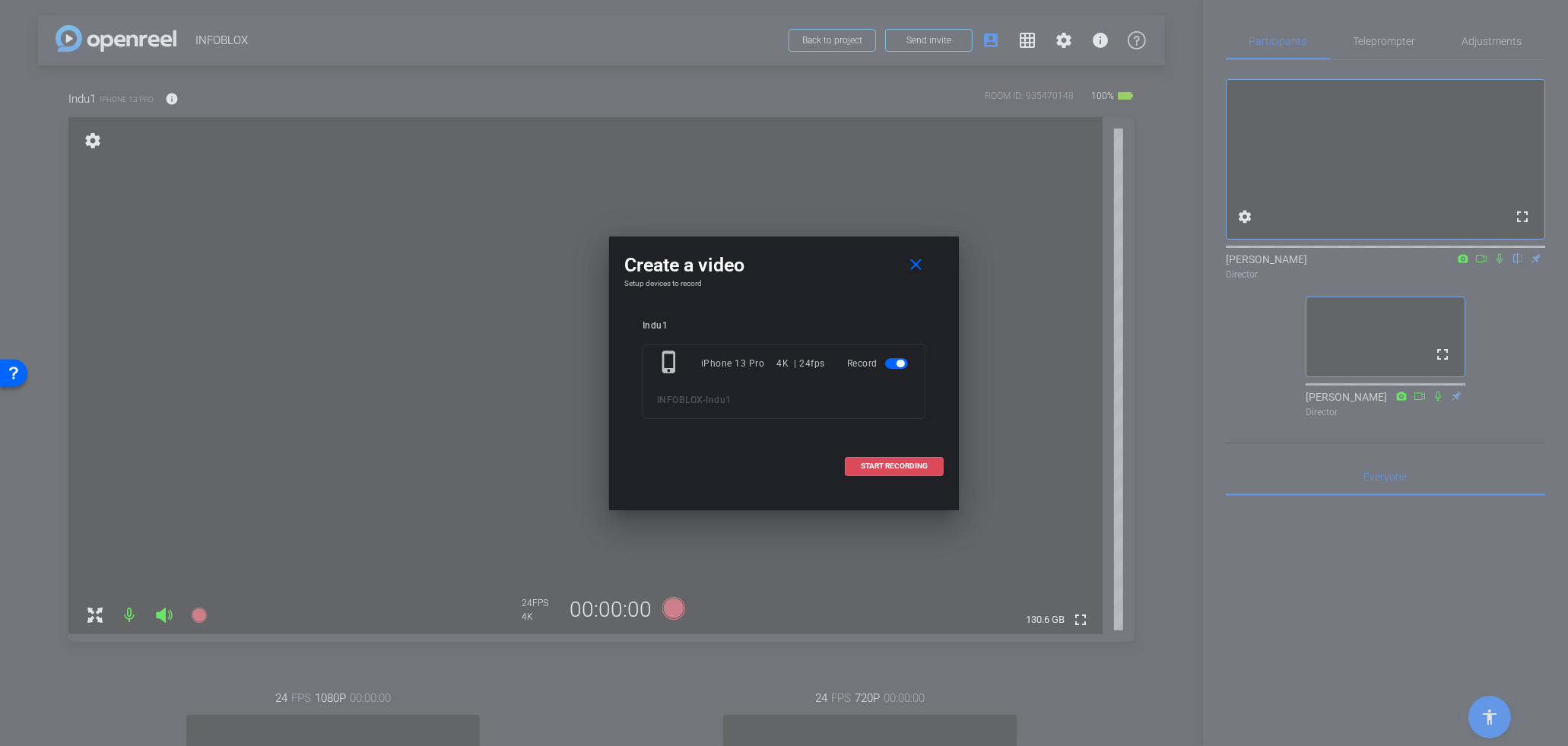
click at [907, 462] on span "START RECORDING" at bounding box center [895, 465] width 67 height 8
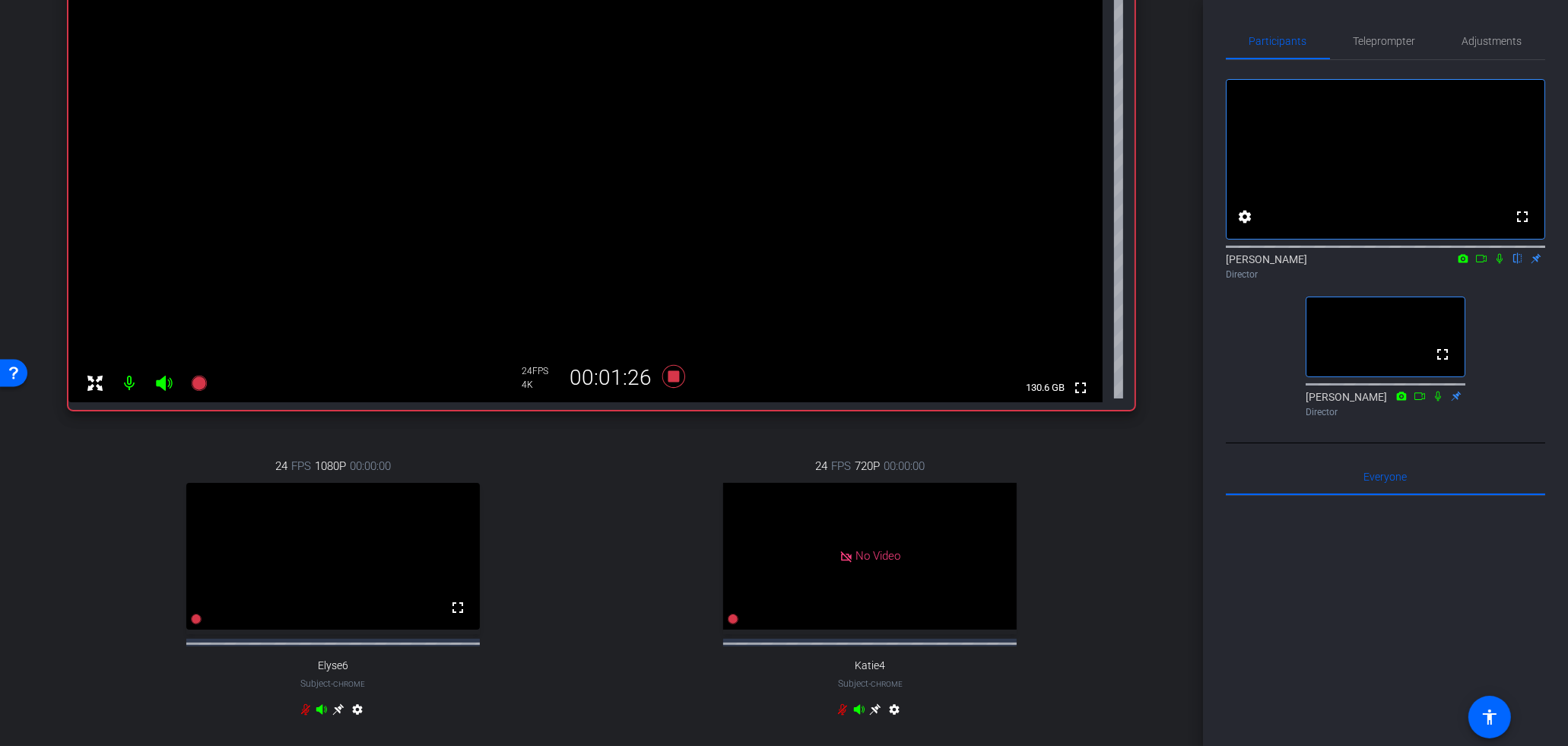
scroll to position [82, 0]
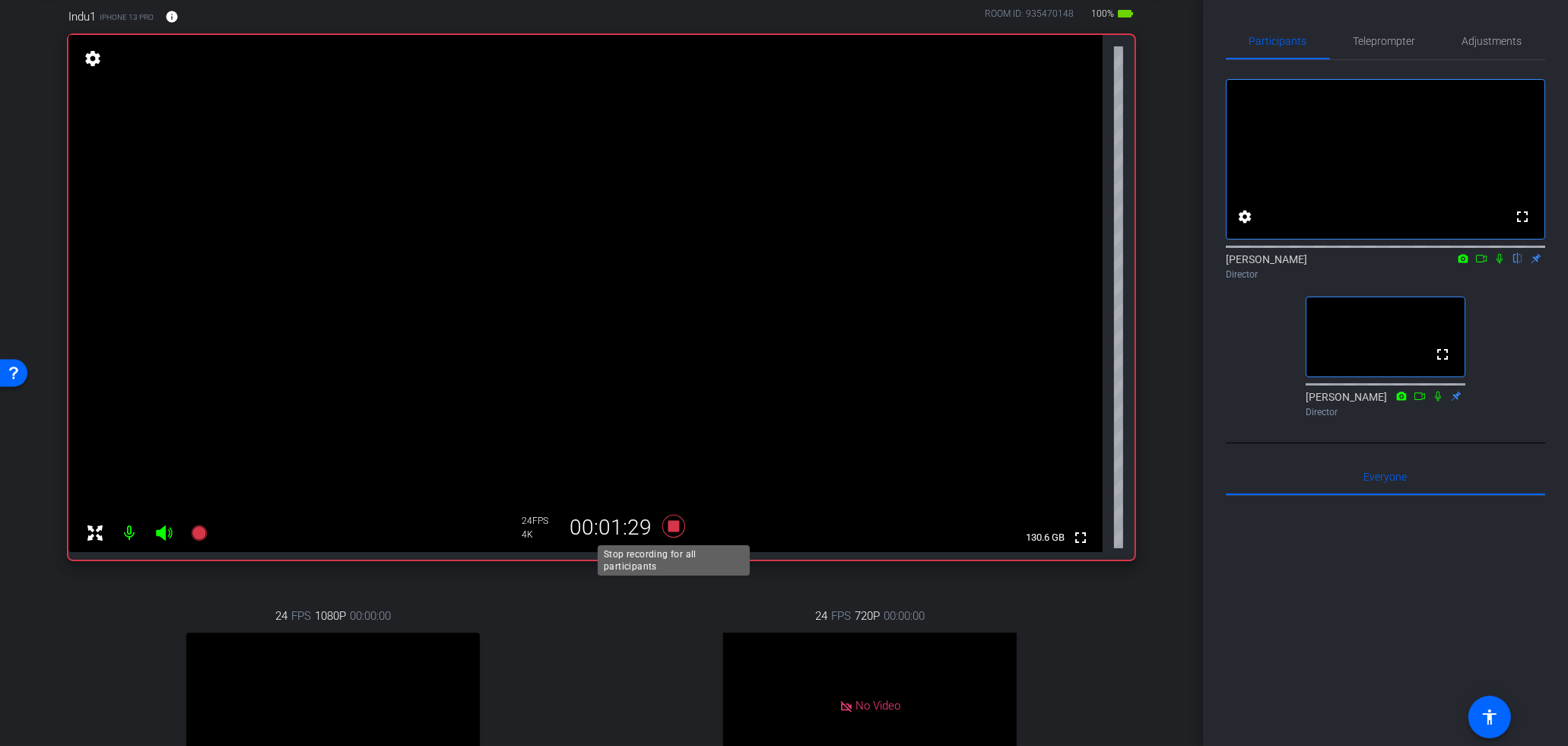
click at [683, 525] on icon at bounding box center [673, 526] width 36 height 27
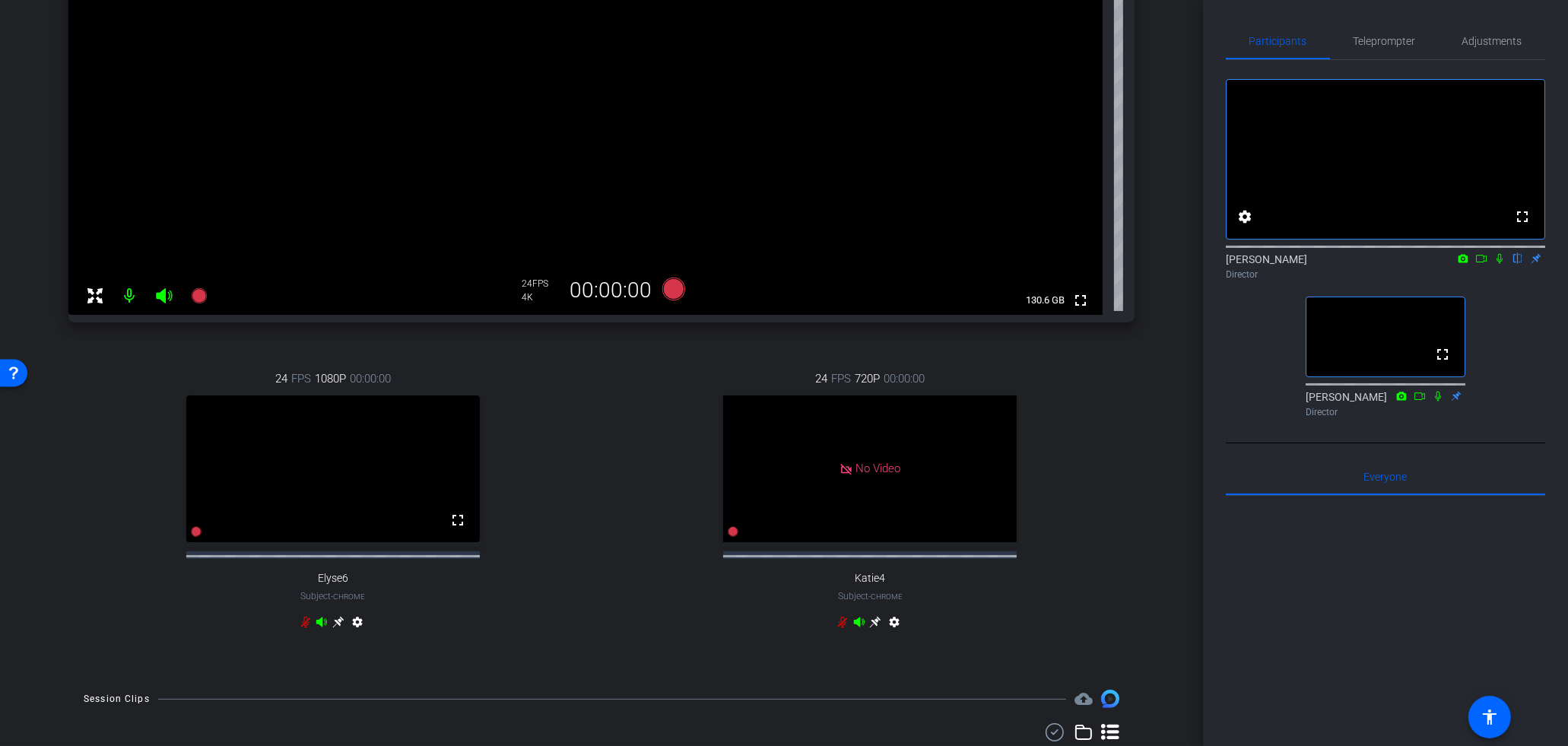
scroll to position [637, 0]
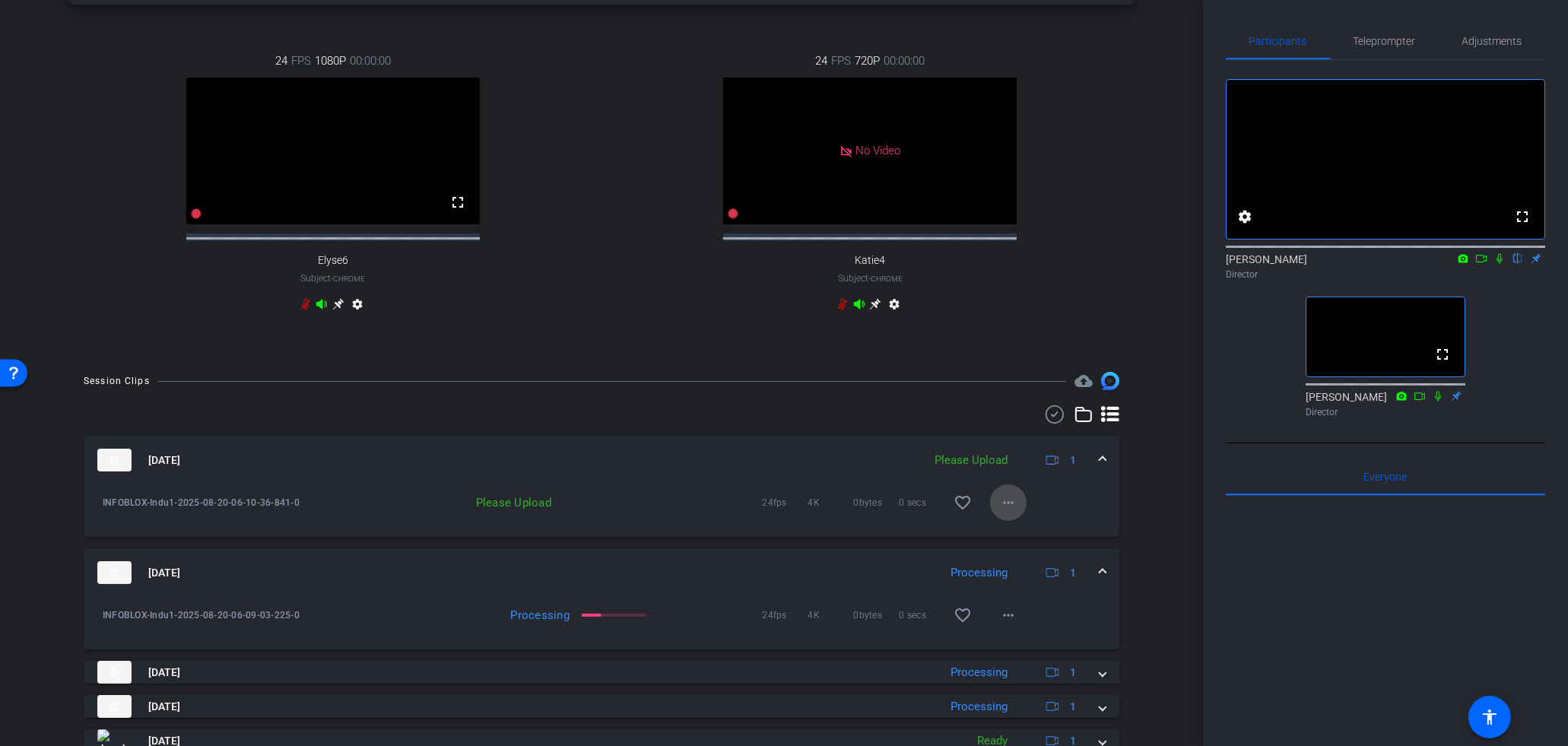
click at [1006, 511] on mat-icon "more_horiz" at bounding box center [1008, 503] width 19 height 19
click at [1018, 550] on span "Upload" at bounding box center [1033, 546] width 61 height 19
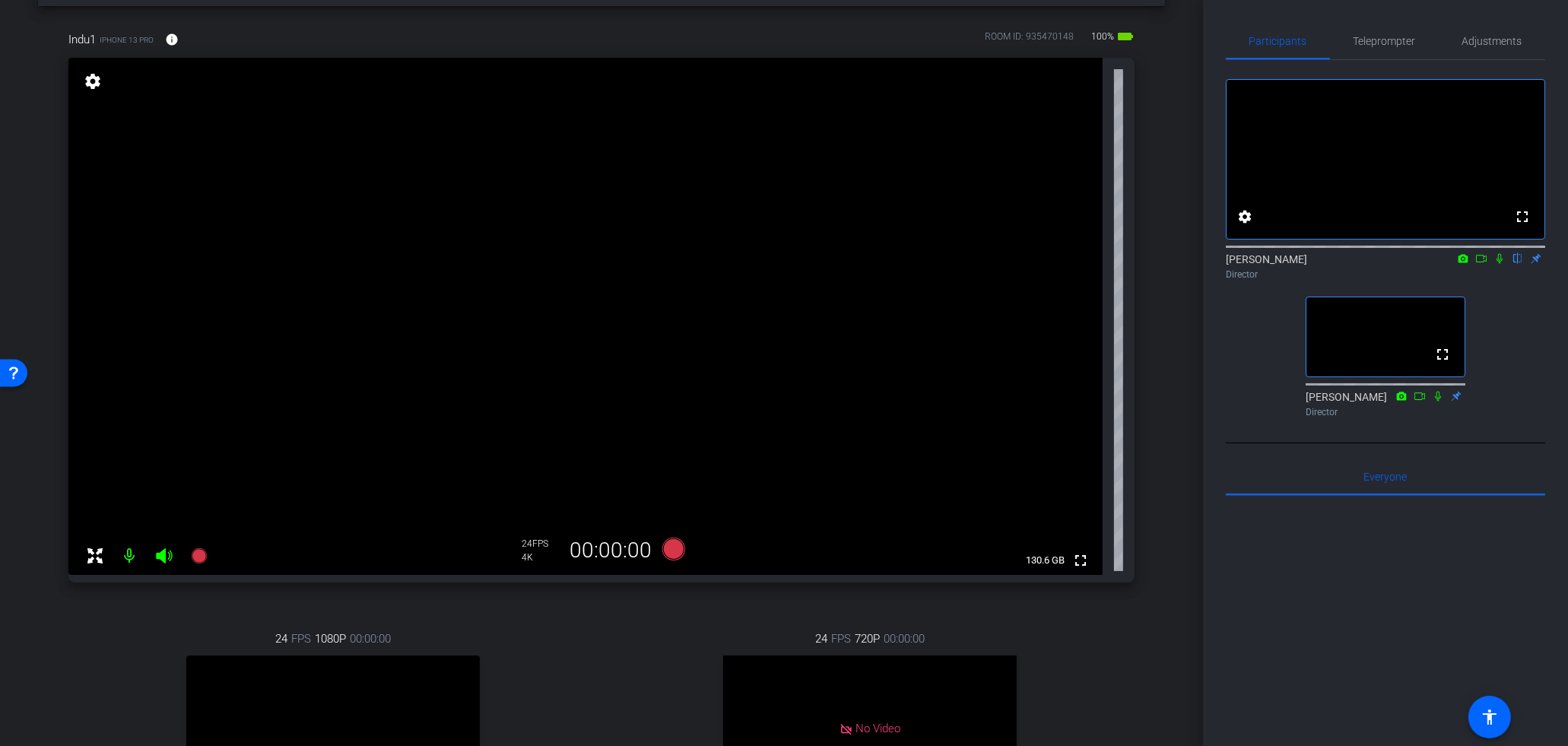
scroll to position [0, 0]
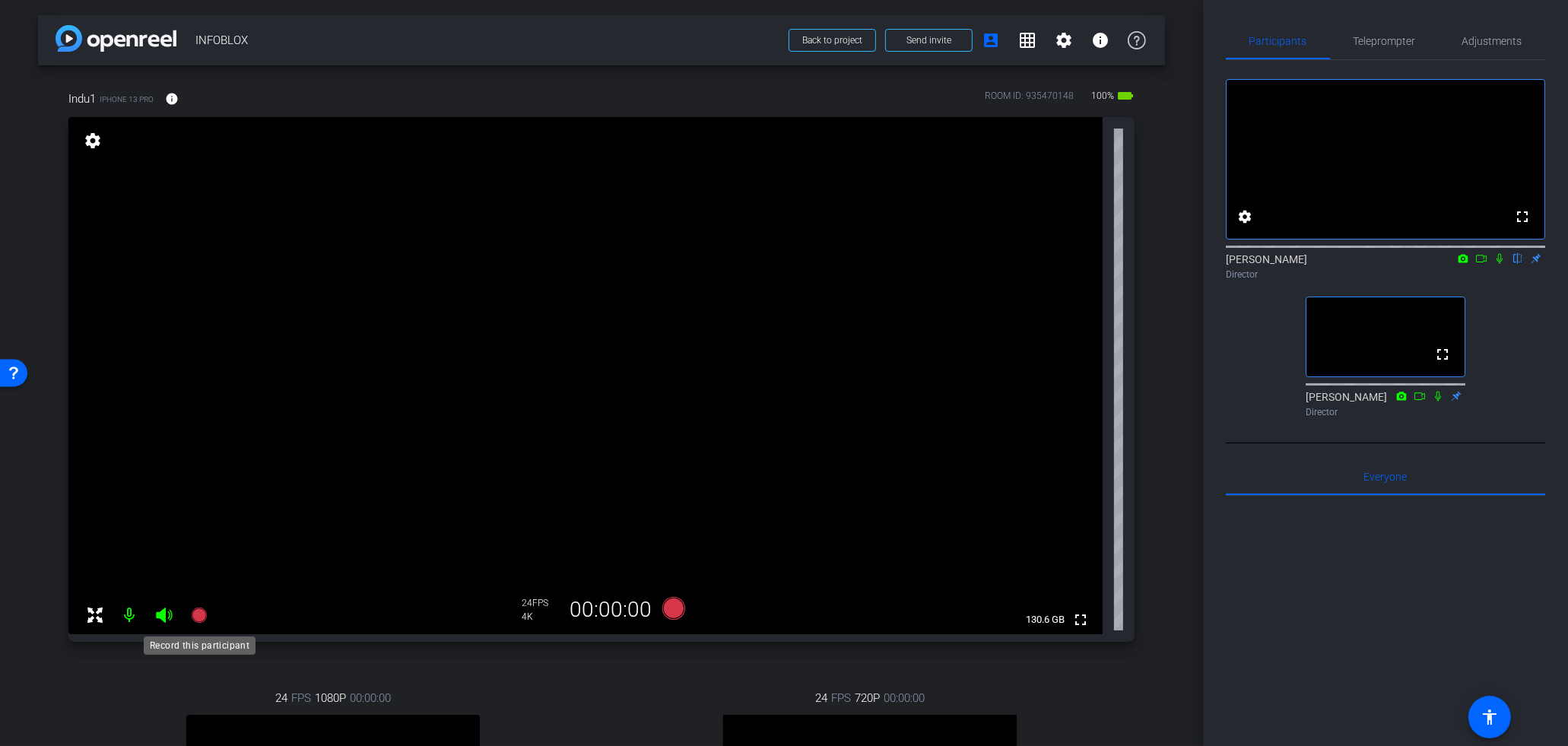
click at [201, 614] on icon at bounding box center [198, 614] width 15 height 15
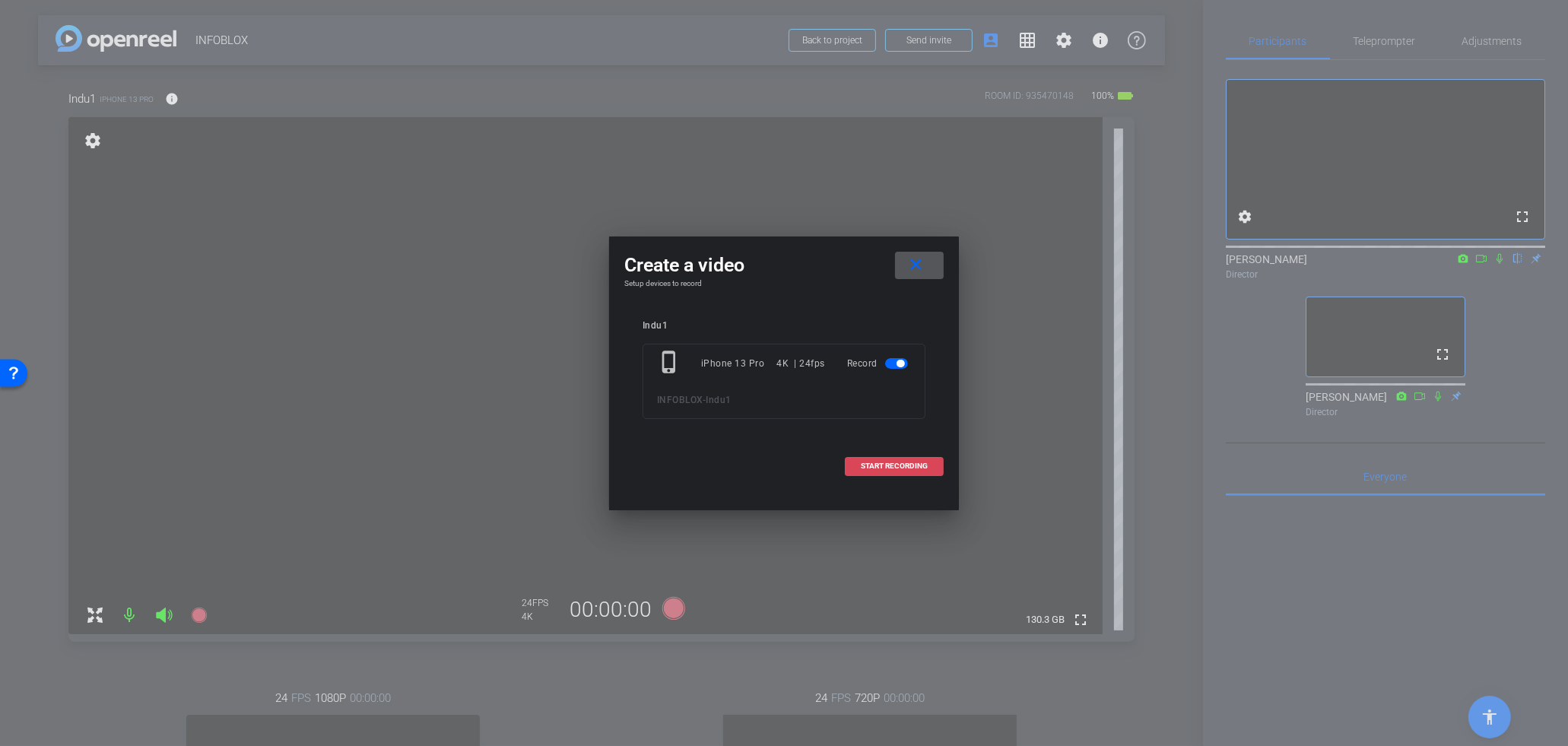
click at [885, 465] on span "START RECORDING" at bounding box center [895, 465] width 67 height 8
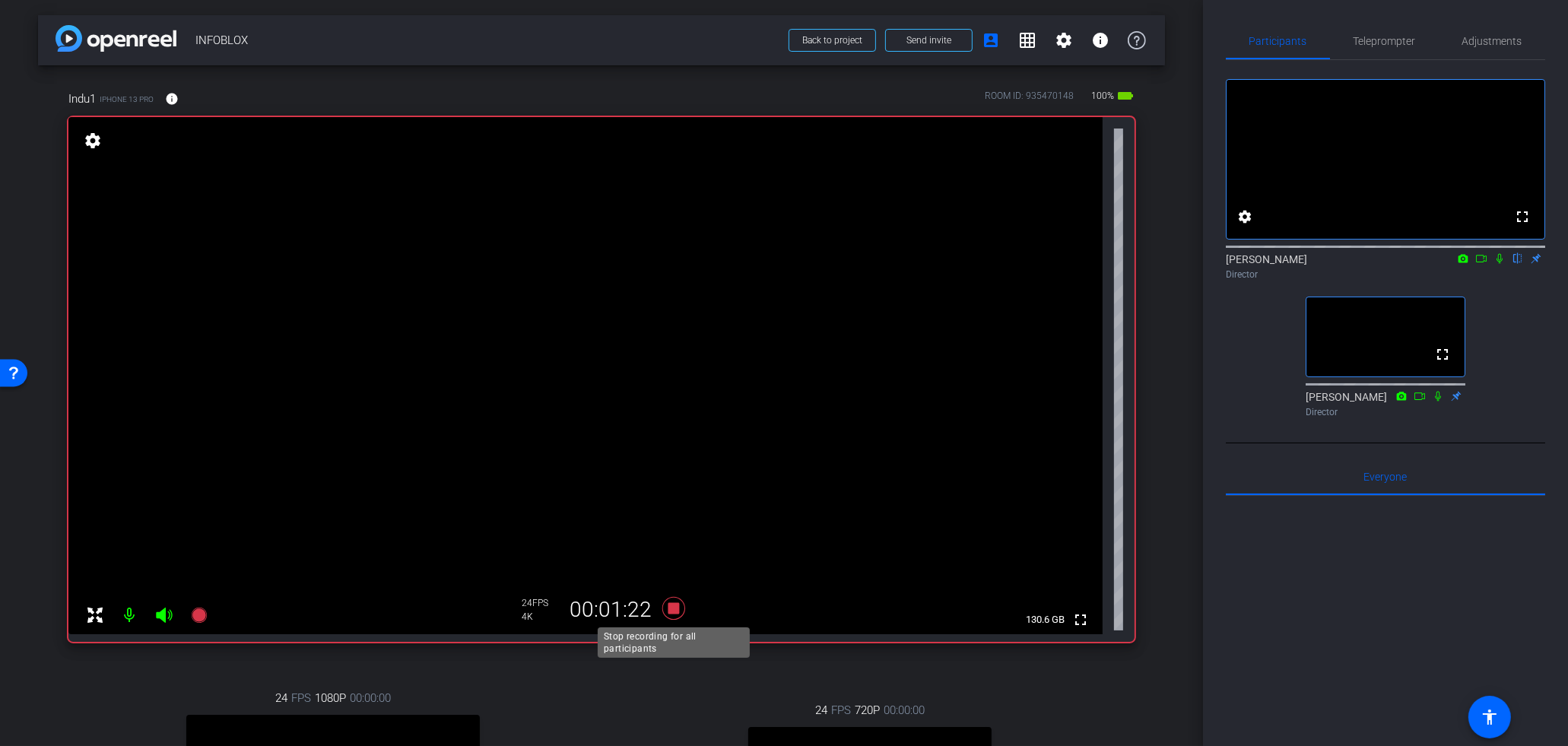
click at [667, 604] on icon at bounding box center [673, 608] width 36 height 27
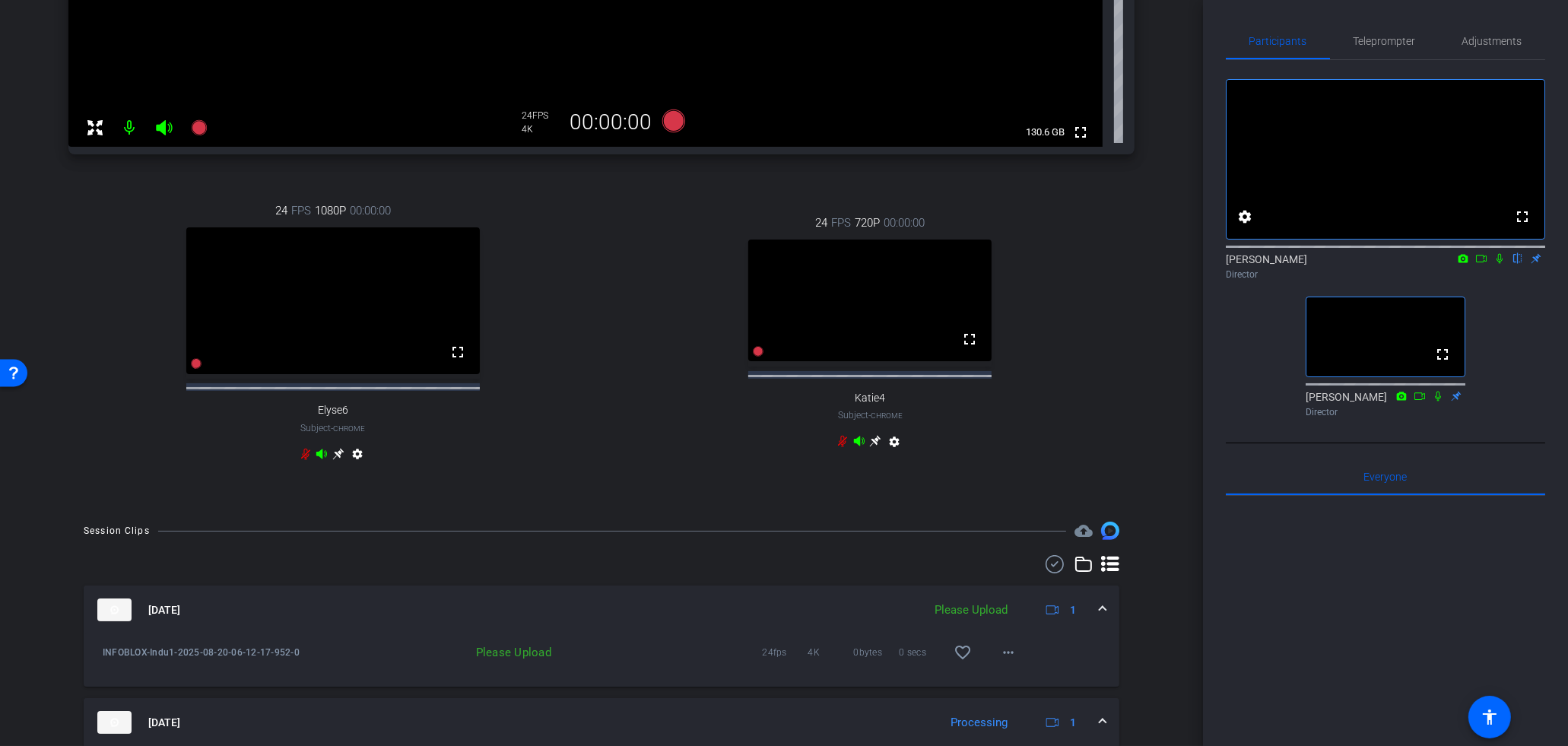
scroll to position [881, 0]
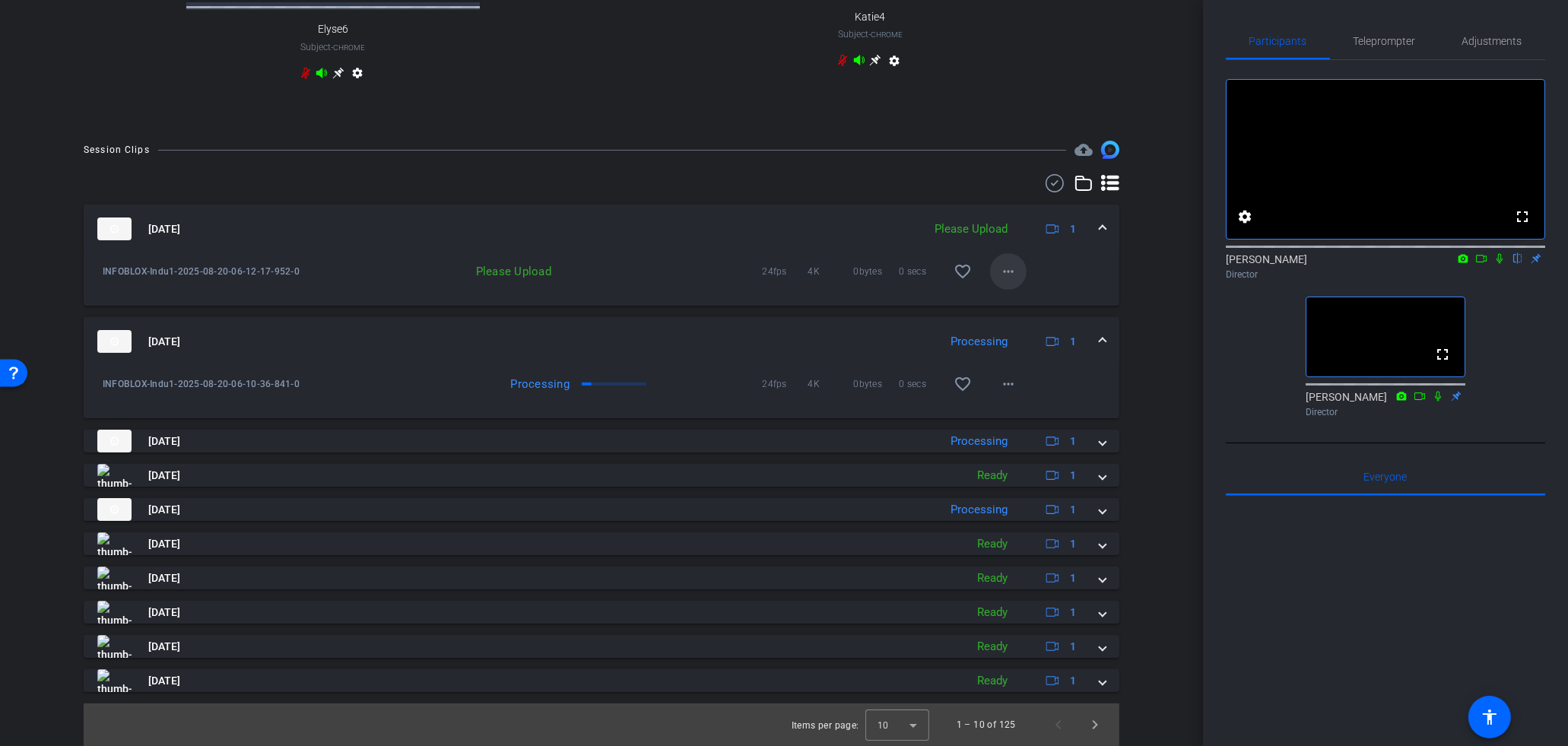
click at [1016, 278] on mat-icon "more_horiz" at bounding box center [1008, 271] width 19 height 19
click at [1022, 308] on span "Upload" at bounding box center [1033, 303] width 61 height 19
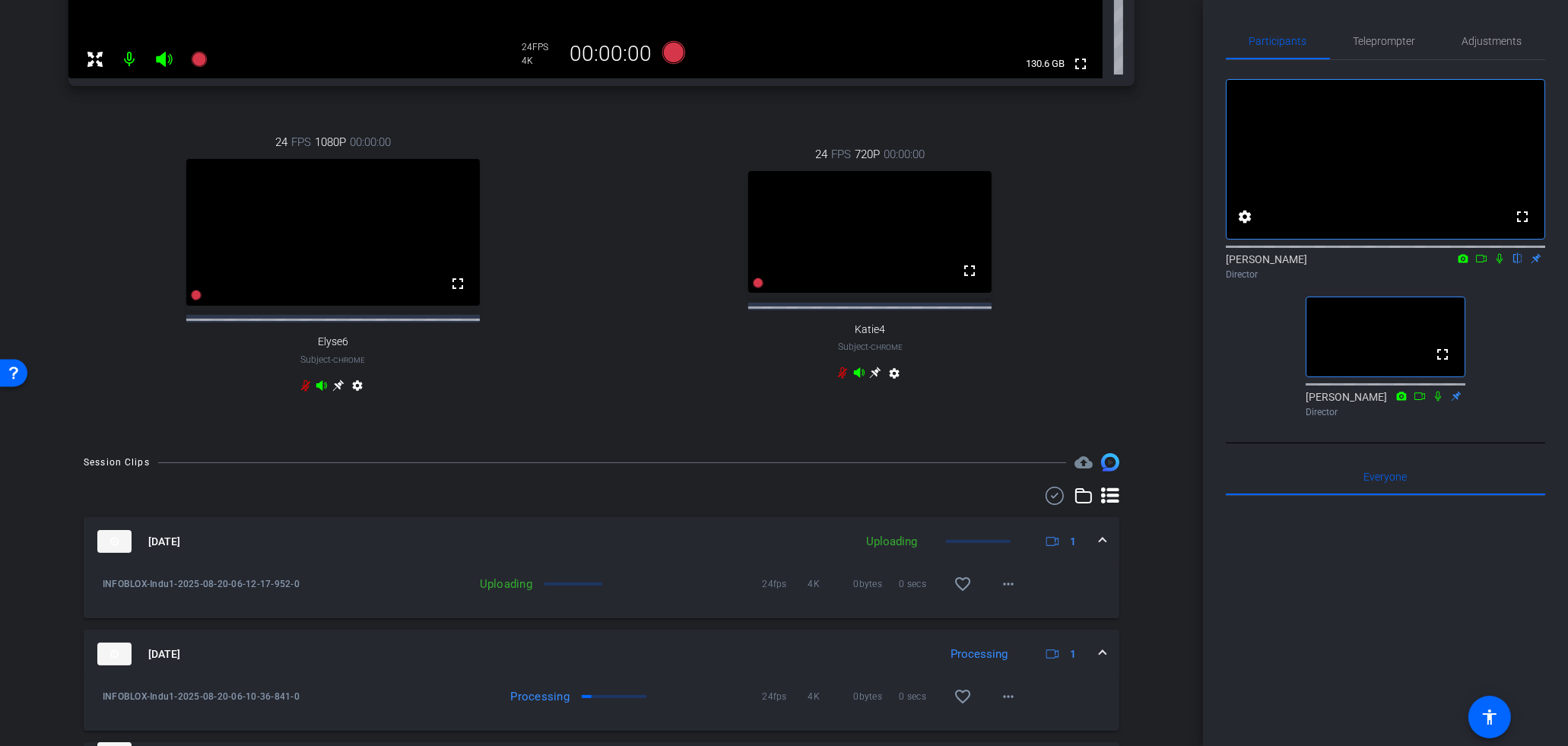
scroll to position [0, 0]
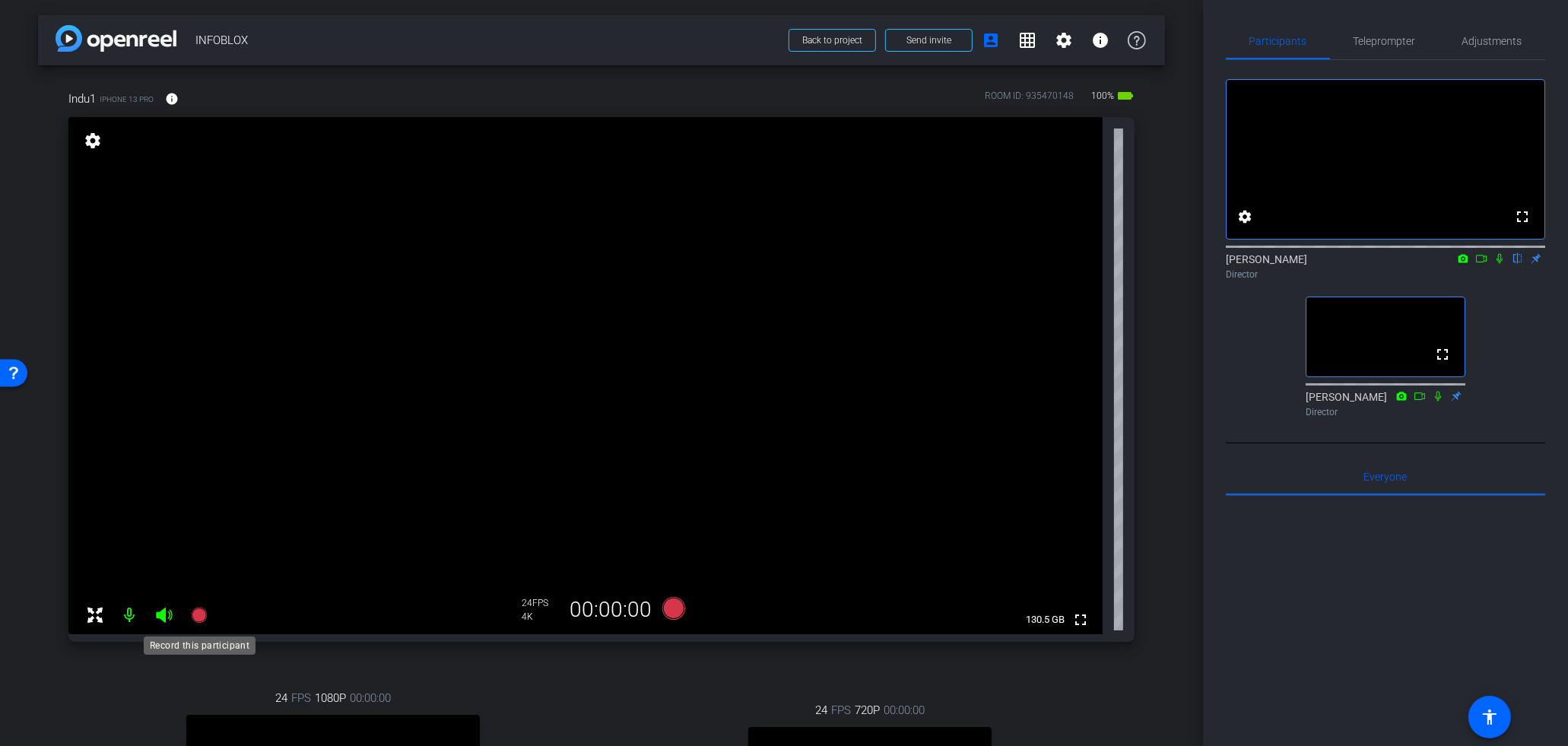
click at [204, 611] on icon at bounding box center [199, 615] width 19 height 19
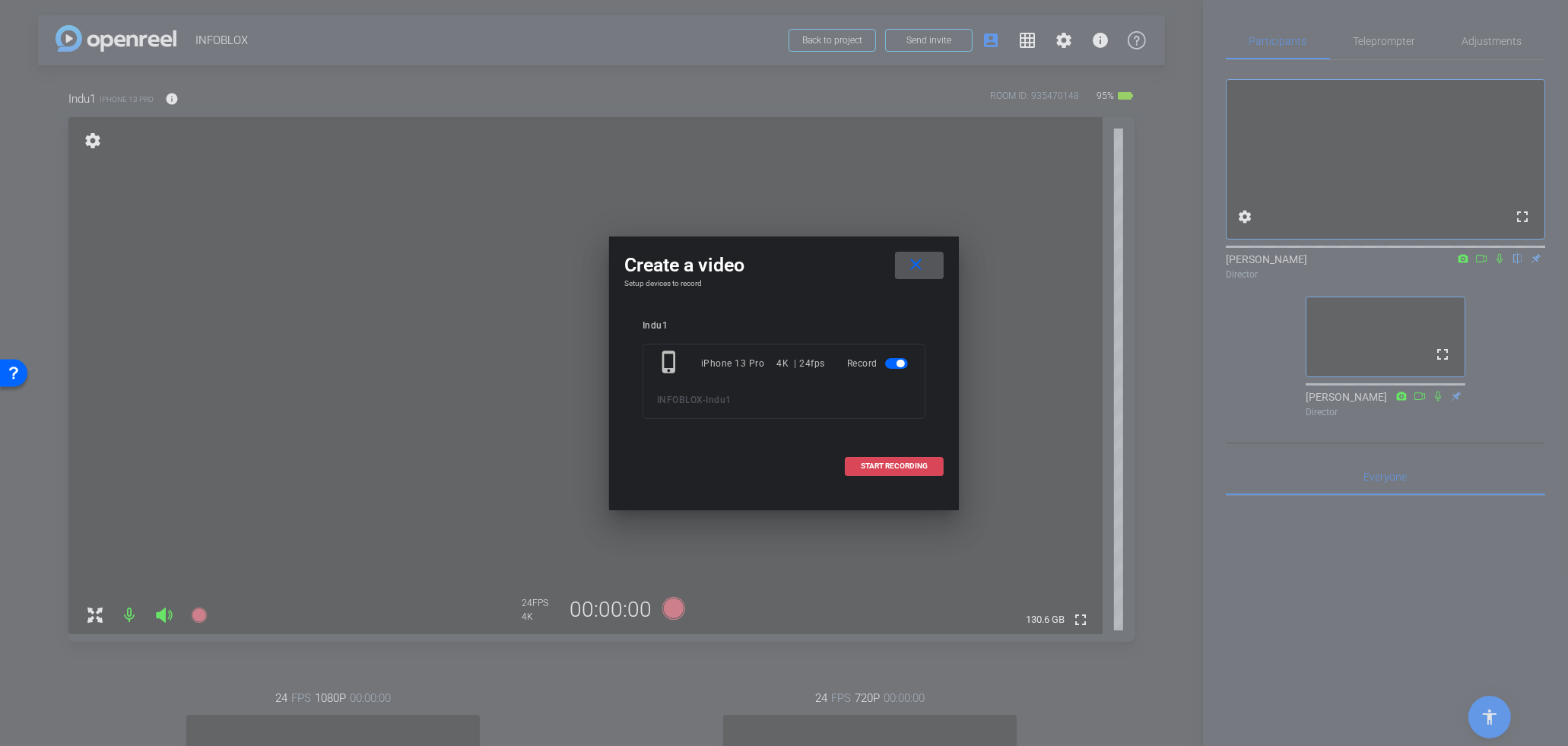
click at [879, 467] on span "START RECORDING" at bounding box center [895, 465] width 67 height 8
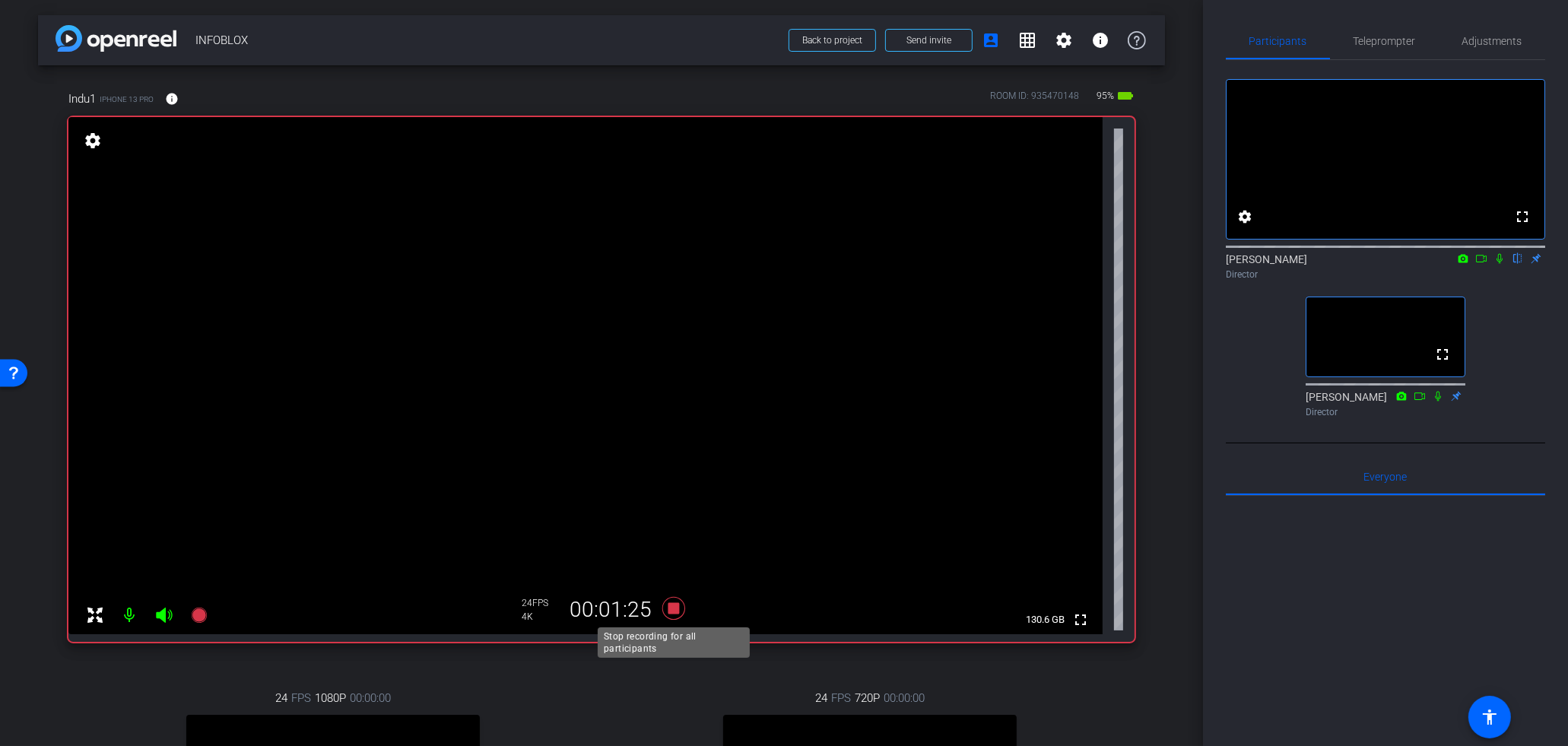
click at [676, 608] on icon at bounding box center [673, 608] width 23 height 23
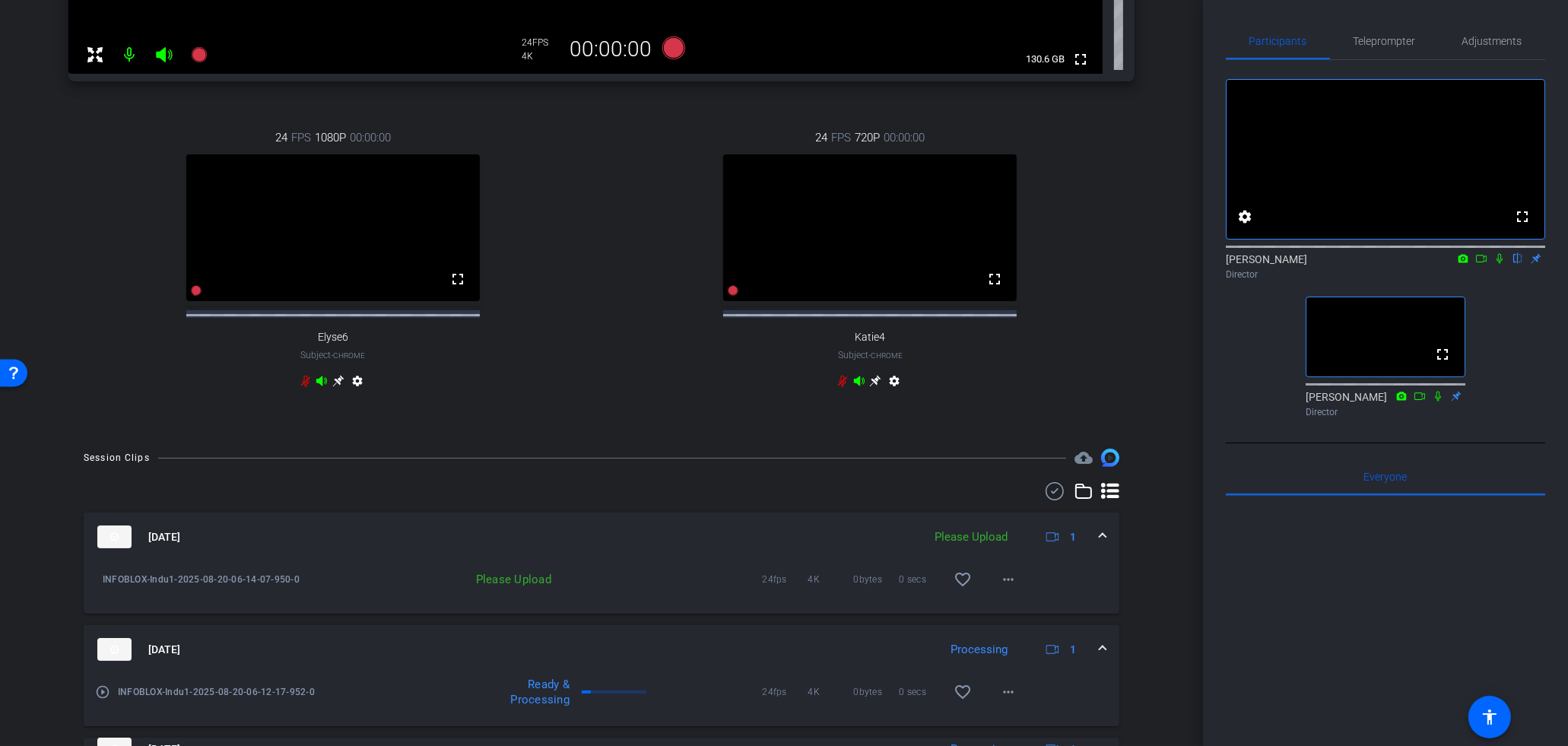
scroll to position [881, 0]
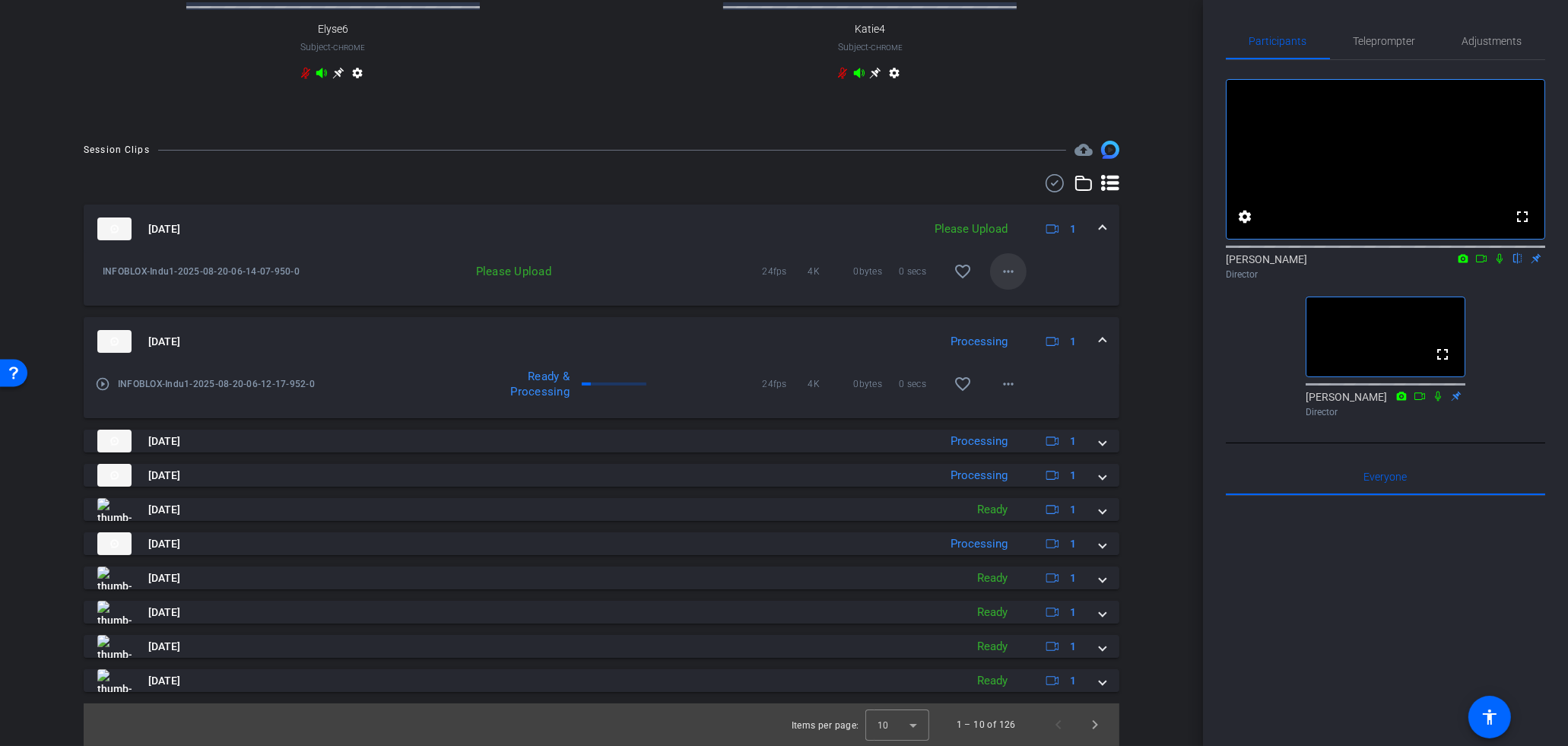
click at [1006, 269] on mat-icon "more_horiz" at bounding box center [1008, 271] width 19 height 19
click at [1026, 300] on span "Upload" at bounding box center [1033, 303] width 61 height 19
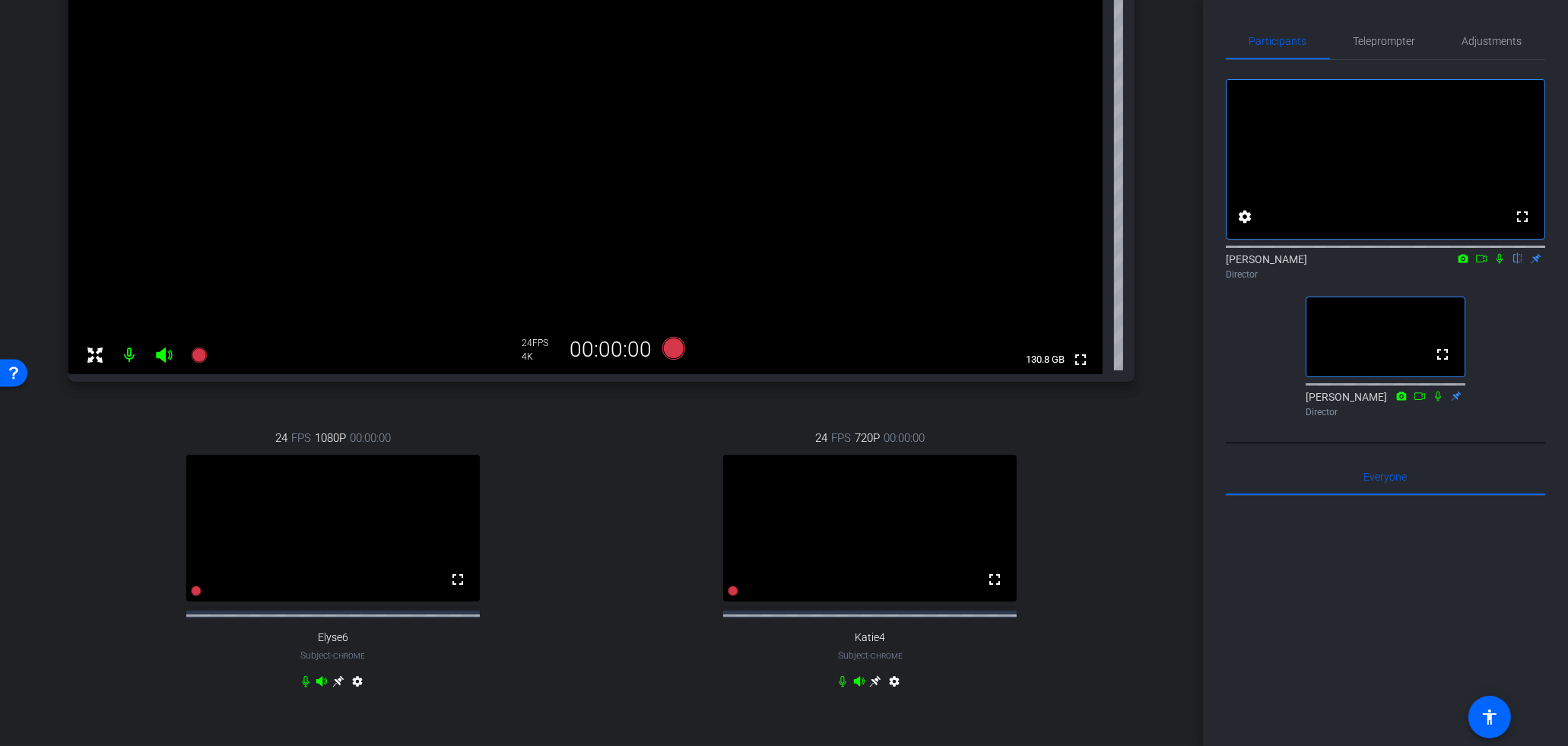
scroll to position [264, 0]
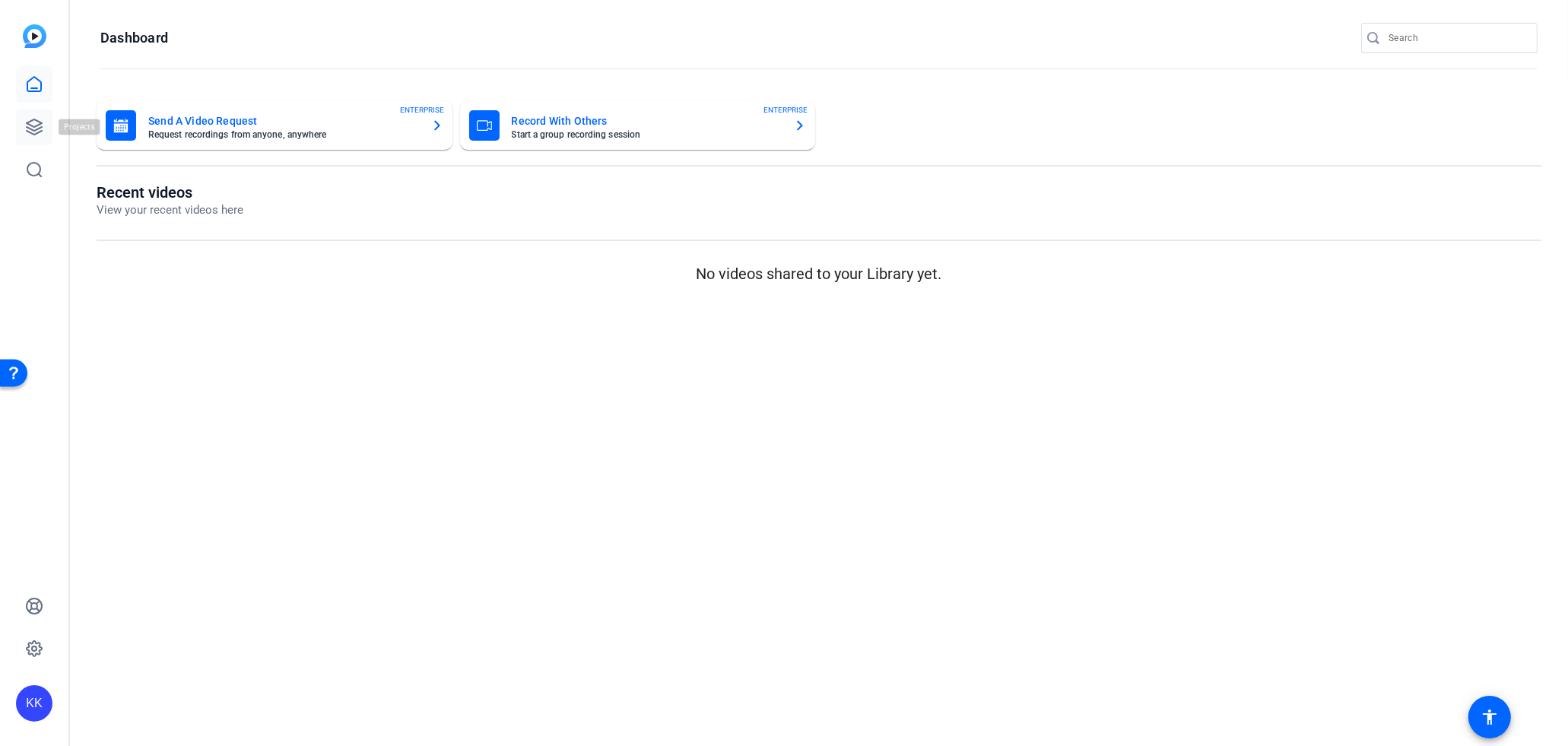
click at [33, 129] on icon at bounding box center [34, 127] width 19 height 19
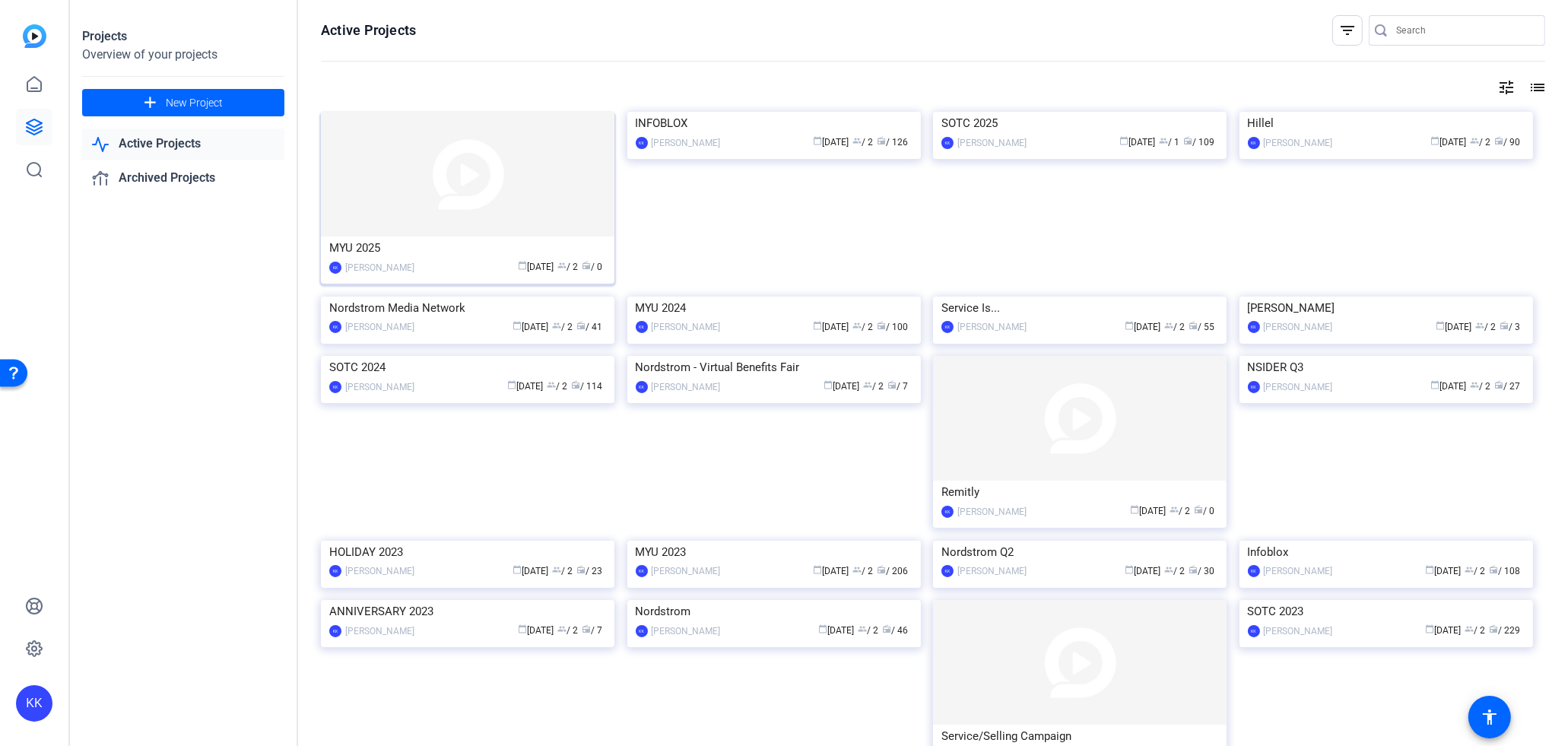
click at [494, 204] on img at bounding box center [468, 173] width 294 height 125
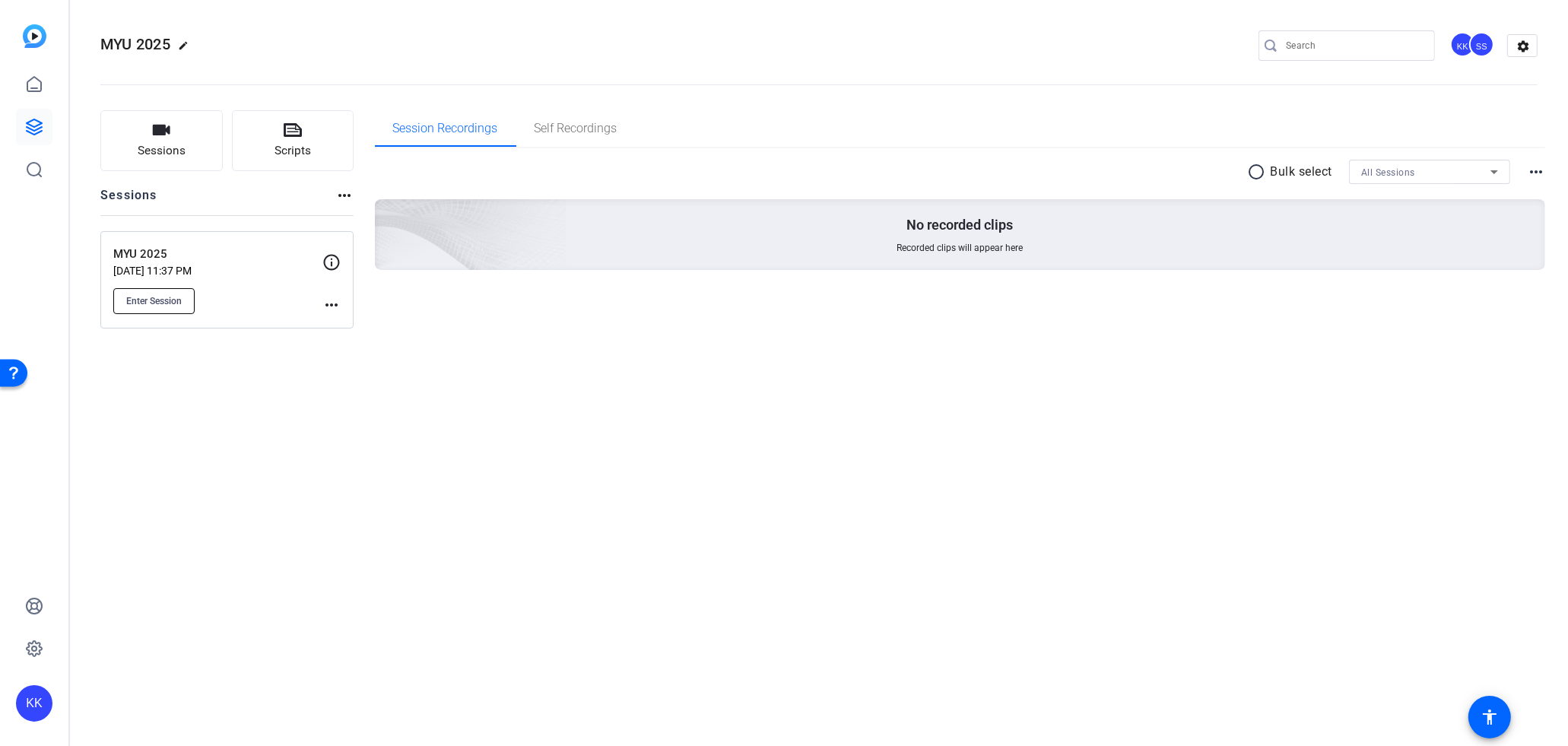
click at [142, 307] on button "Enter Session" at bounding box center [154, 301] width 81 height 26
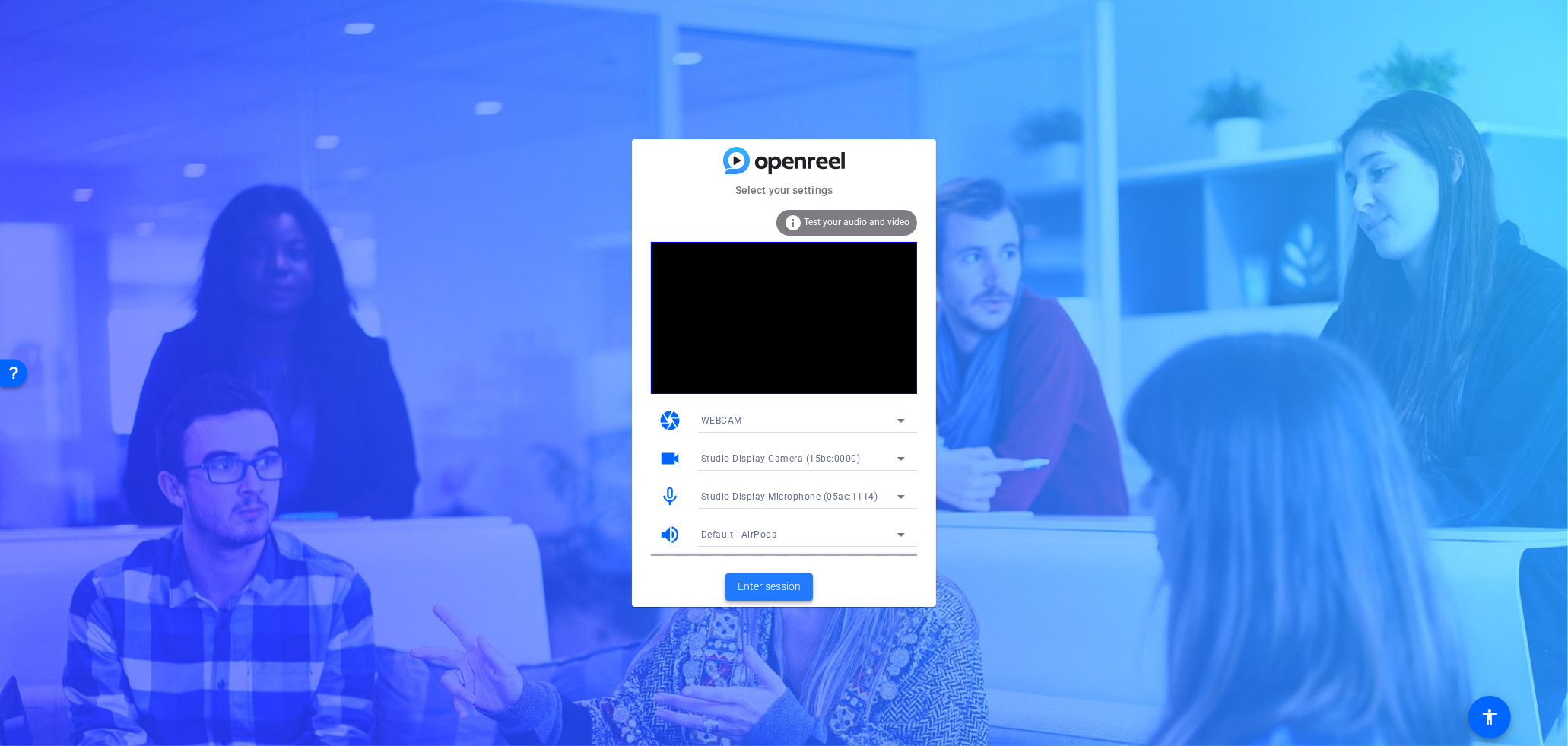
click at [777, 591] on span "Enter session" at bounding box center [768, 587] width 63 height 16
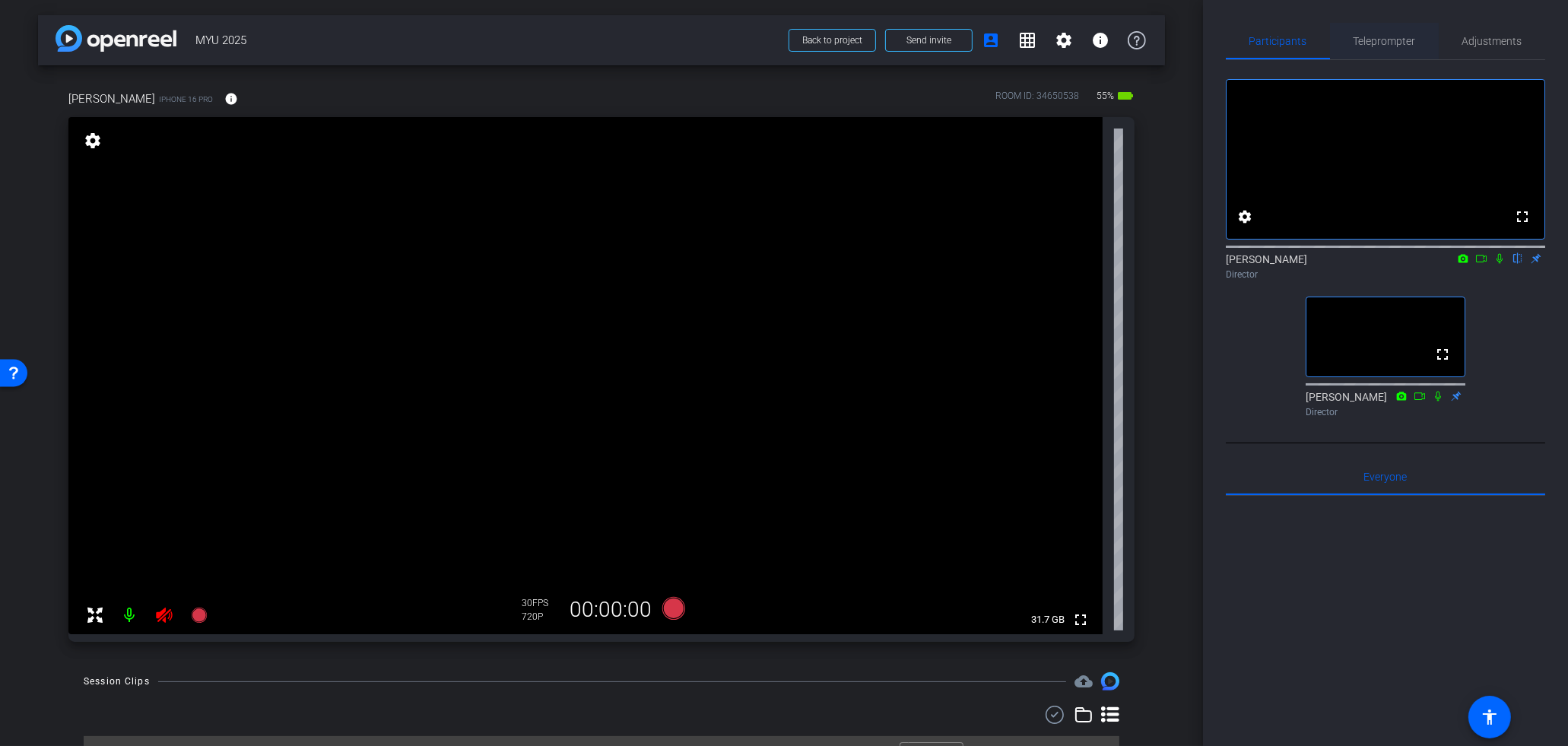
click at [1386, 42] on span "Teleprompter" at bounding box center [1384, 41] width 62 height 11
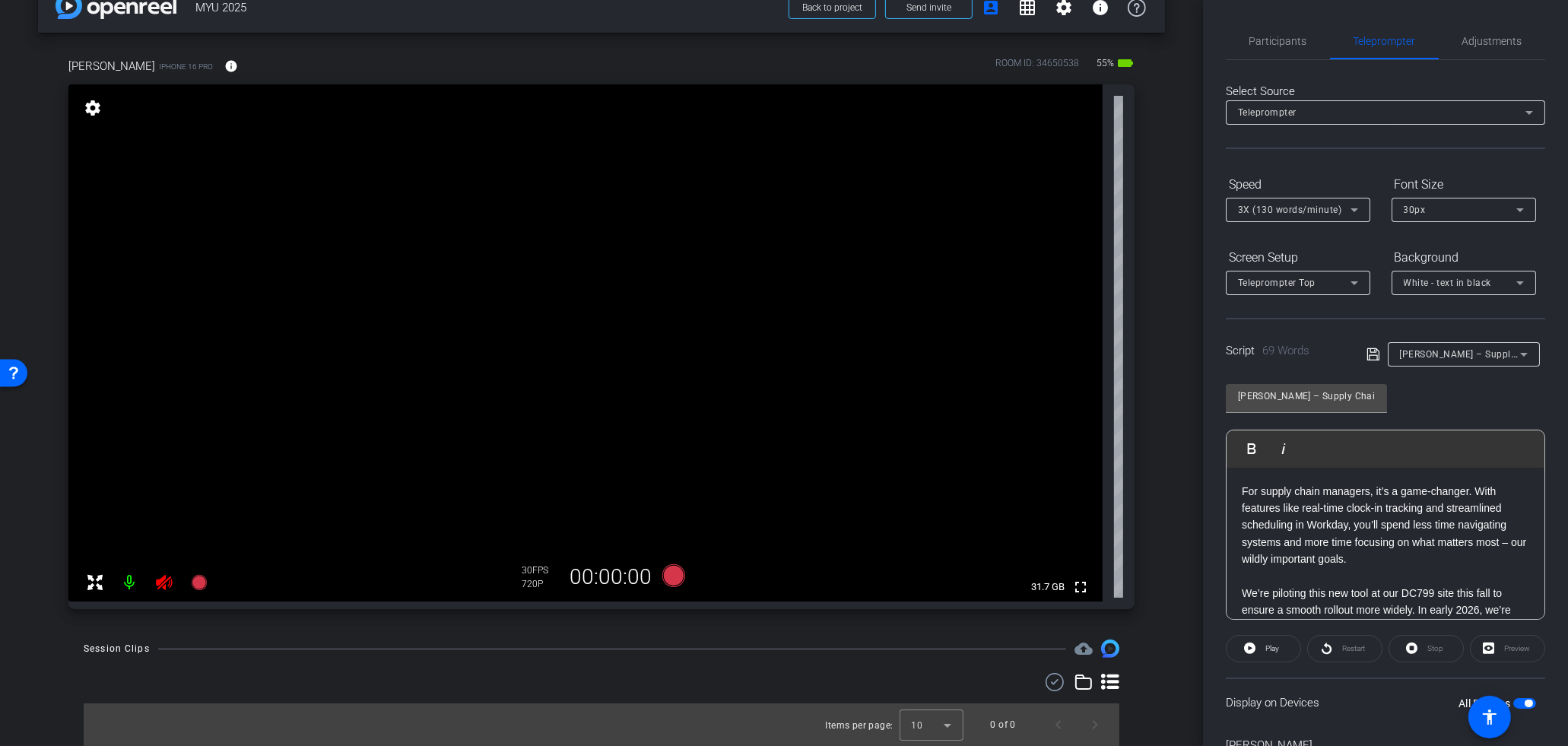
scroll to position [82, 0]
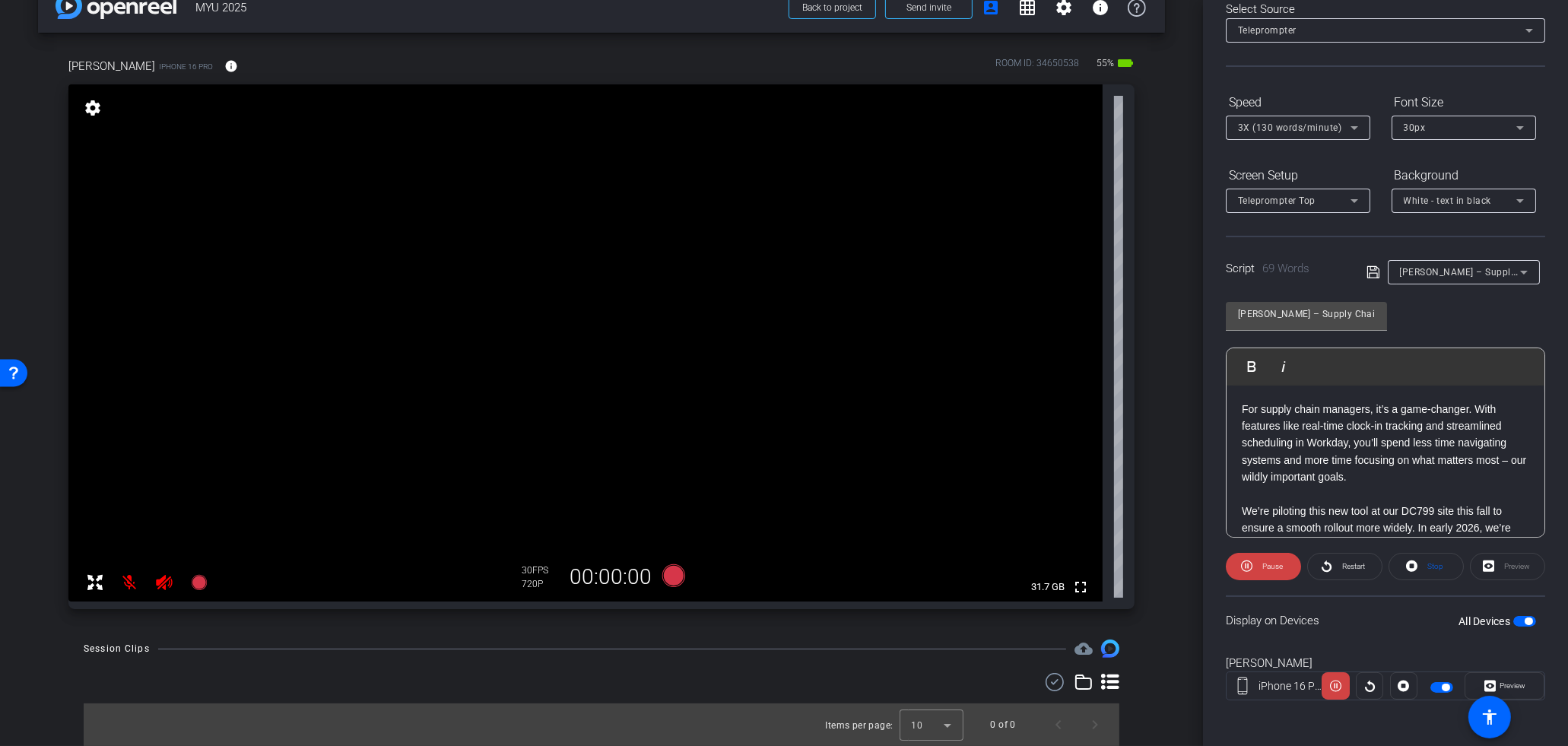
click at [1441, 485] on p at bounding box center [1385, 493] width 288 height 17
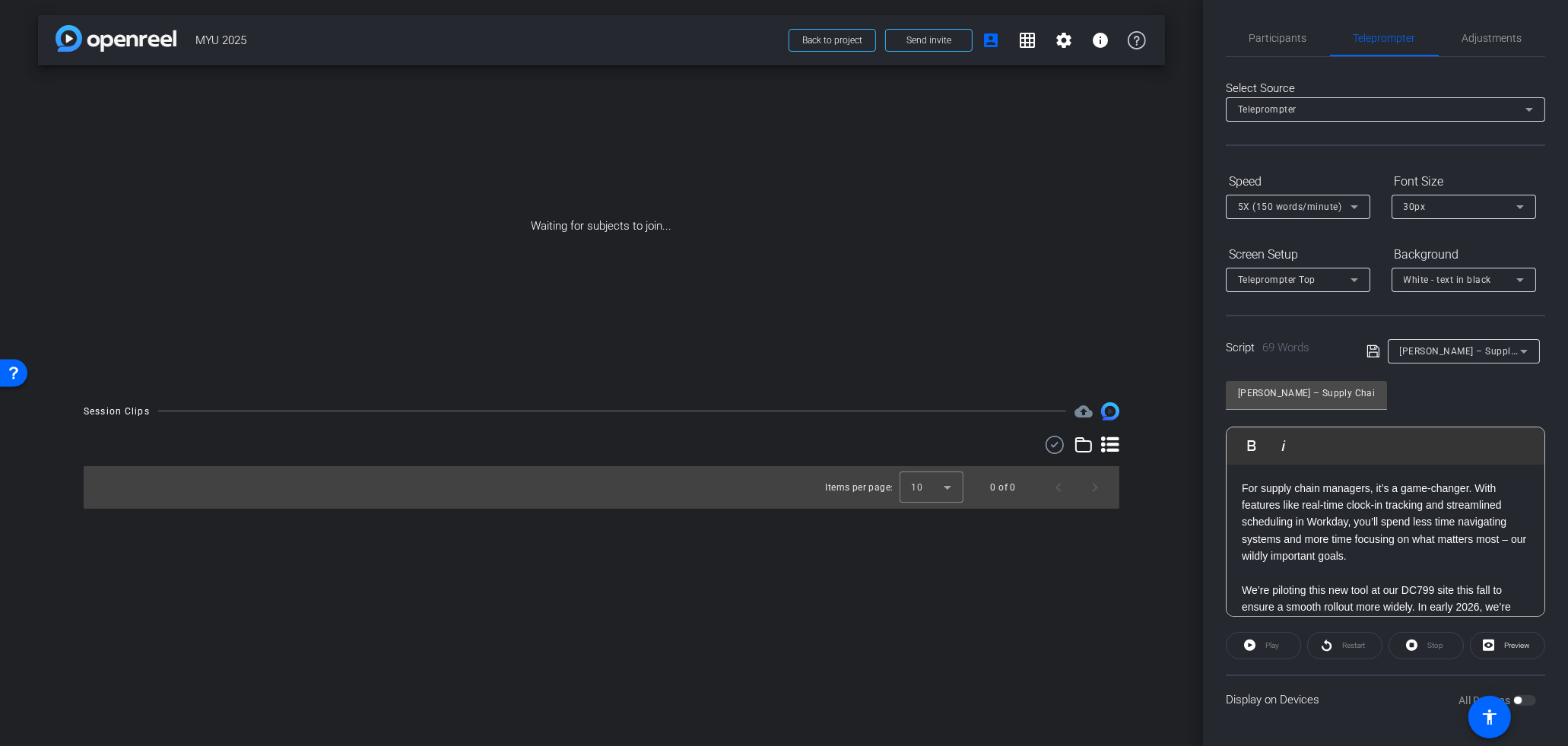
scroll to position [1, 0]
click at [816, 396] on div "arrow_back MYU 2025 Back to project Send invite account_box grid_on settings in…" at bounding box center [601, 373] width 1203 height 746
